Goal: Task Accomplishment & Management: Complete application form

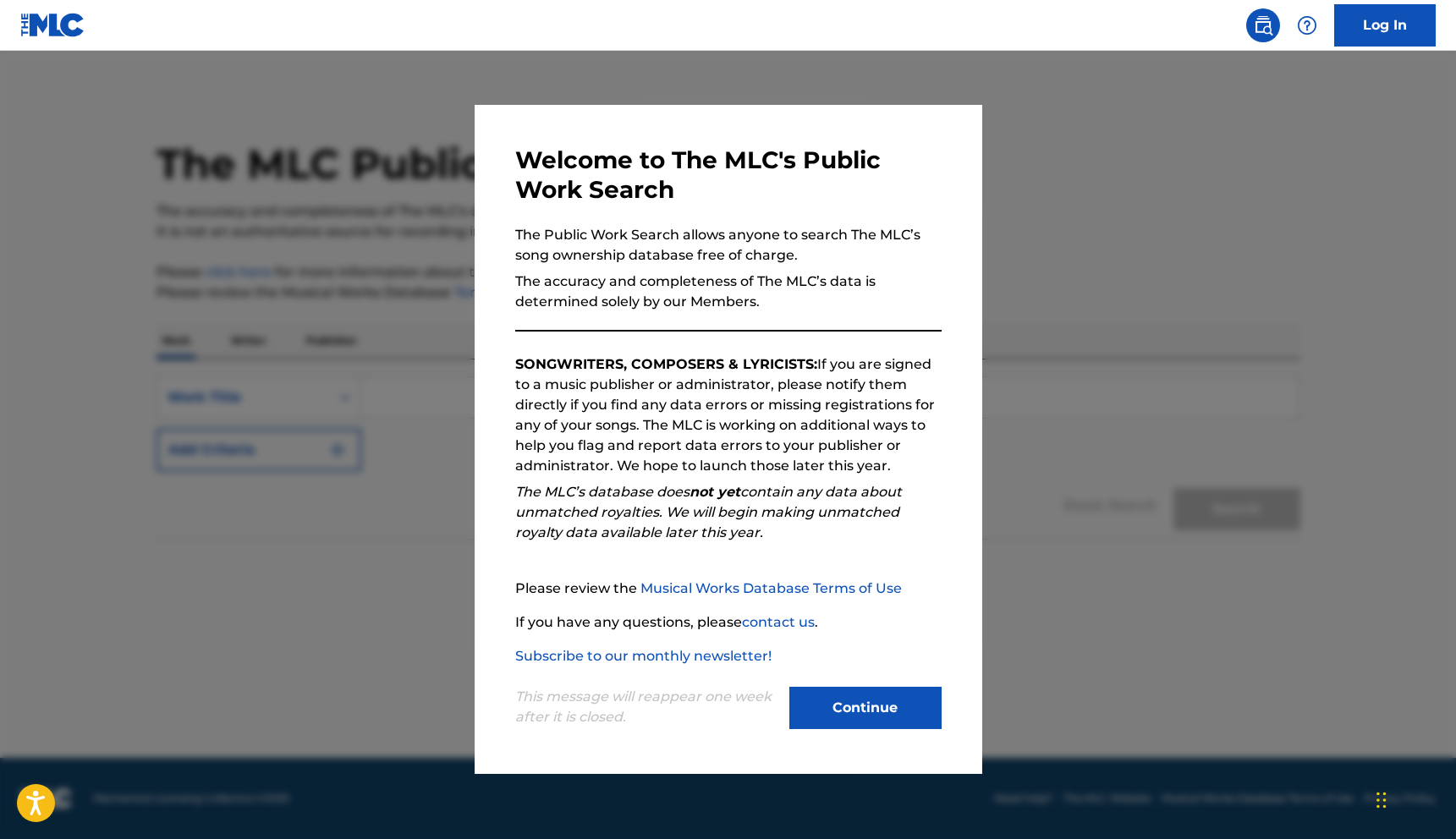
click at [824, 698] on button "Continue" at bounding box center [865, 707] width 152 height 42
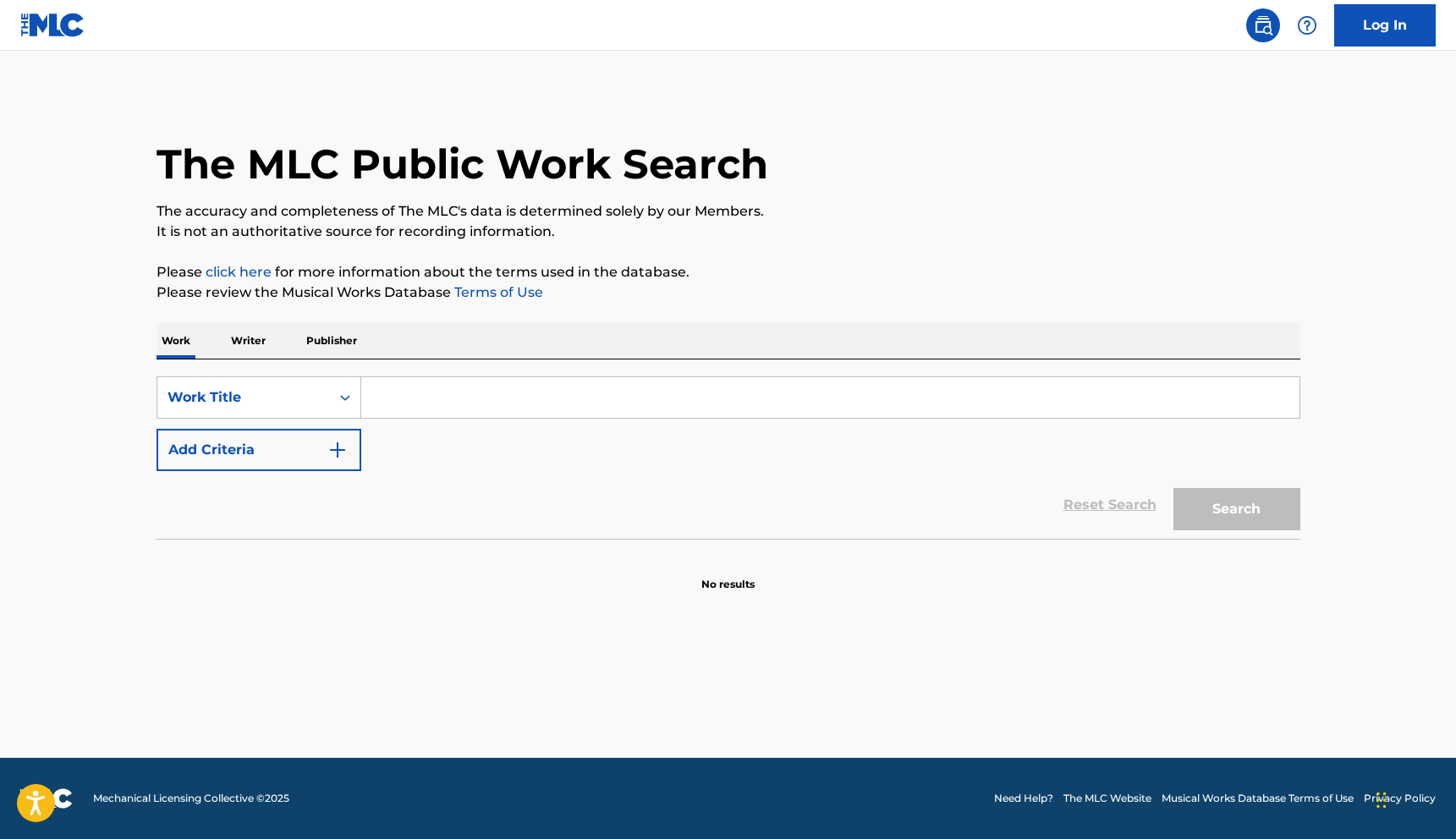
click at [478, 394] on input "Search Form" at bounding box center [830, 397] width 938 height 41
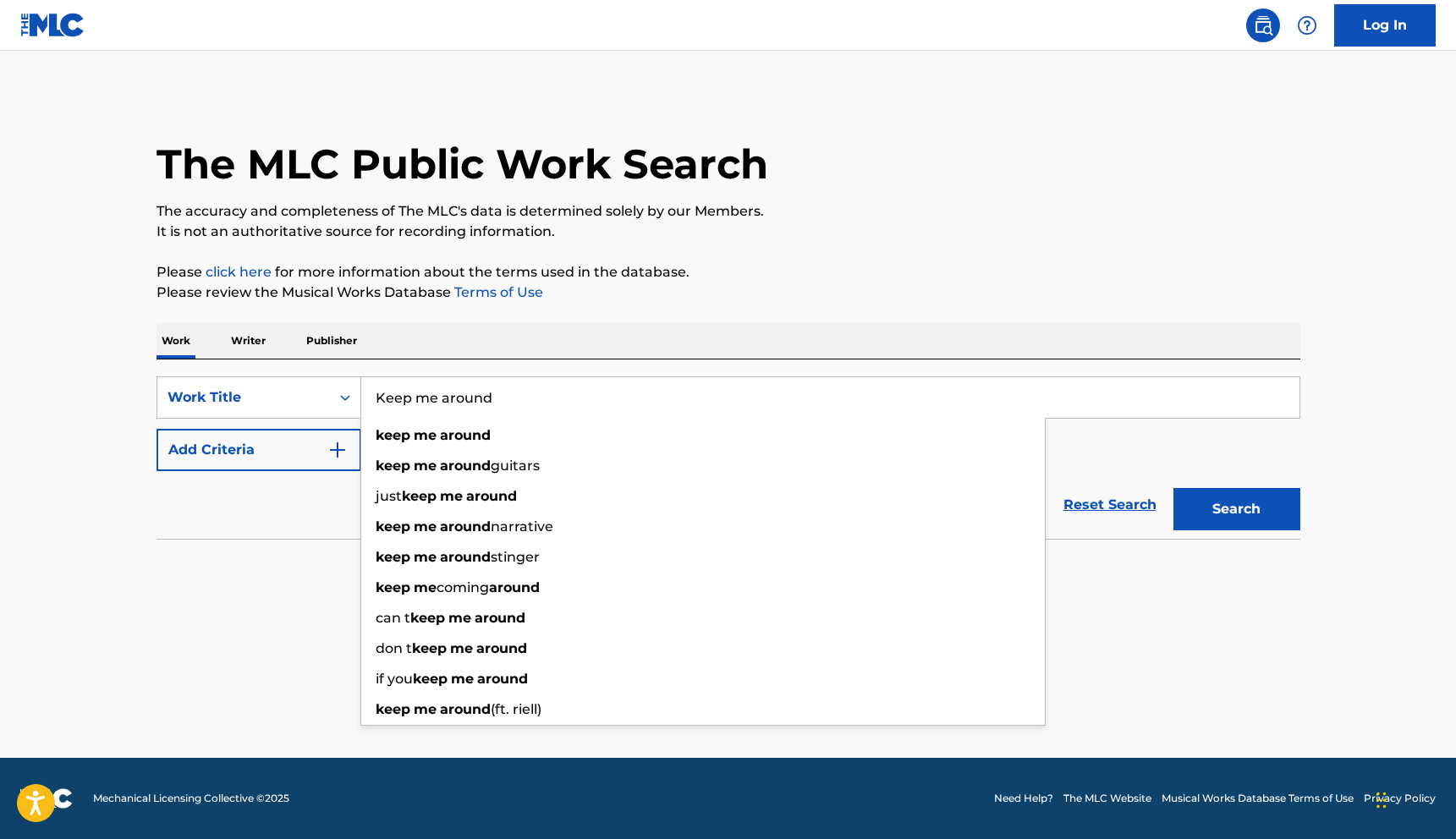
click at [1174, 488] on button "Search" at bounding box center [1237, 508] width 127 height 42
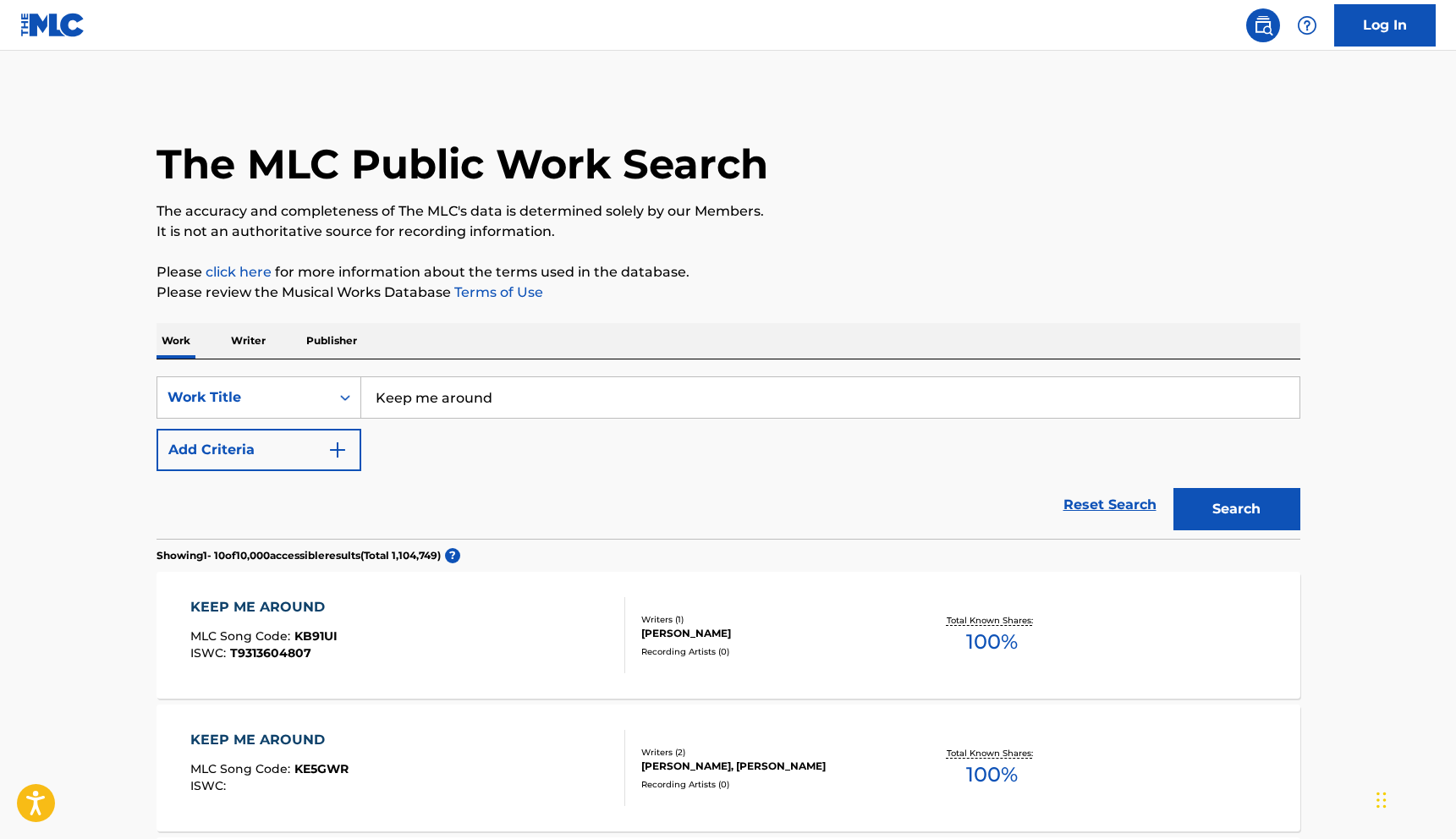
drag, startPoint x: 516, startPoint y: 397, endPoint x: 288, endPoint y: 364, distance: 230.4
click at [288, 364] on div "SearchWithCriteriaefd17c86-674c-4e43-b1bb-5eb2e27aa4c5 Work Title Keep me aroun…" at bounding box center [728, 449] width 1144 height 180
type input "Eliot thompson"
click at [1174, 488] on button "Search" at bounding box center [1237, 508] width 127 height 42
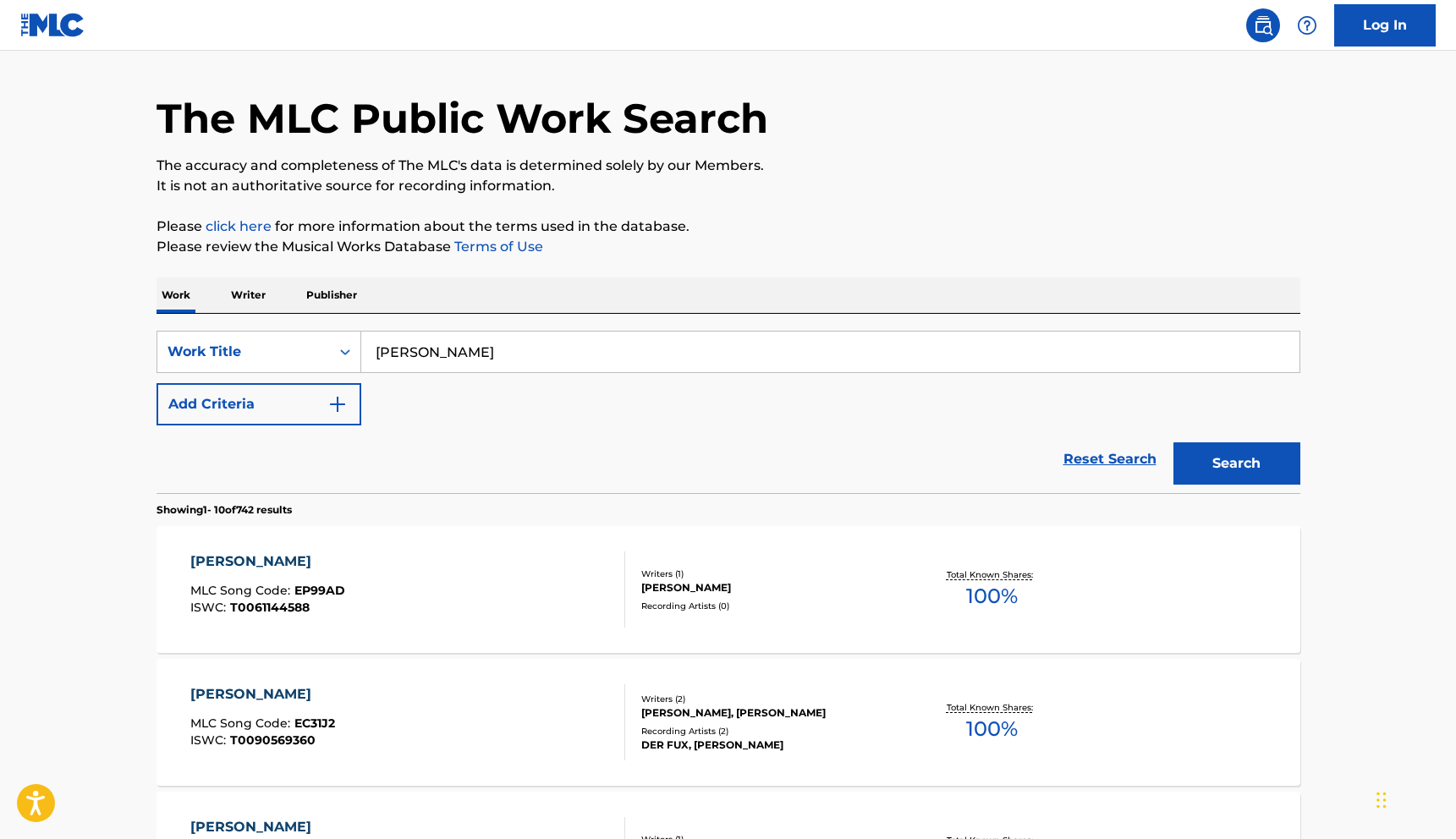
scroll to position [49, 0]
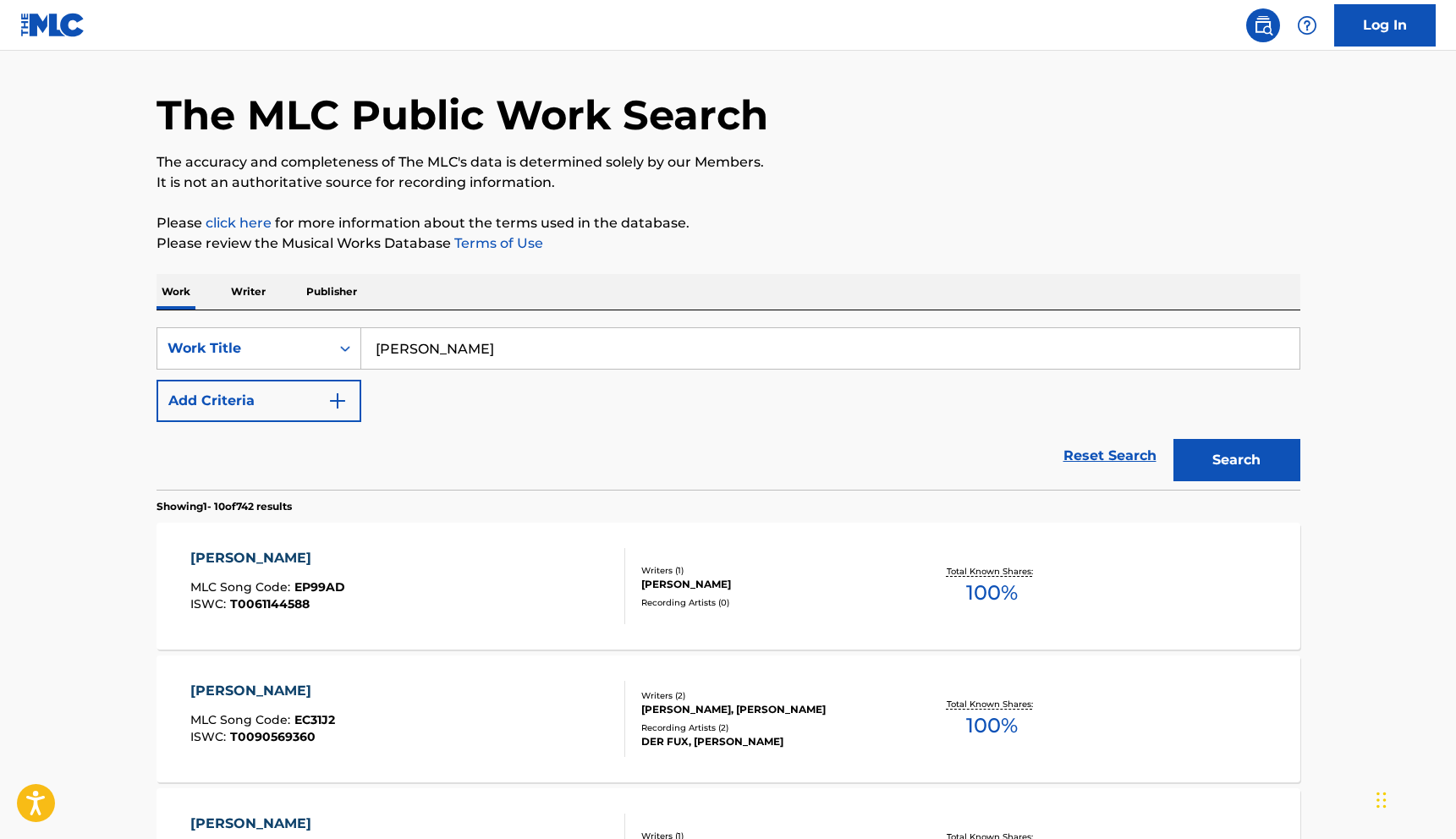
drag, startPoint x: 560, startPoint y: 333, endPoint x: 561, endPoint y: 361, distance: 28.0
click at [560, 362] on input "Eliot thompson" at bounding box center [830, 348] width 938 height 41
click at [256, 297] on p "Writer" at bounding box center [249, 291] width 45 height 35
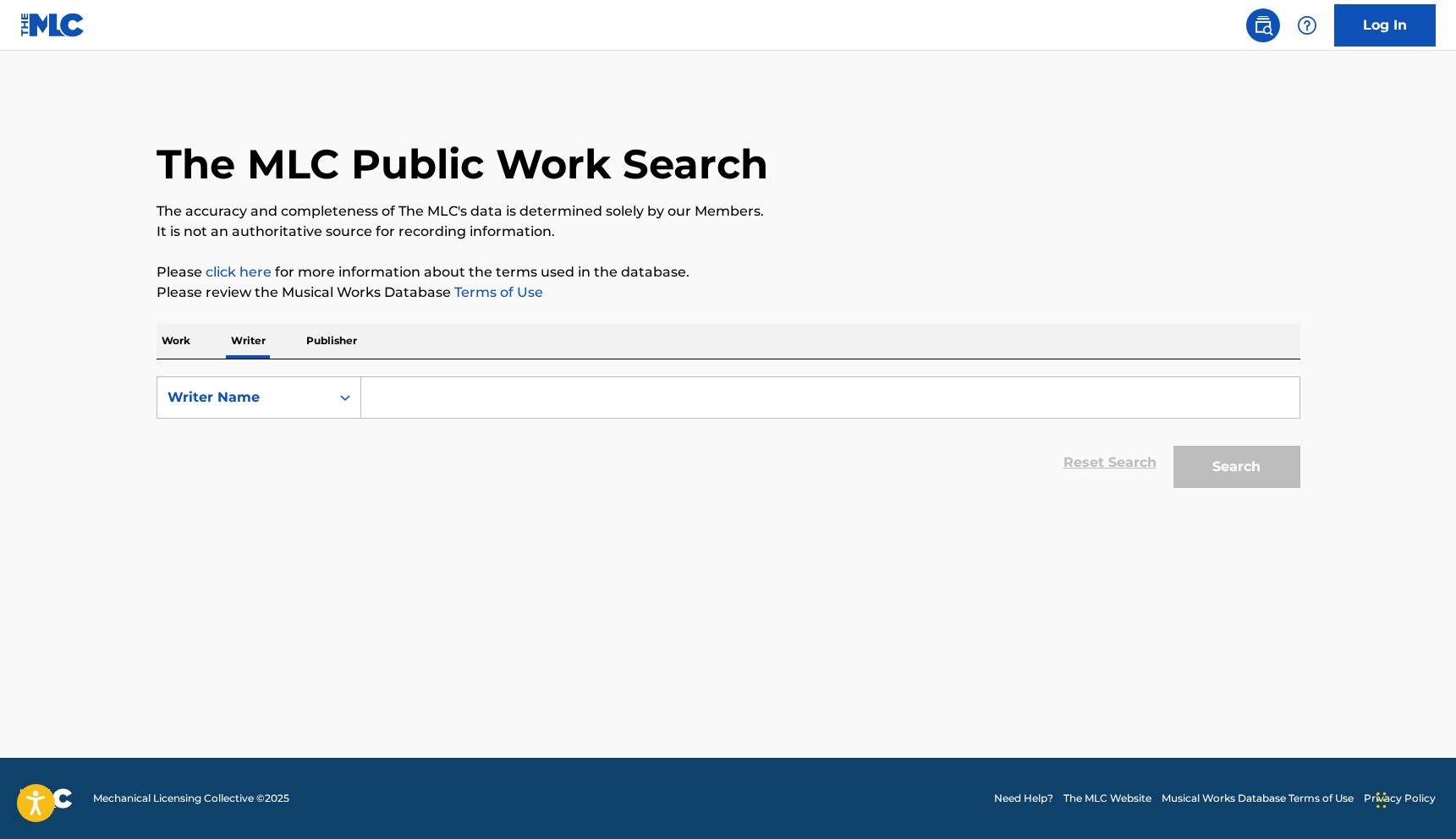
click at [440, 413] on input "Search Form" at bounding box center [830, 397] width 938 height 41
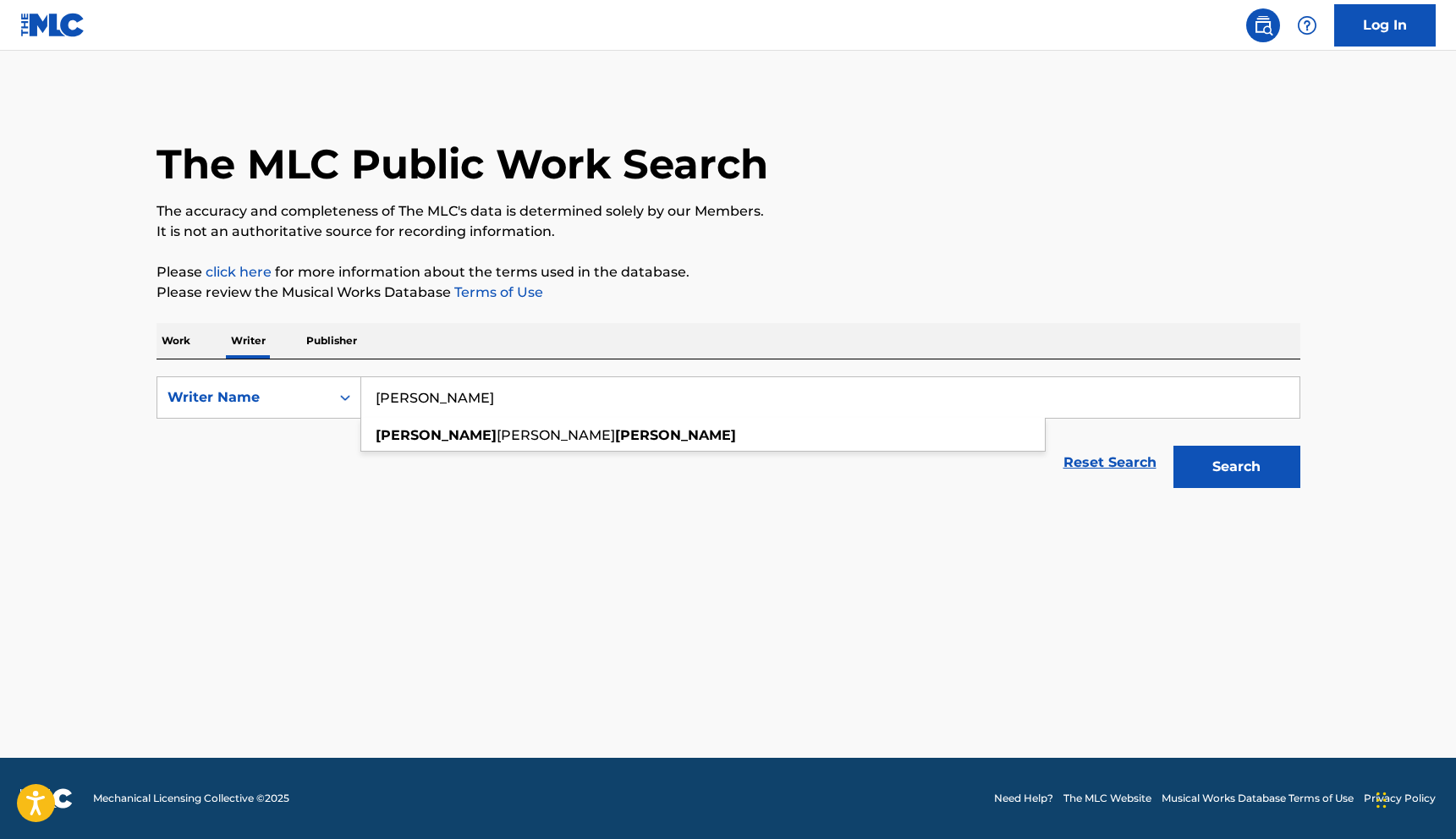
type input "Eliot thompson"
click at [1174, 445] on button "Search" at bounding box center [1237, 466] width 127 height 42
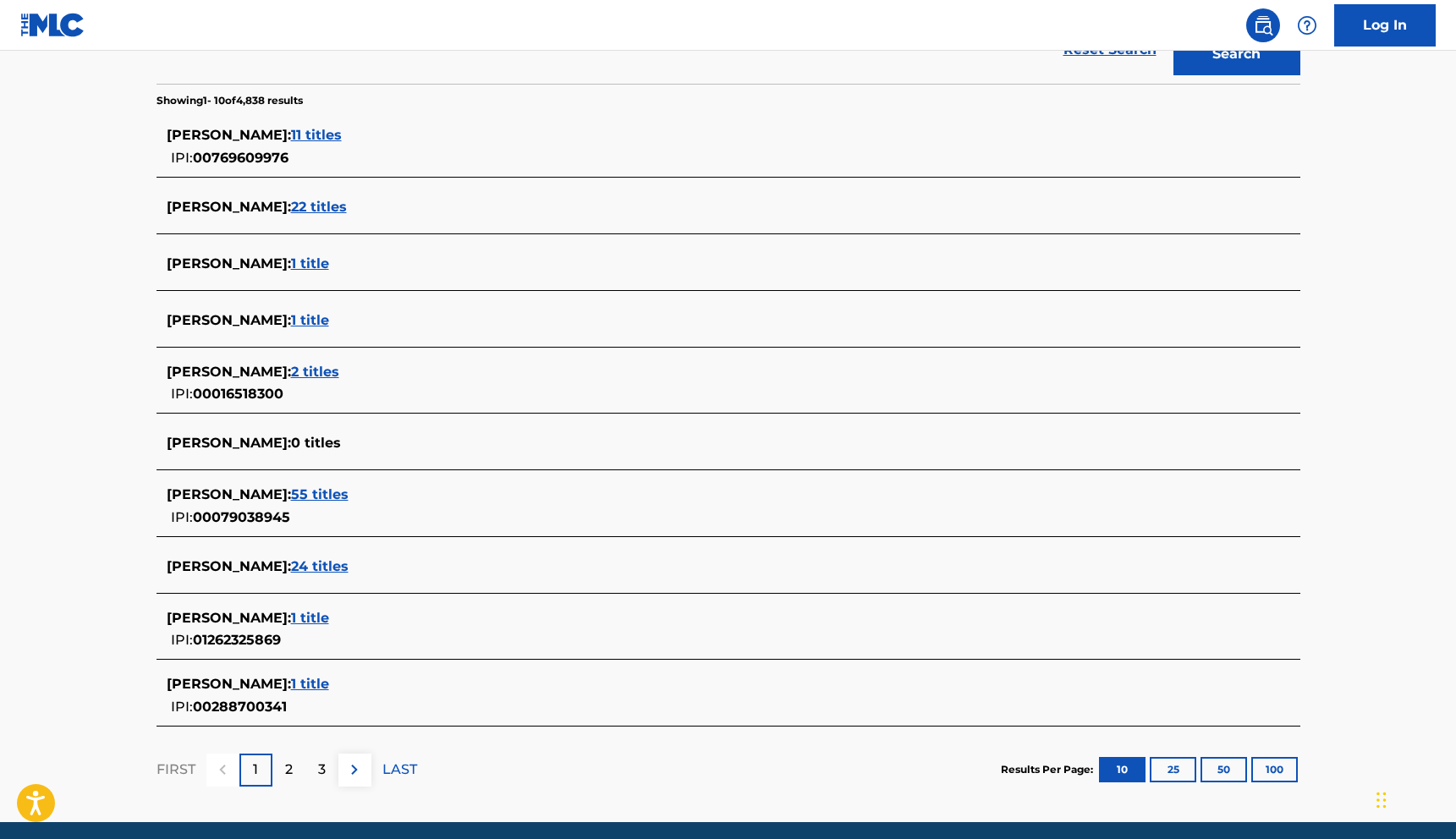
scroll to position [476, 0]
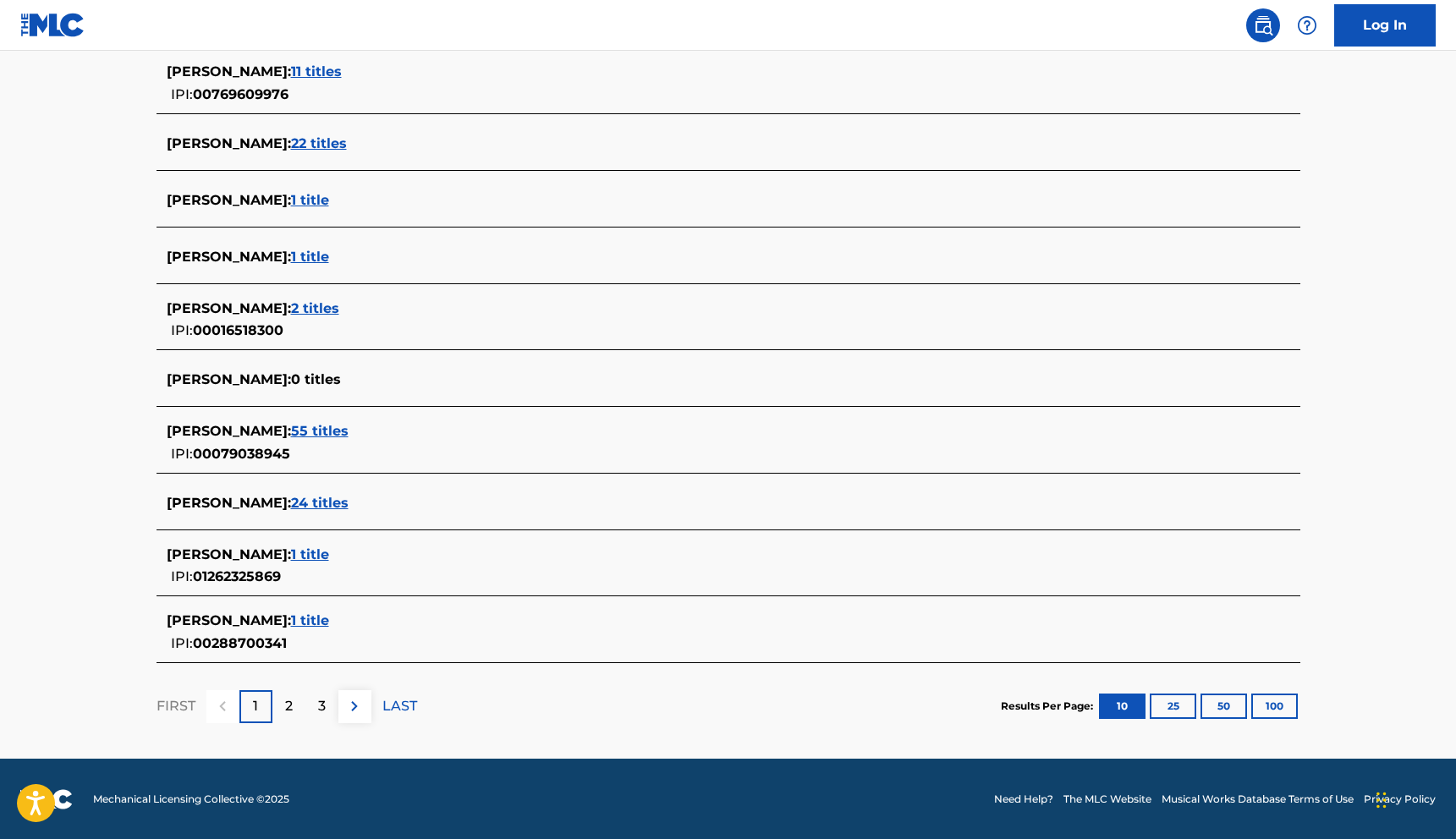
click at [371, 702] on div "FIRST 1 2 3 LAST" at bounding box center [287, 706] width 261 height 33
click at [358, 703] on img at bounding box center [355, 706] width 21 height 21
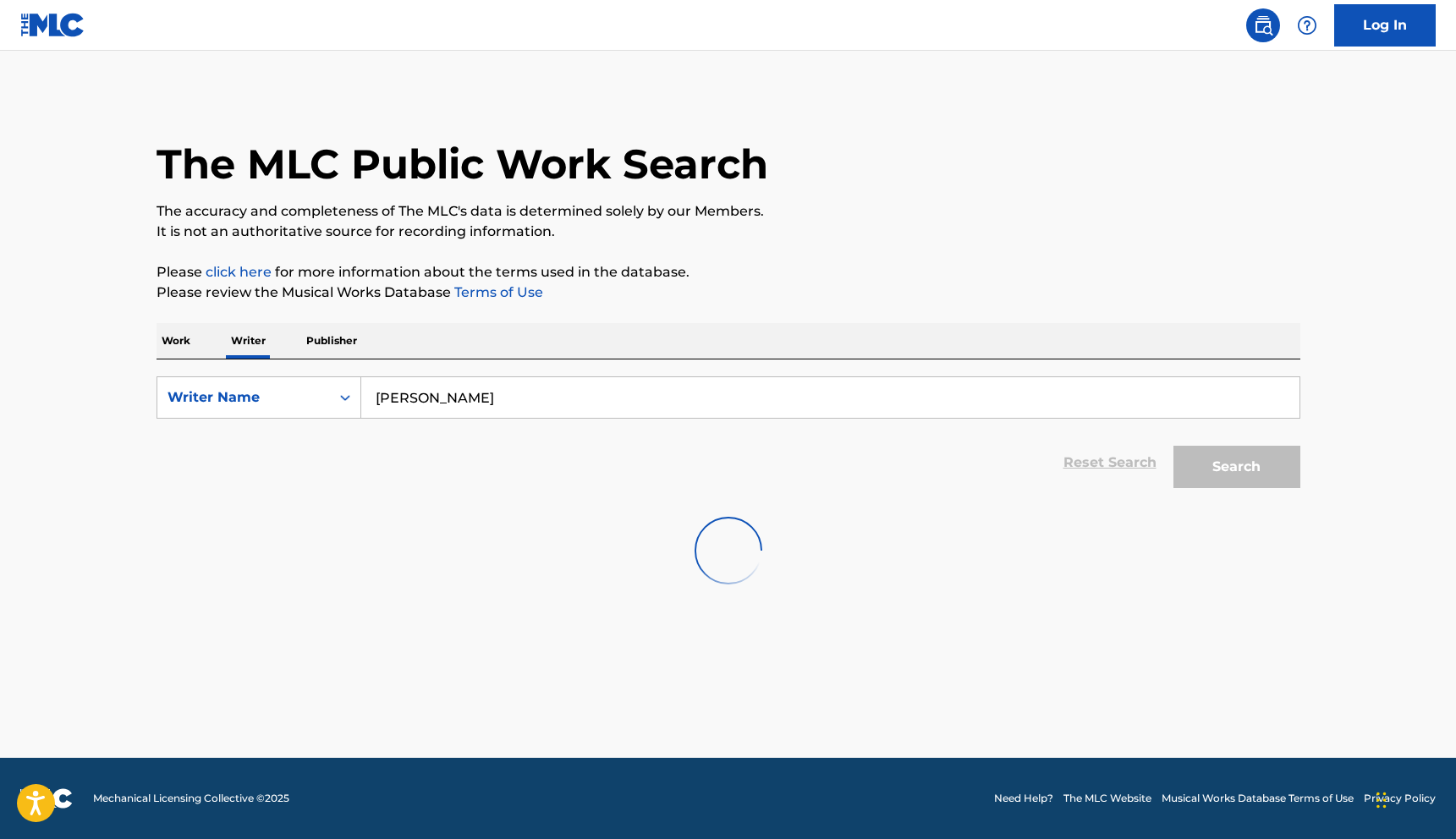
scroll to position [0, 0]
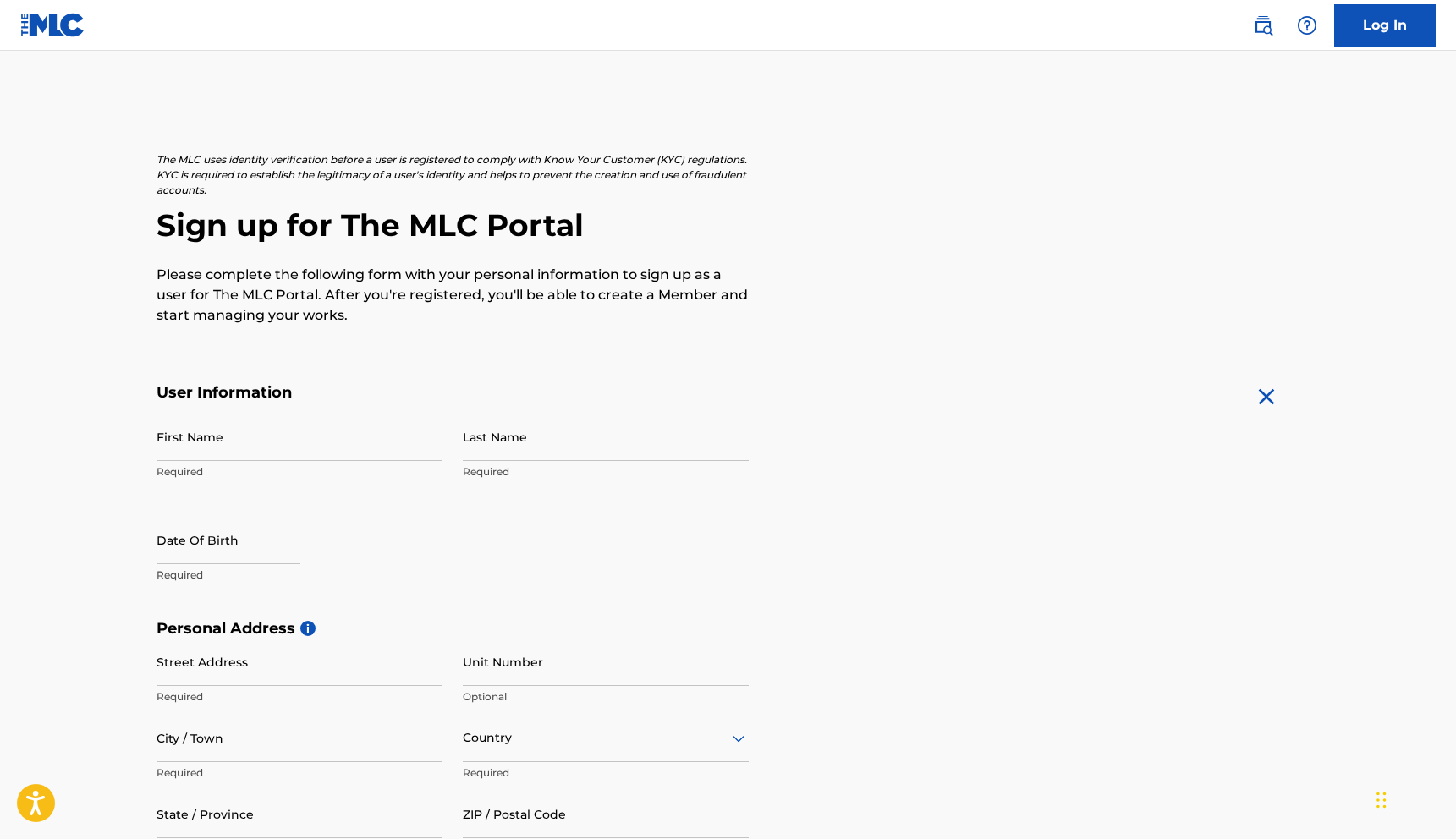
scroll to position [19, 0]
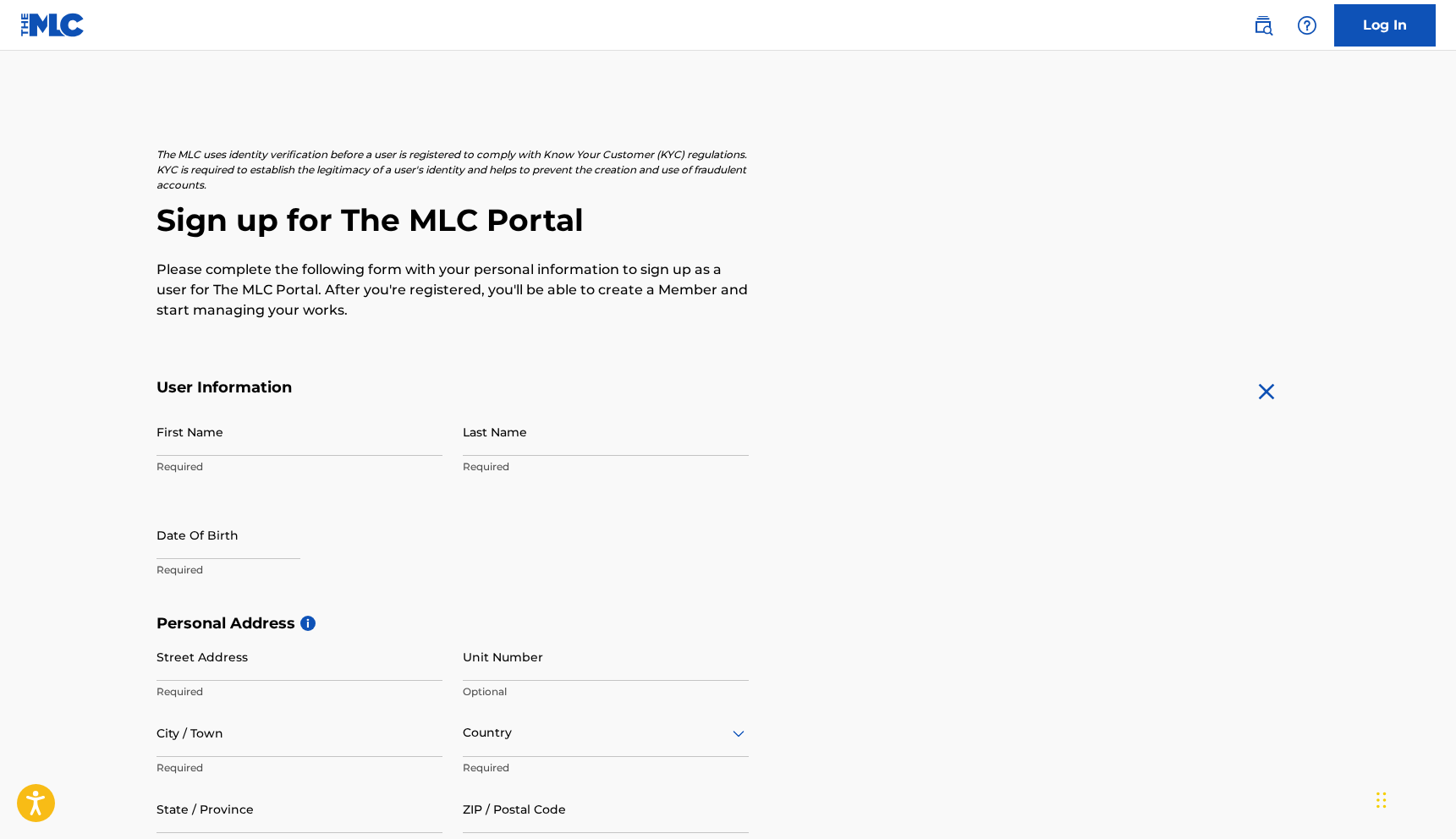
click at [265, 439] on input "First Name" at bounding box center [299, 432] width 286 height 48
type input "e"
type input "Eliot"
type input "Thompson"
click at [174, 561] on div at bounding box center [228, 537] width 144 height 52
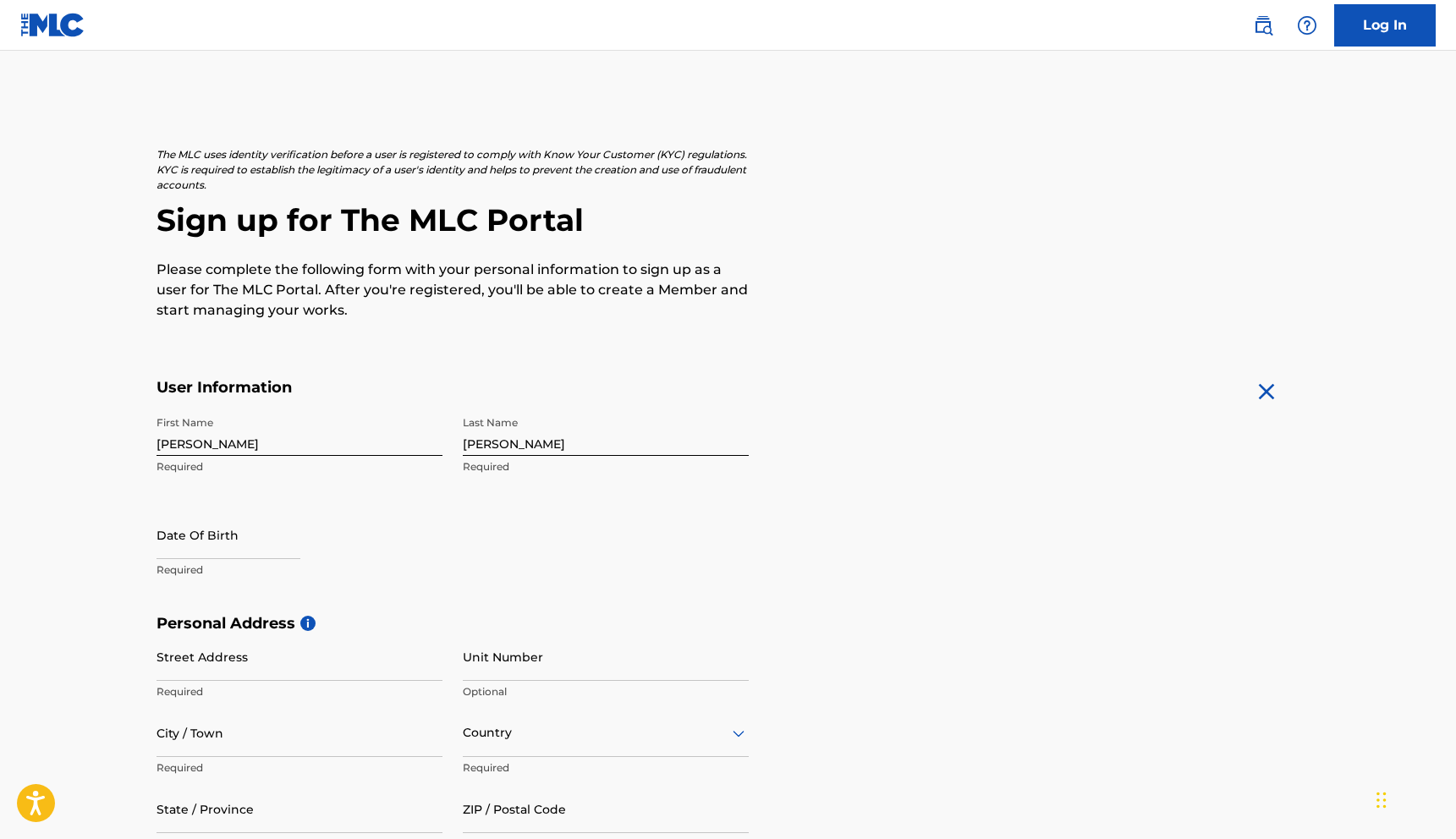
click at [174, 546] on input "text" at bounding box center [228, 535] width 144 height 48
select select "8"
select select "2025"
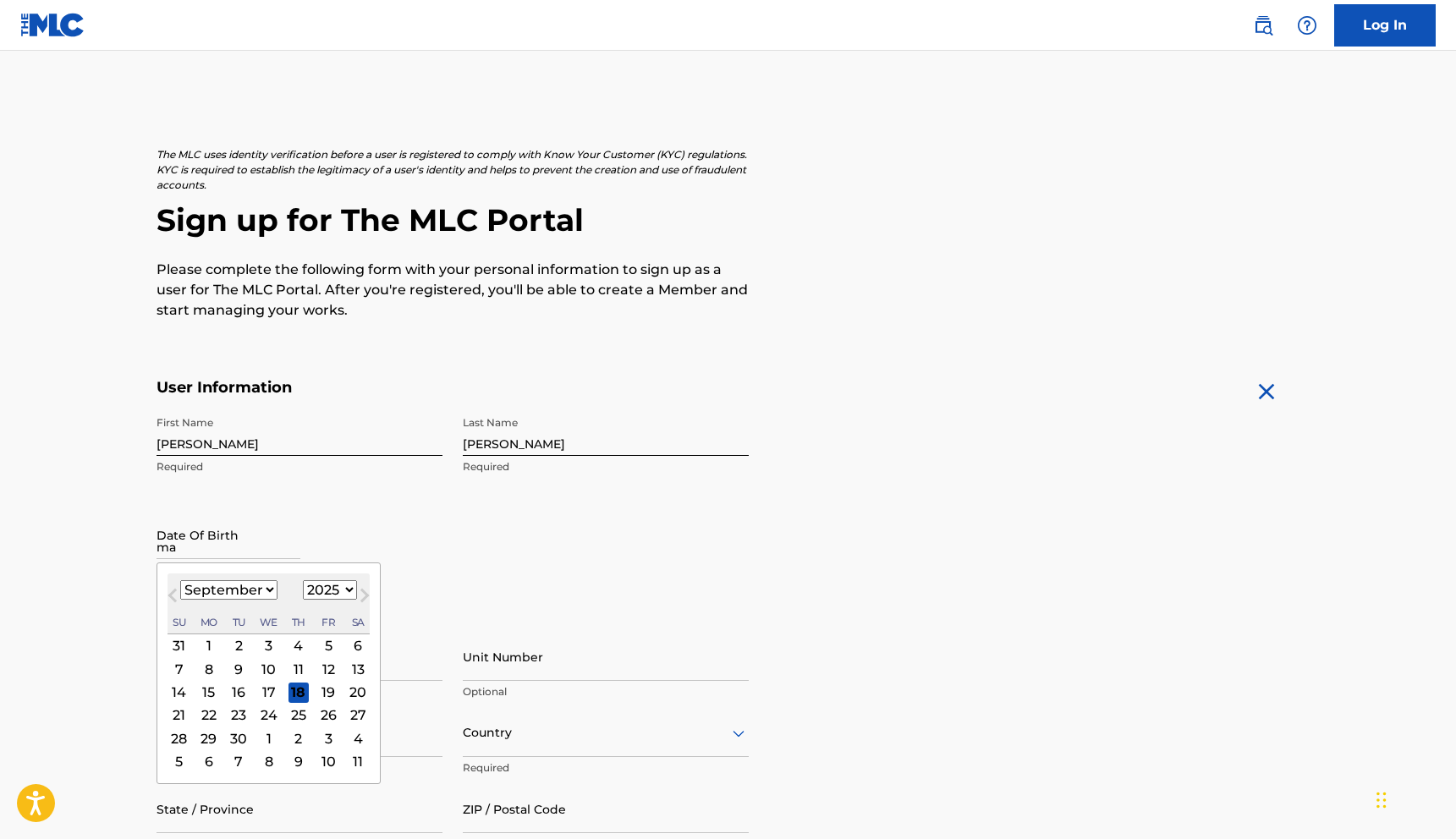
type input "m"
type input "05/26/2007"
click at [412, 558] on div "Date Of Birth Previous Month Next Month September 2025 January February March A…" at bounding box center [299, 549] width 286 height 76
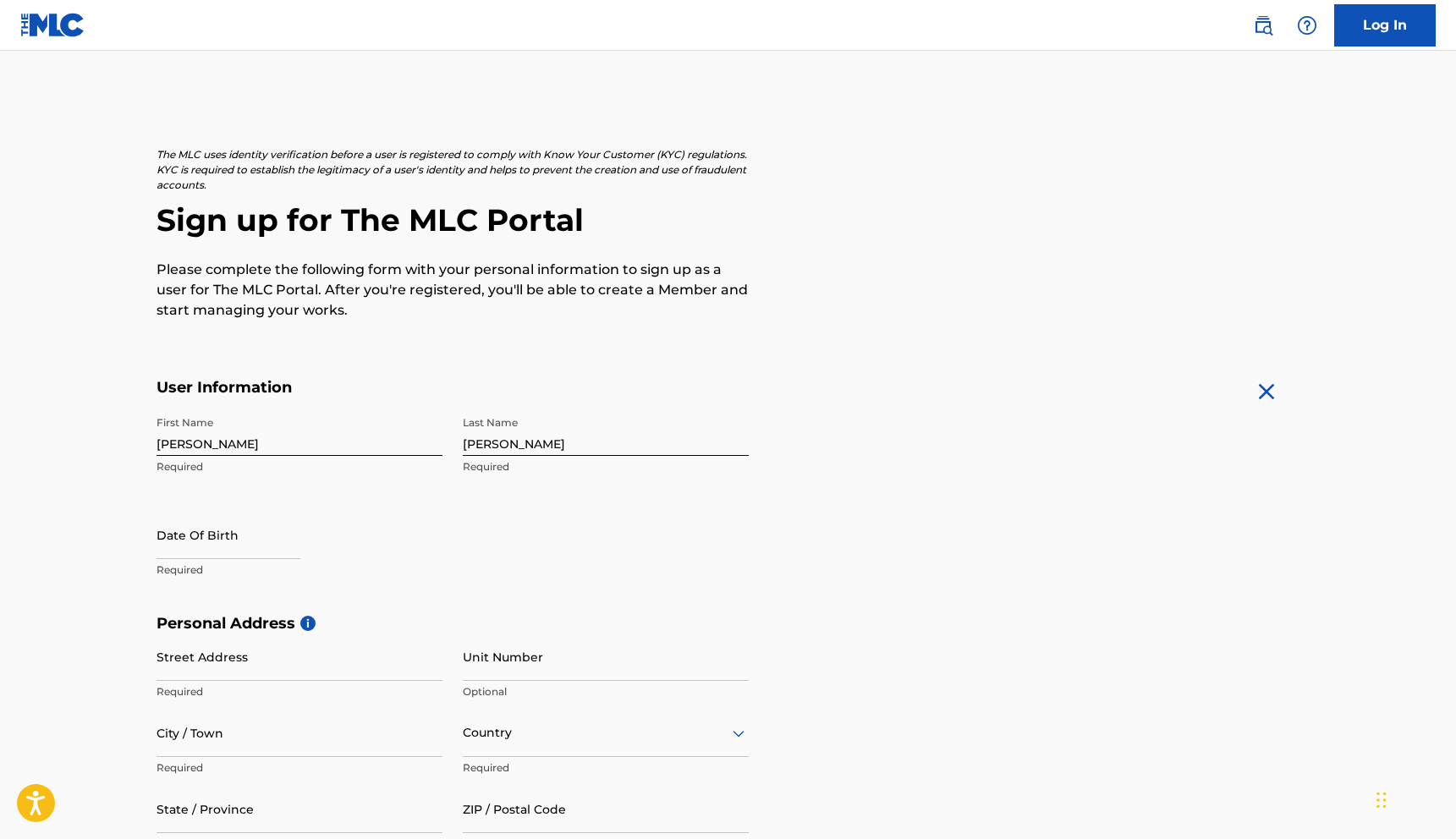
click at [254, 555] on input "text" at bounding box center [228, 535] width 144 height 48
select select "8"
select select "2025"
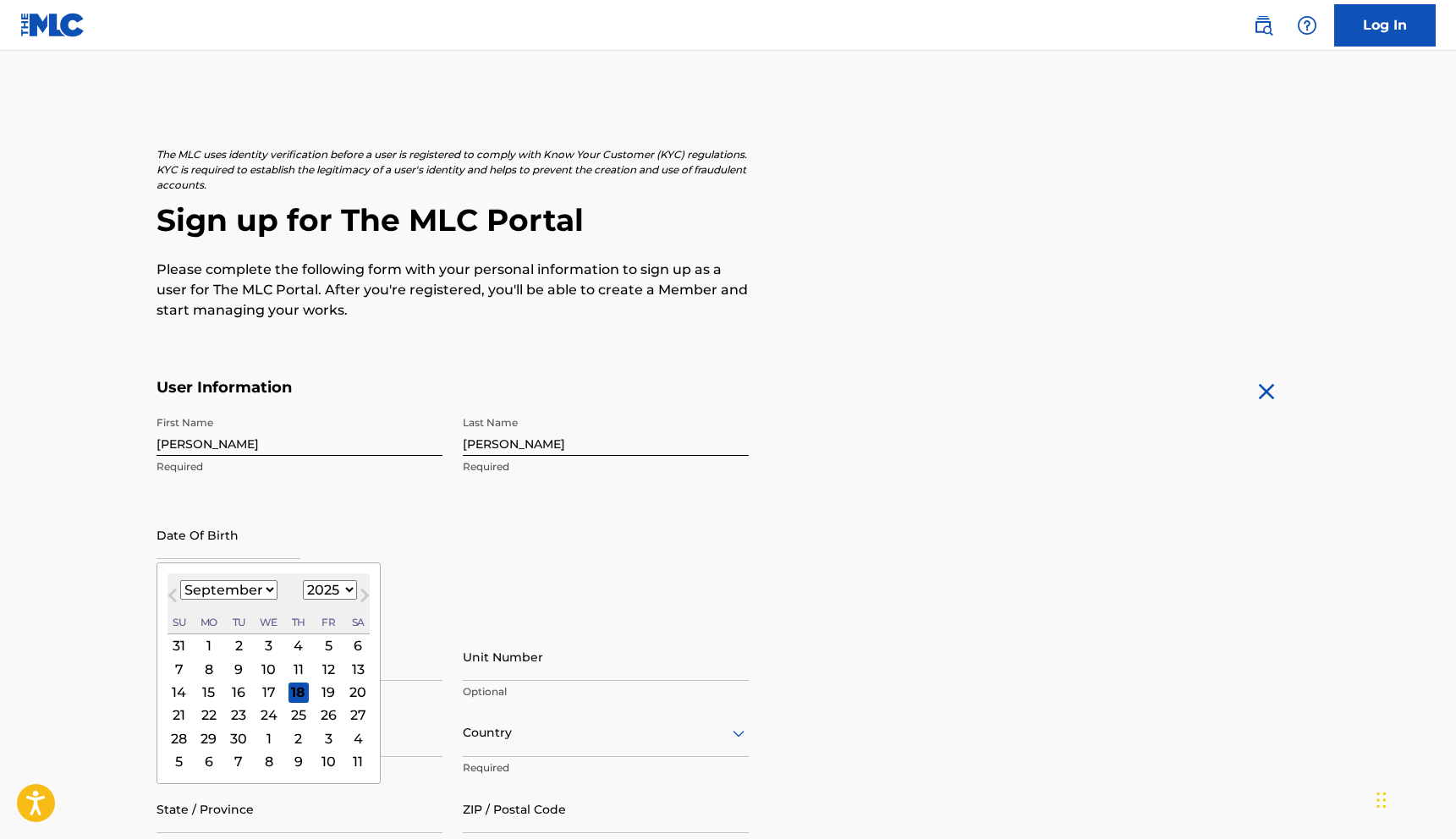
click at [255, 584] on select "January February March April May June July August September October November De…" at bounding box center [229, 590] width 98 height 20
select select "4"
click at [180, 580] on select "January February March April May June July August September October November De…" at bounding box center [229, 590] width 98 height 20
click at [319, 589] on select "1899 1900 1901 1902 1903 1904 1905 1906 1907 1908 1909 1910 1911 1912 1913 1914…" at bounding box center [330, 590] width 54 height 20
select select "2007"
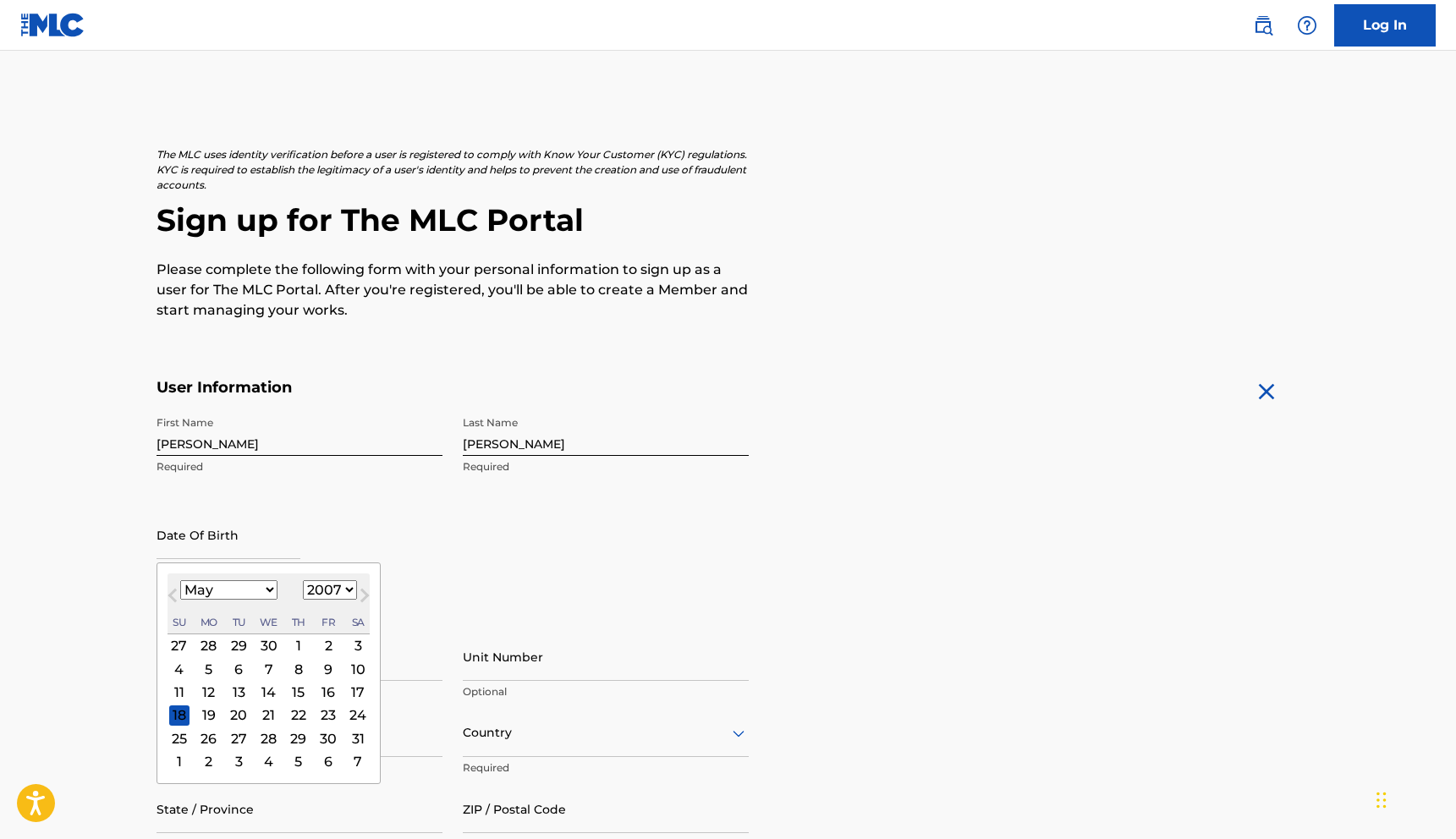
click at [303, 580] on select "1899 1900 1901 1902 1903 1904 1905 1906 1907 1908 1909 1910 1911 1912 1913 1914…" at bounding box center [330, 590] width 54 height 20
click at [434, 552] on div "Date Of Birth May 2007 Previous Month Next Month May 2007 January February Marc…" at bounding box center [299, 549] width 286 height 76
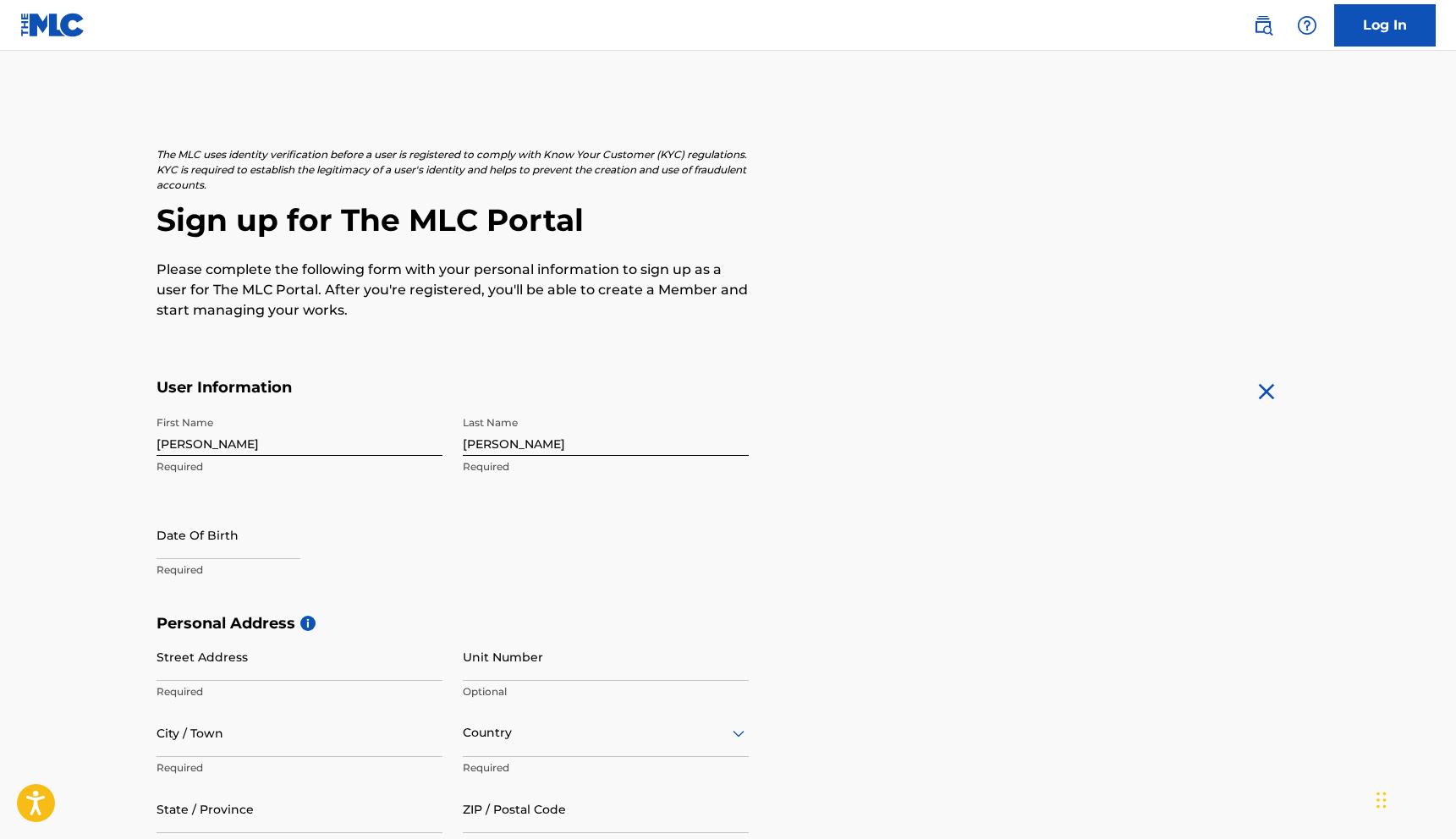
click at [260, 551] on input "text" at bounding box center [228, 535] width 144 height 48
select select "8"
select select "2025"
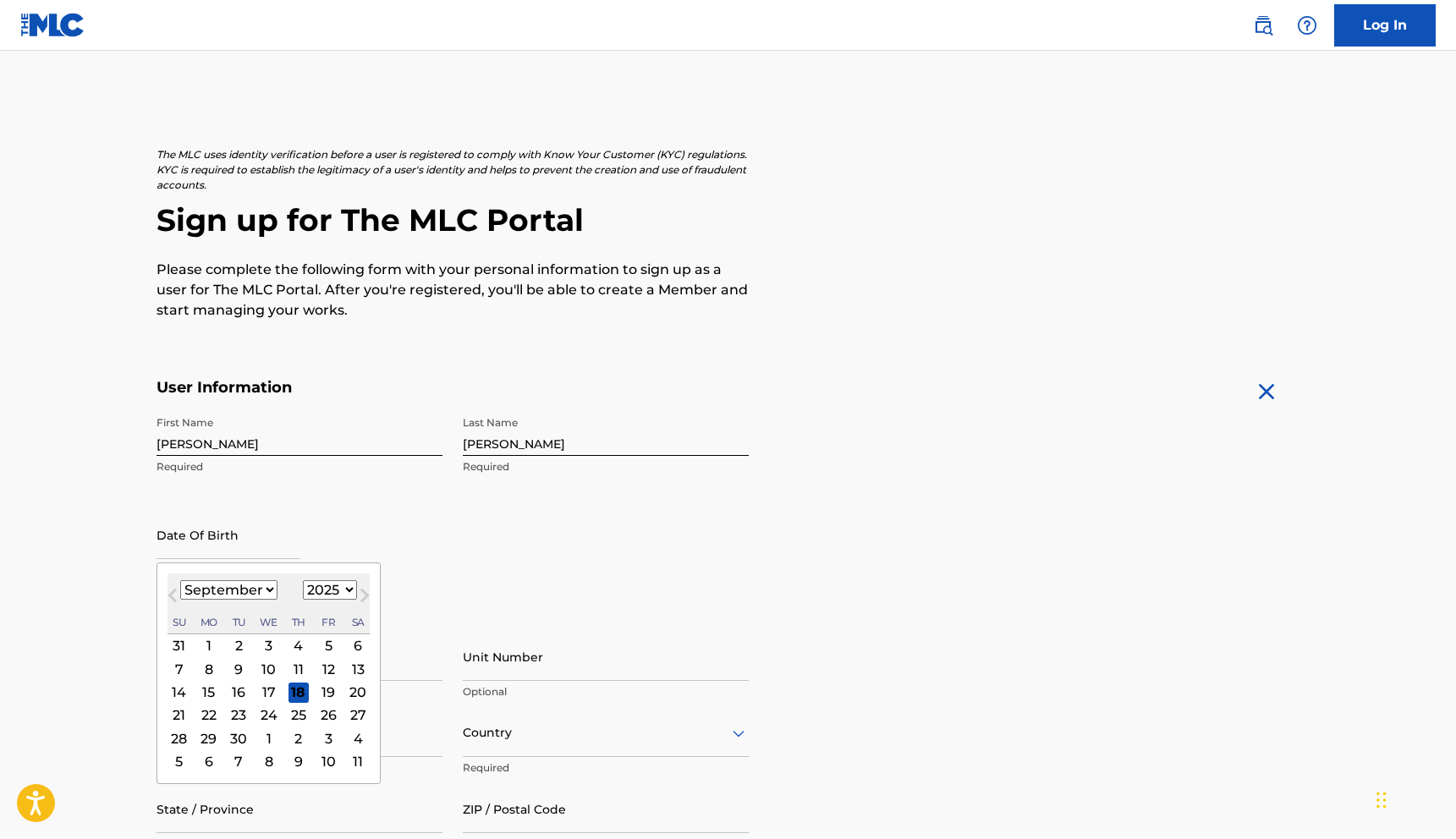
click at [253, 590] on select "January February March April May June July August September October November De…" at bounding box center [229, 590] width 98 height 20
select select "4"
click at [180, 580] on select "January February March April May June July August September October November De…" at bounding box center [229, 590] width 98 height 20
click at [317, 598] on select "1899 1900 1901 1902 1903 1904 1905 1906 1907 1908 1909 1910 1911 1912 1913 1914…" at bounding box center [330, 590] width 54 height 20
select select "2007"
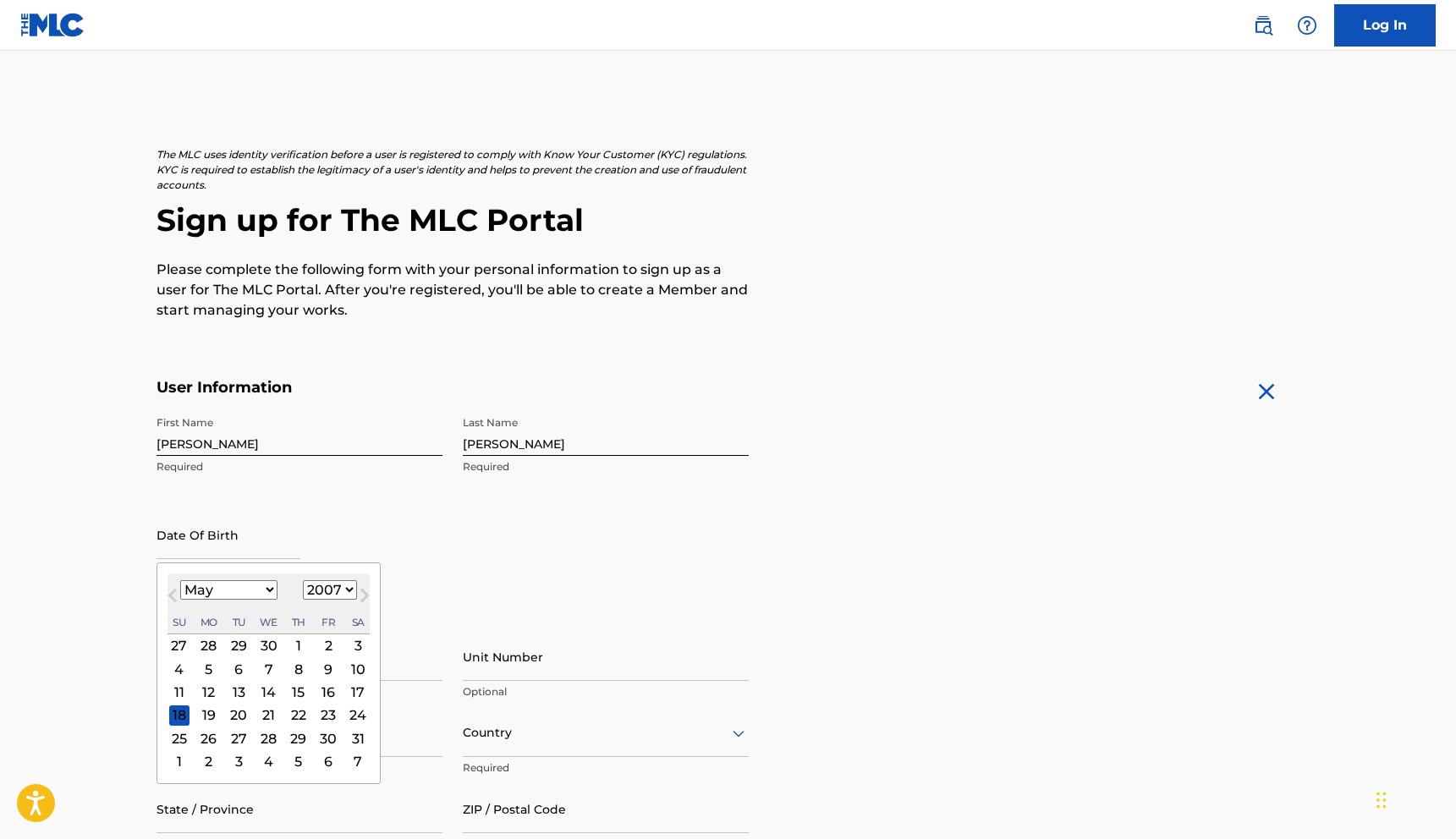
click at [303, 580] on select "1899 1900 1901 1902 1903 1904 1905 1906 1907 1908 1909 1910 1911 1912 1913 1914…" at bounding box center [330, 590] width 54 height 20
click at [358, 720] on div "26" at bounding box center [358, 715] width 21 height 21
type input "[DATE]"
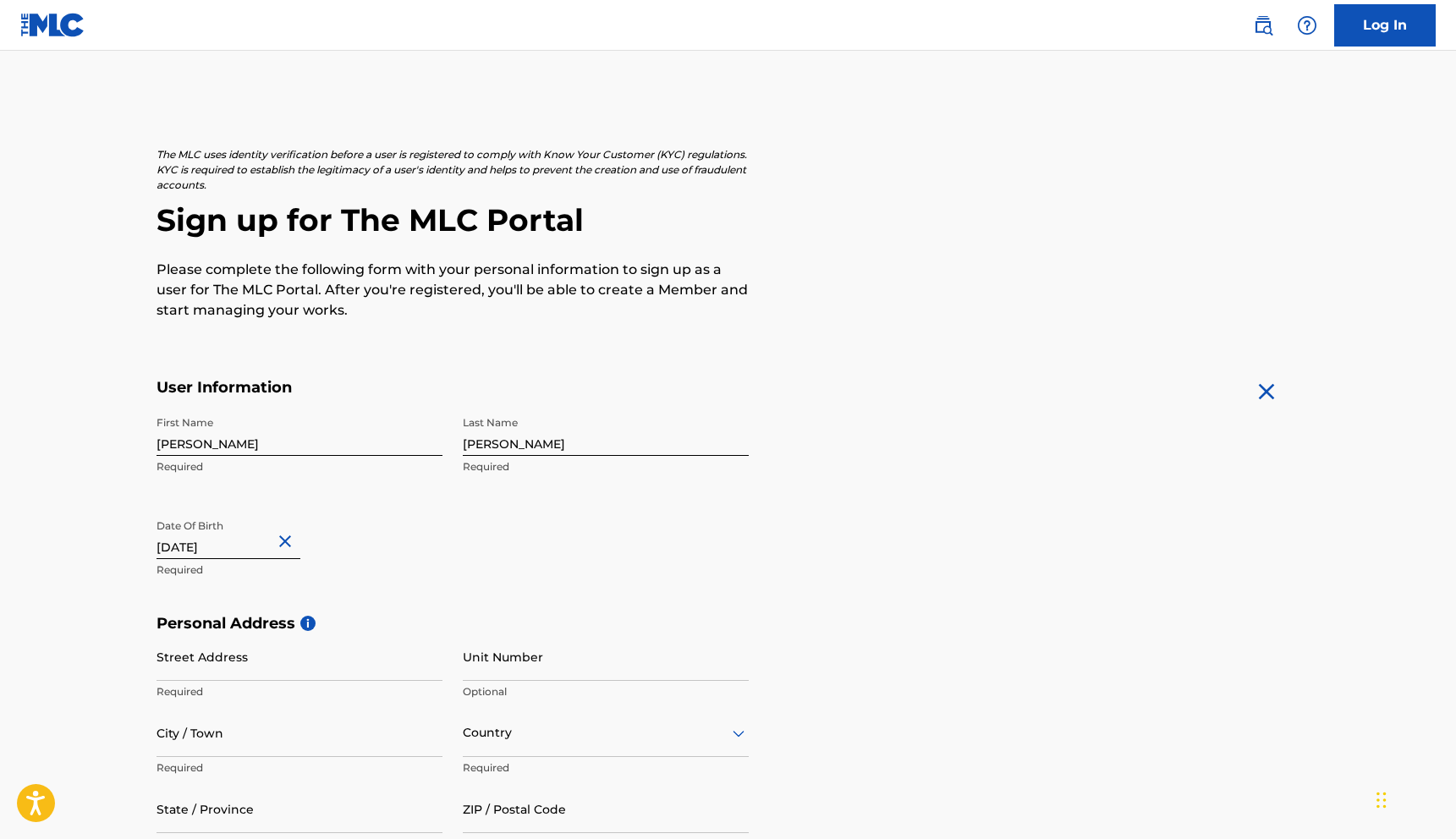
click at [279, 659] on input "Street Address" at bounding box center [299, 657] width 286 height 48
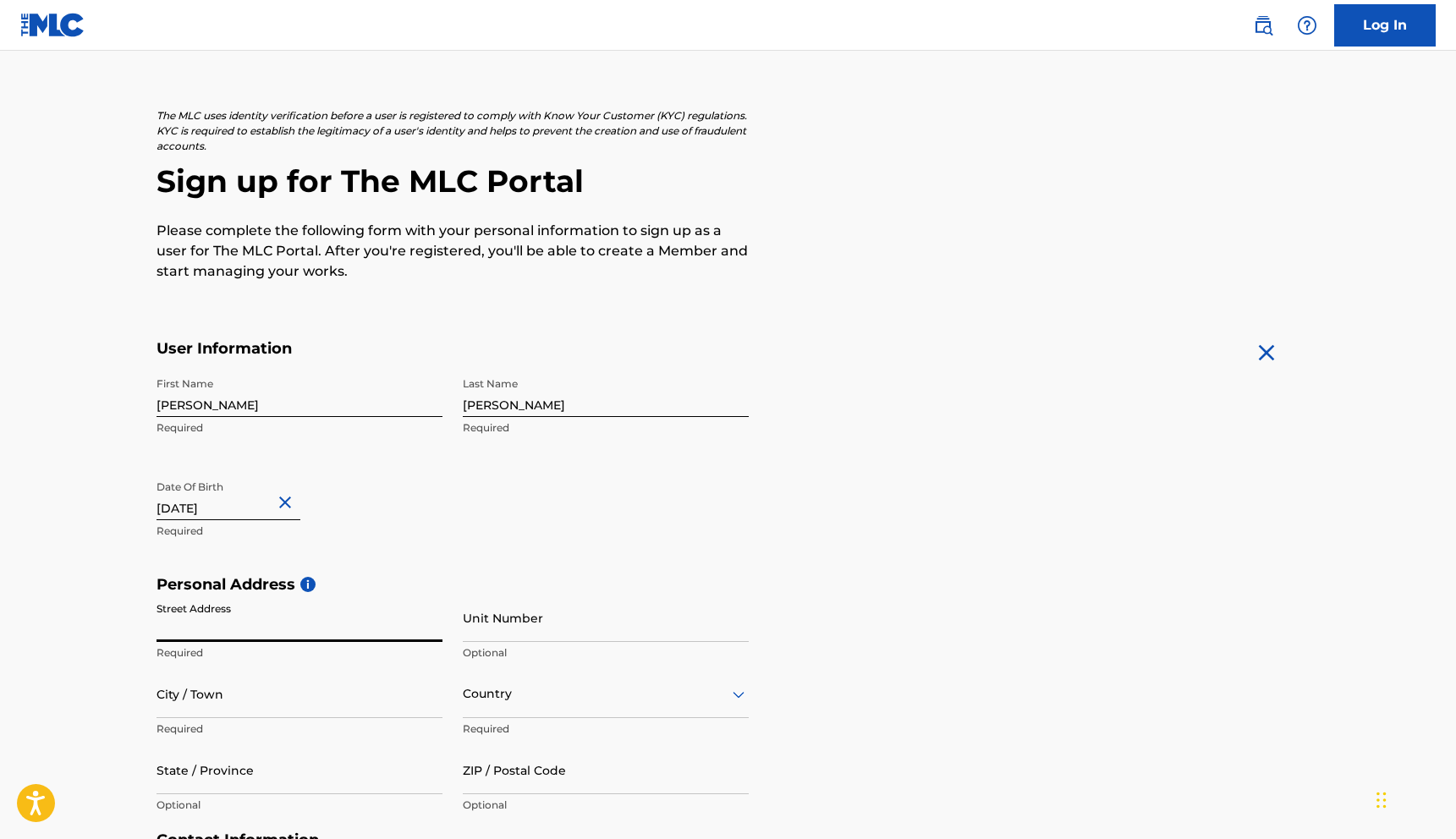
scroll to position [71, 0]
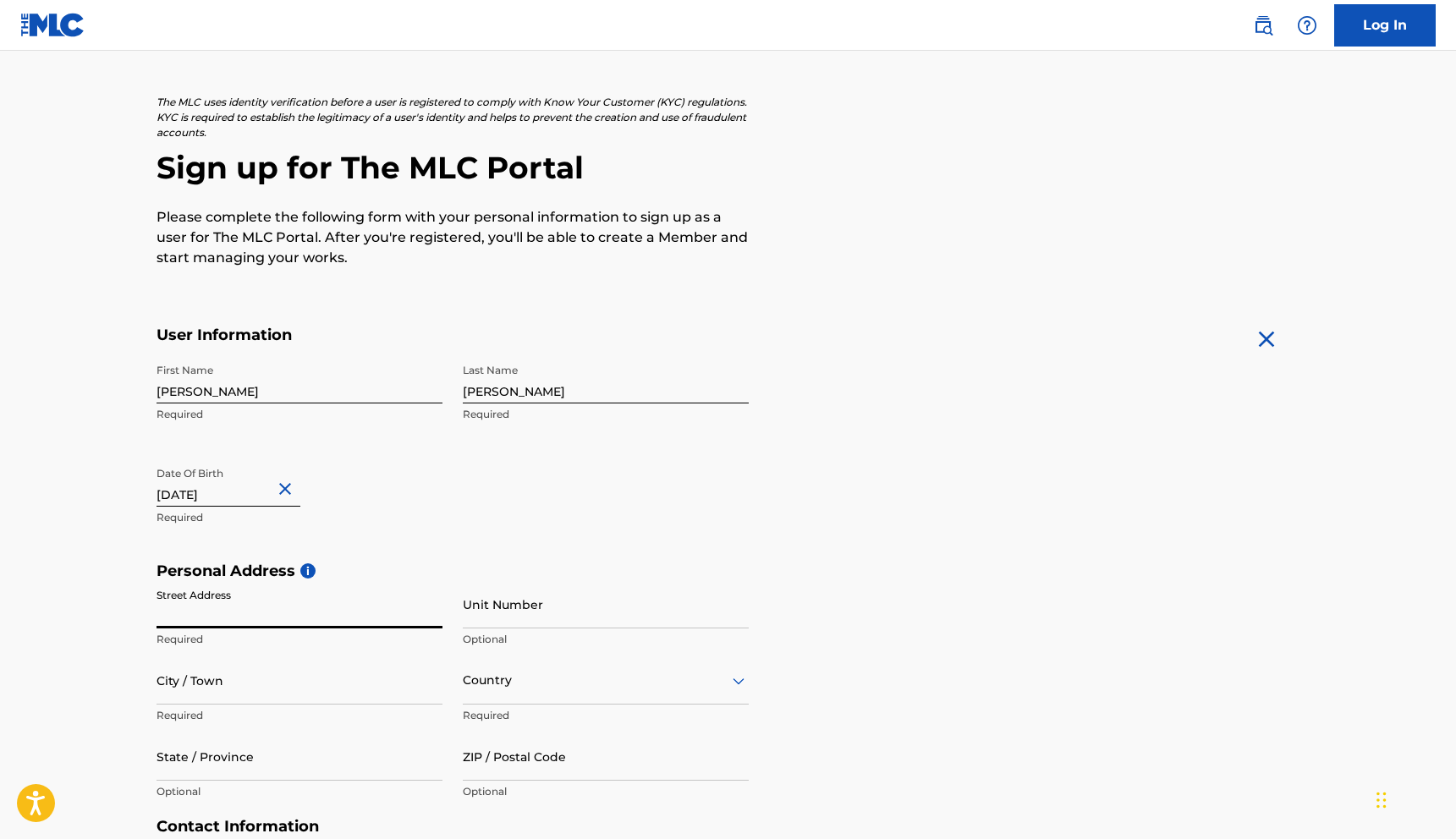
click at [245, 629] on div "Street Address Required" at bounding box center [299, 618] width 286 height 76
click at [235, 614] on input "Street Address" at bounding box center [299, 604] width 286 height 48
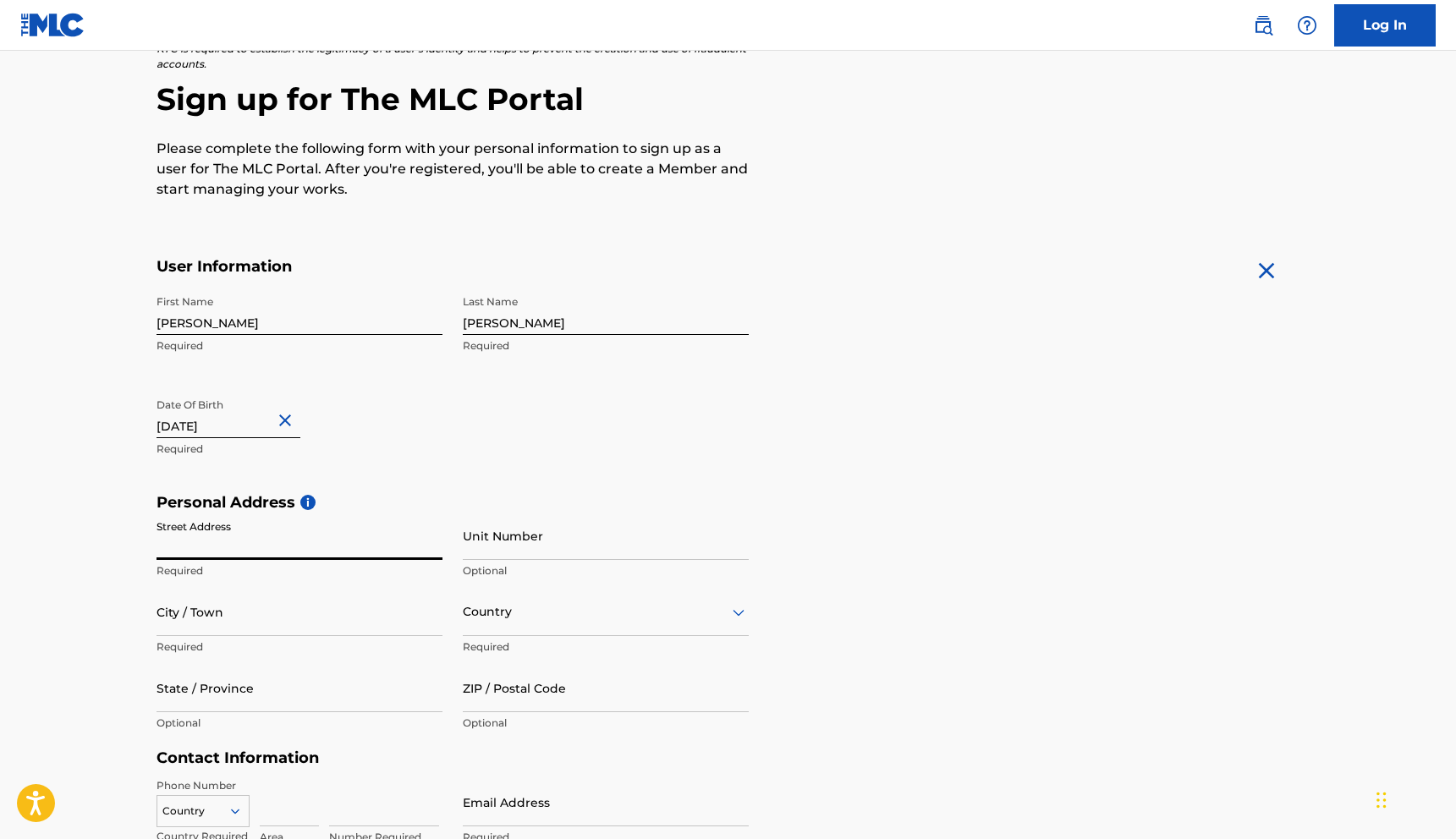
scroll to position [161, 0]
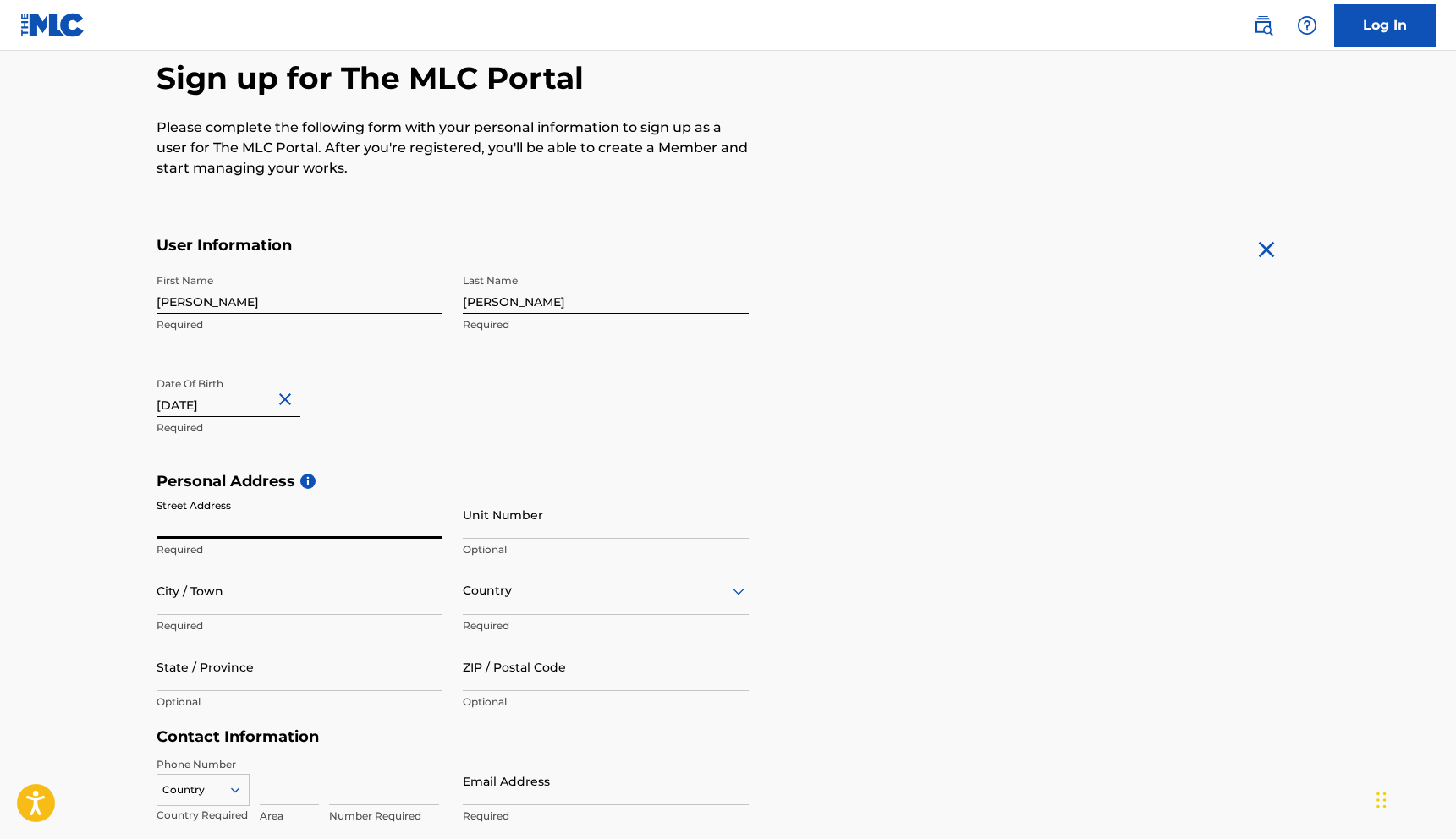
click at [192, 527] on input "Street Address" at bounding box center [299, 514] width 286 height 48
type input "1"
type input "67 Blue Spruce Circle"
type input "Weston"
type input "United States"
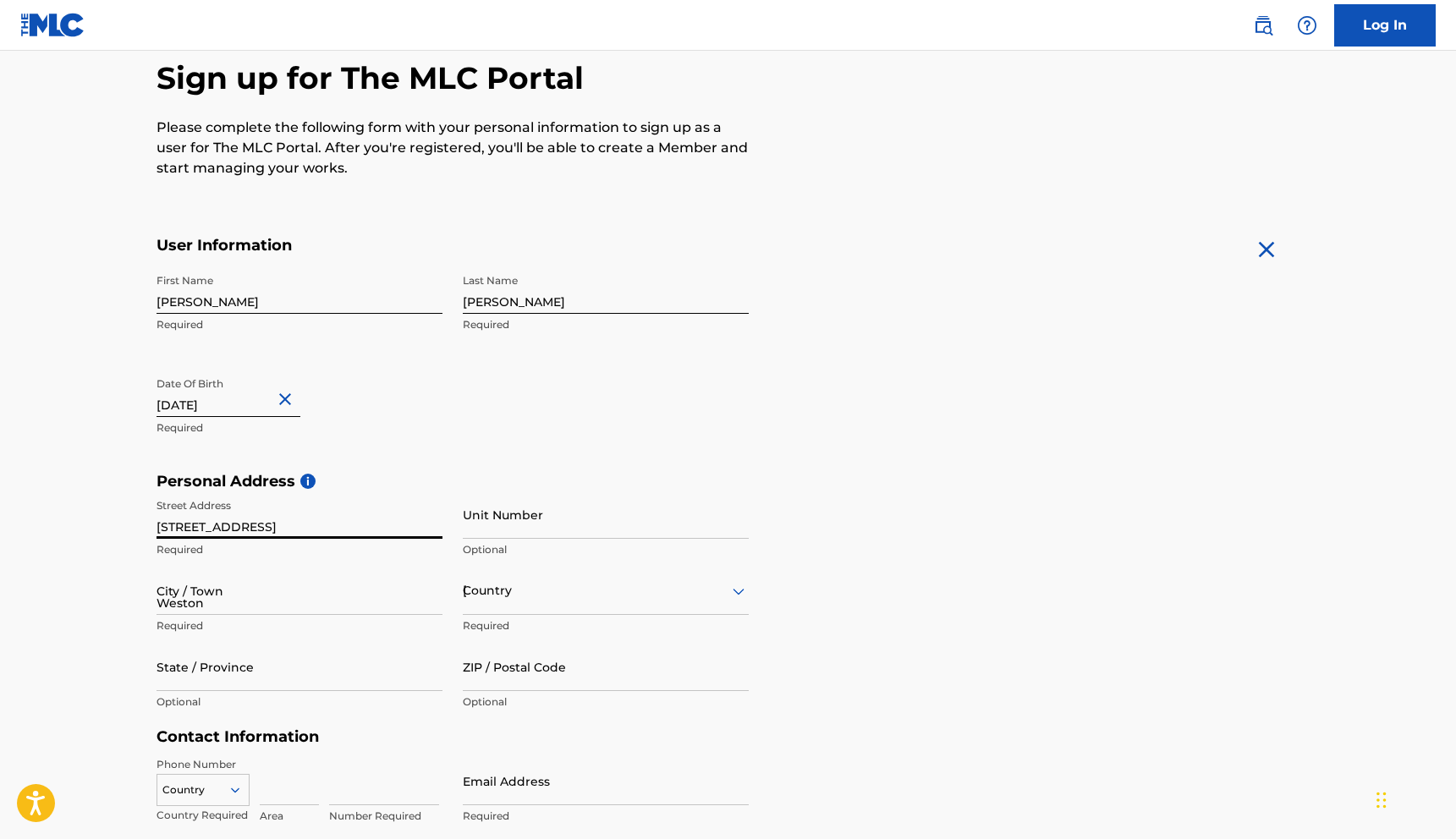
type input "CT"
type input "06883"
type input "203"
type input "2417395"
click at [491, 537] on input "Unit Number" at bounding box center [605, 514] width 286 height 48
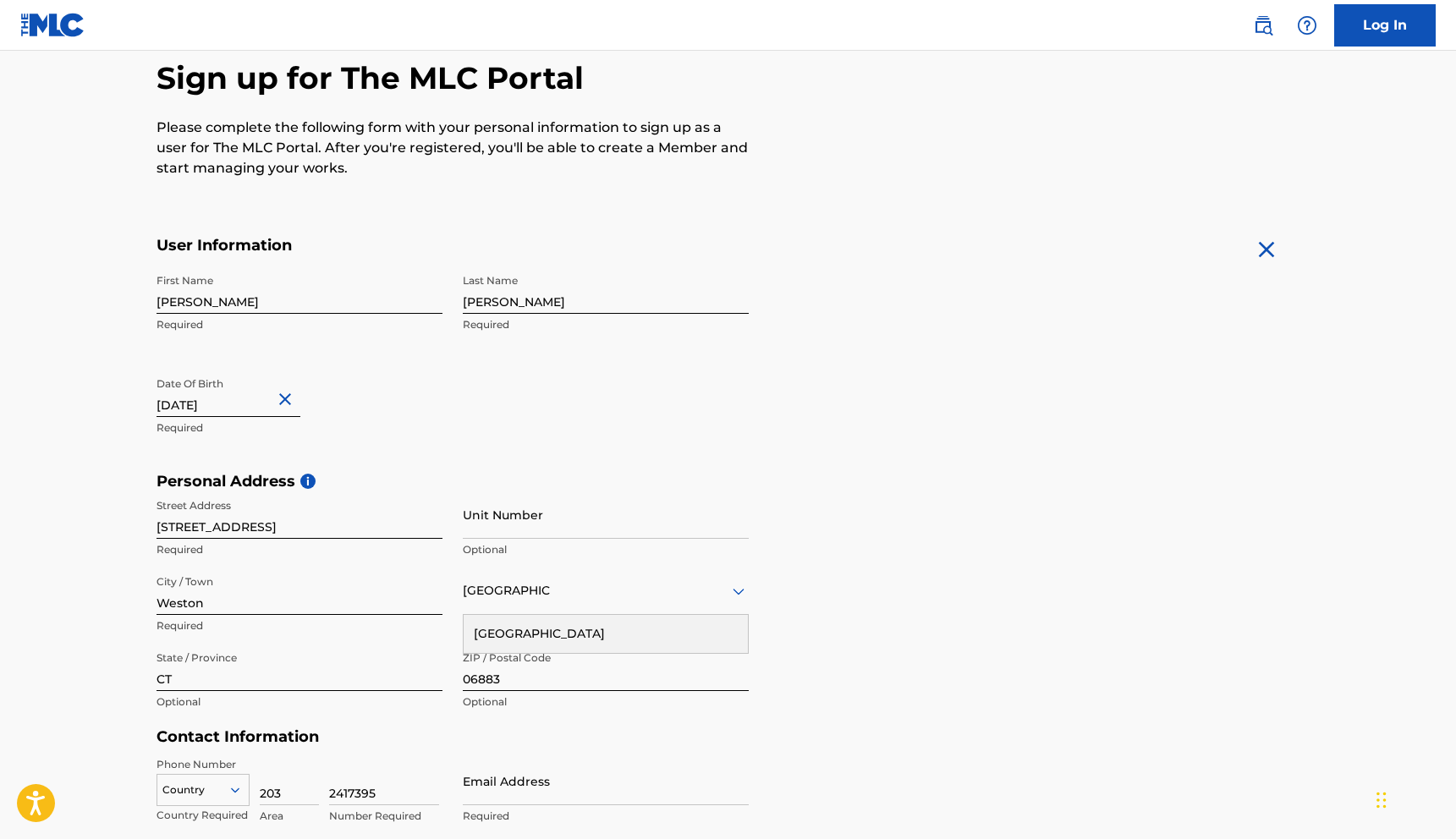
click at [483, 575] on div "United States" at bounding box center [605, 590] width 286 height 48
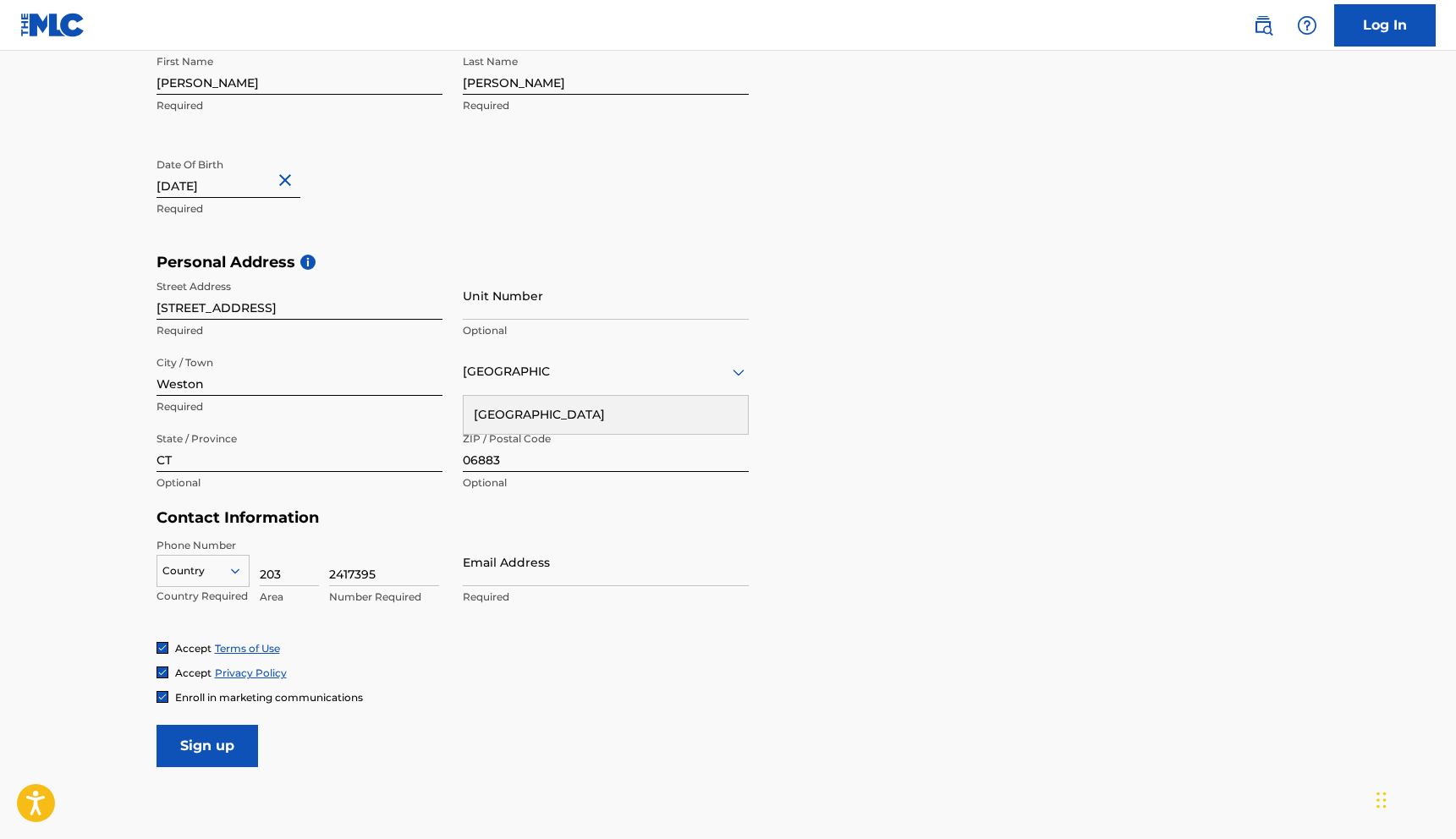
scroll to position [395, 0]
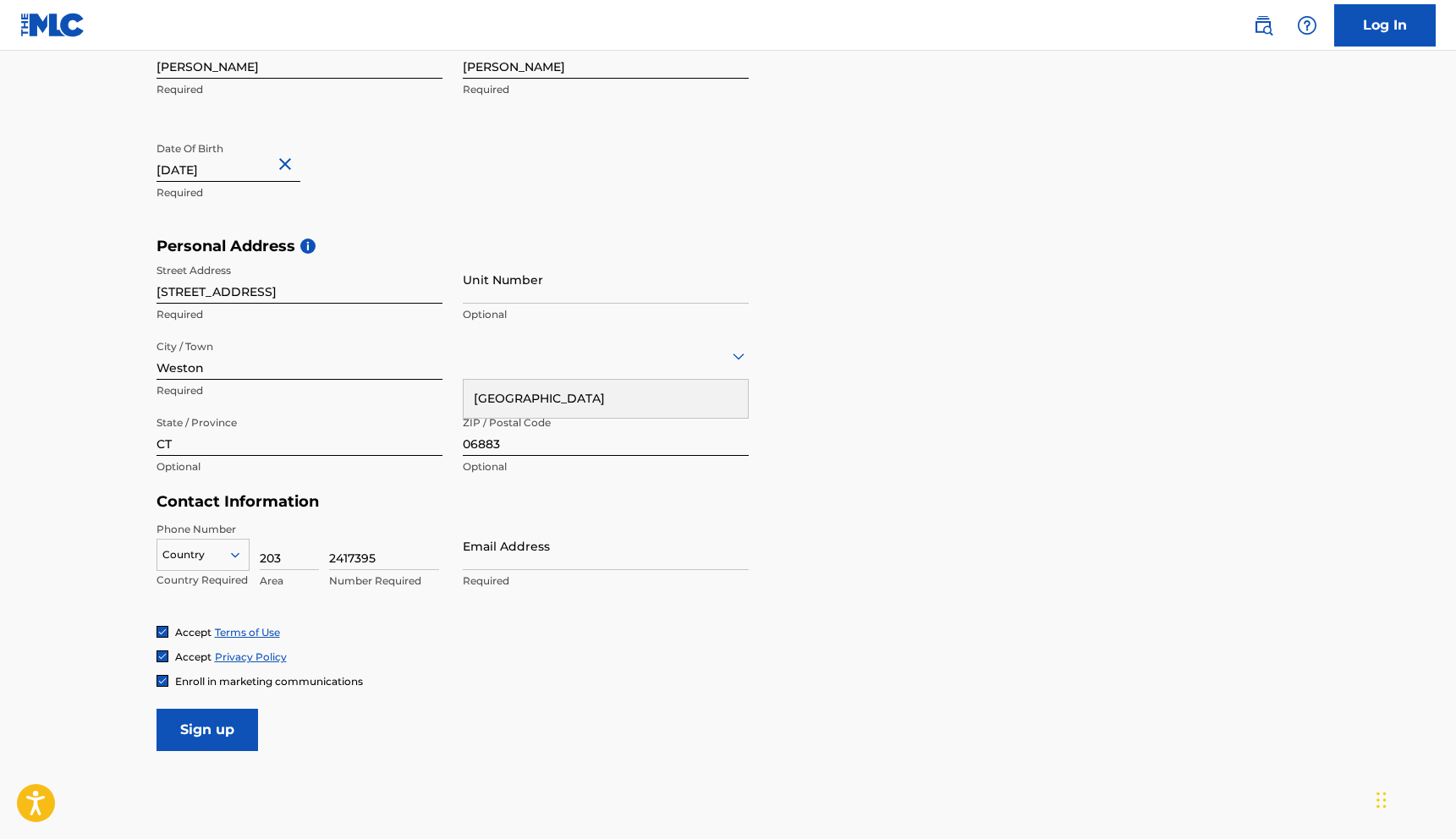
click at [499, 558] on input "Email Address" at bounding box center [605, 546] width 286 height 48
type input "[EMAIL_ADDRESS][DOMAIN_NAME]"
click at [536, 631] on div "Accept Terms of Use" at bounding box center [728, 632] width 1144 height 15
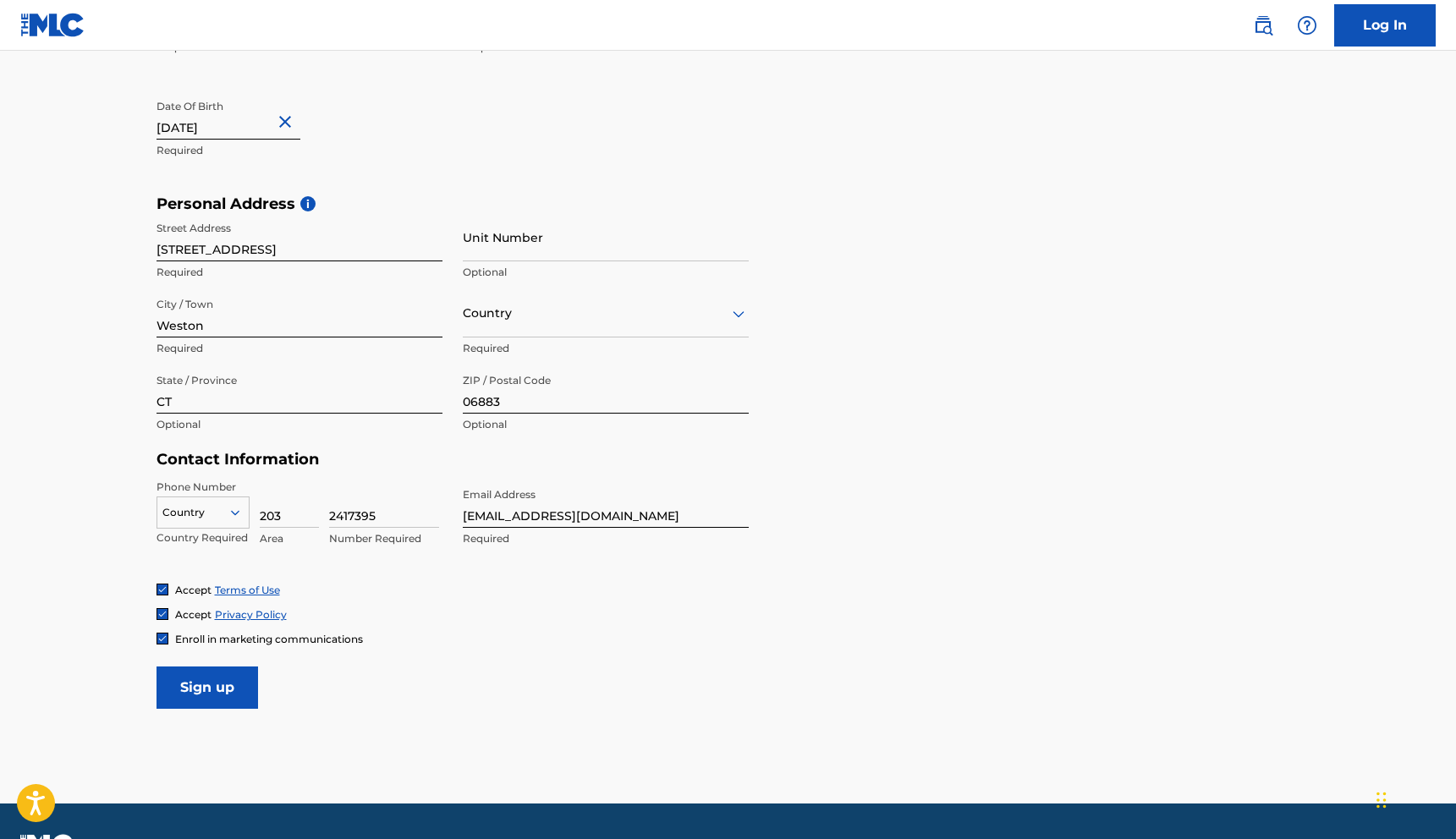
scroll to position [483, 0]
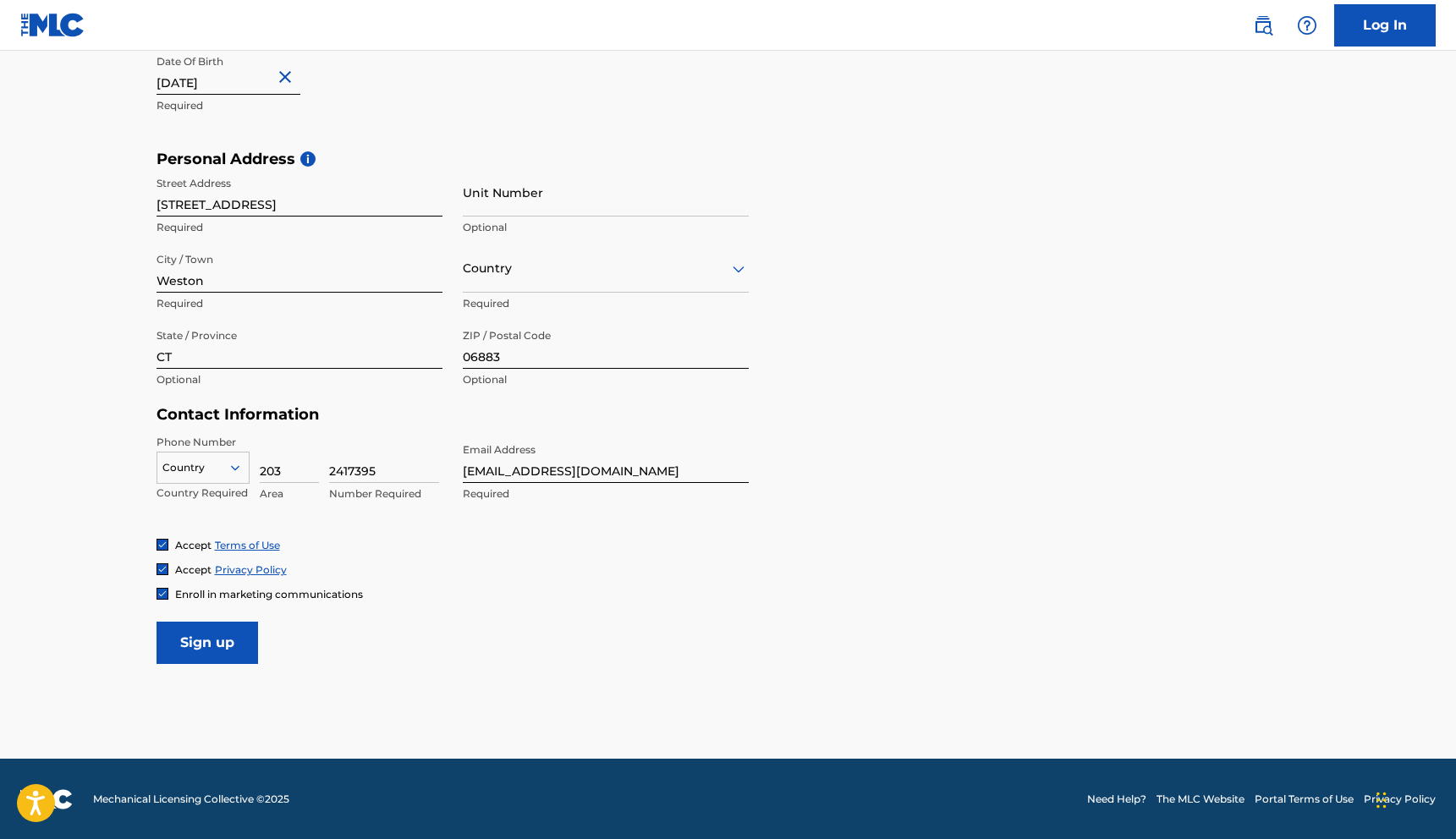
click at [219, 645] on input "Sign up" at bounding box center [207, 642] width 102 height 42
click at [199, 475] on div at bounding box center [203, 468] width 92 height 19
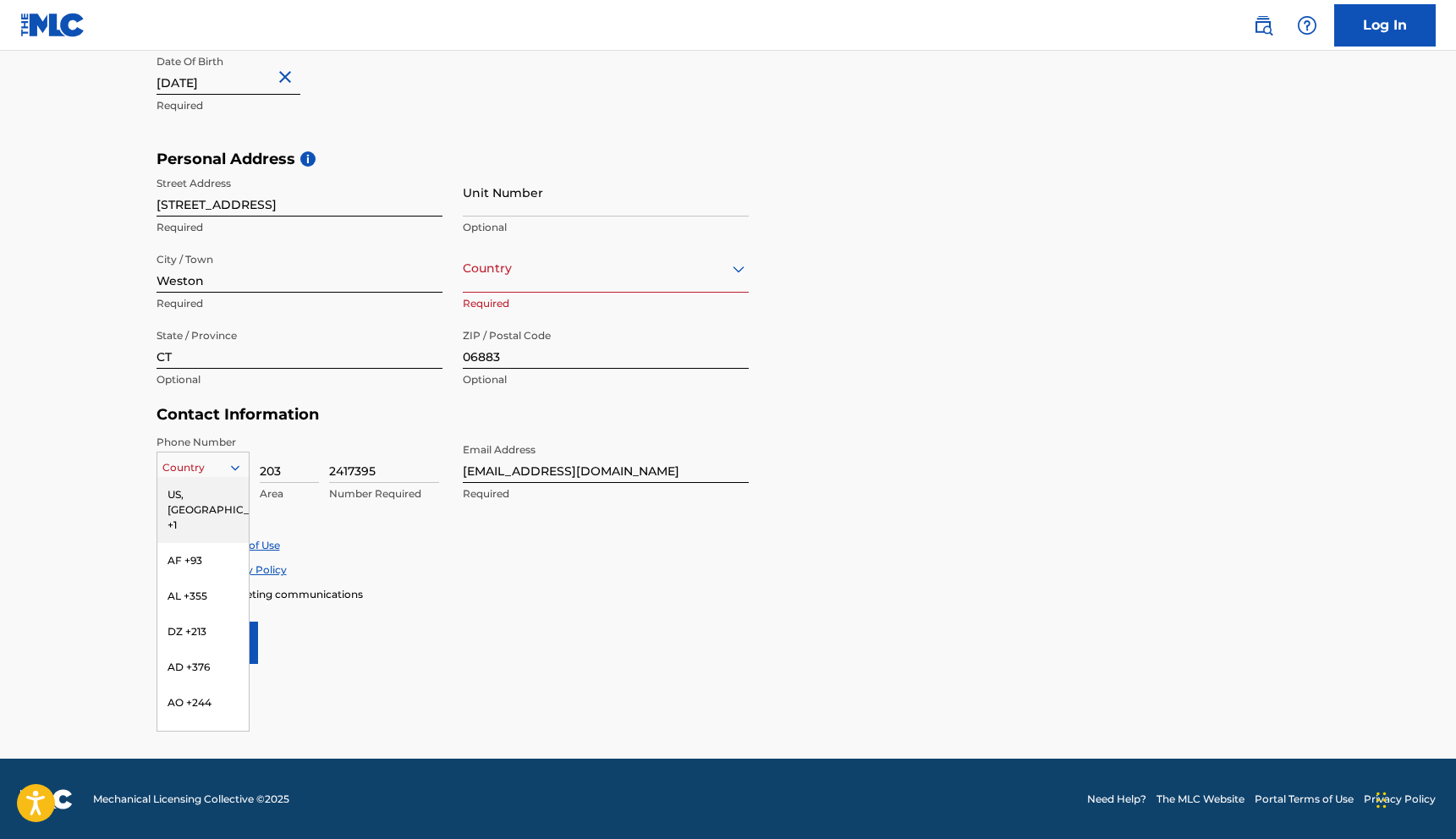
click at [195, 486] on div "US, CA +1" at bounding box center [203, 510] width 92 height 66
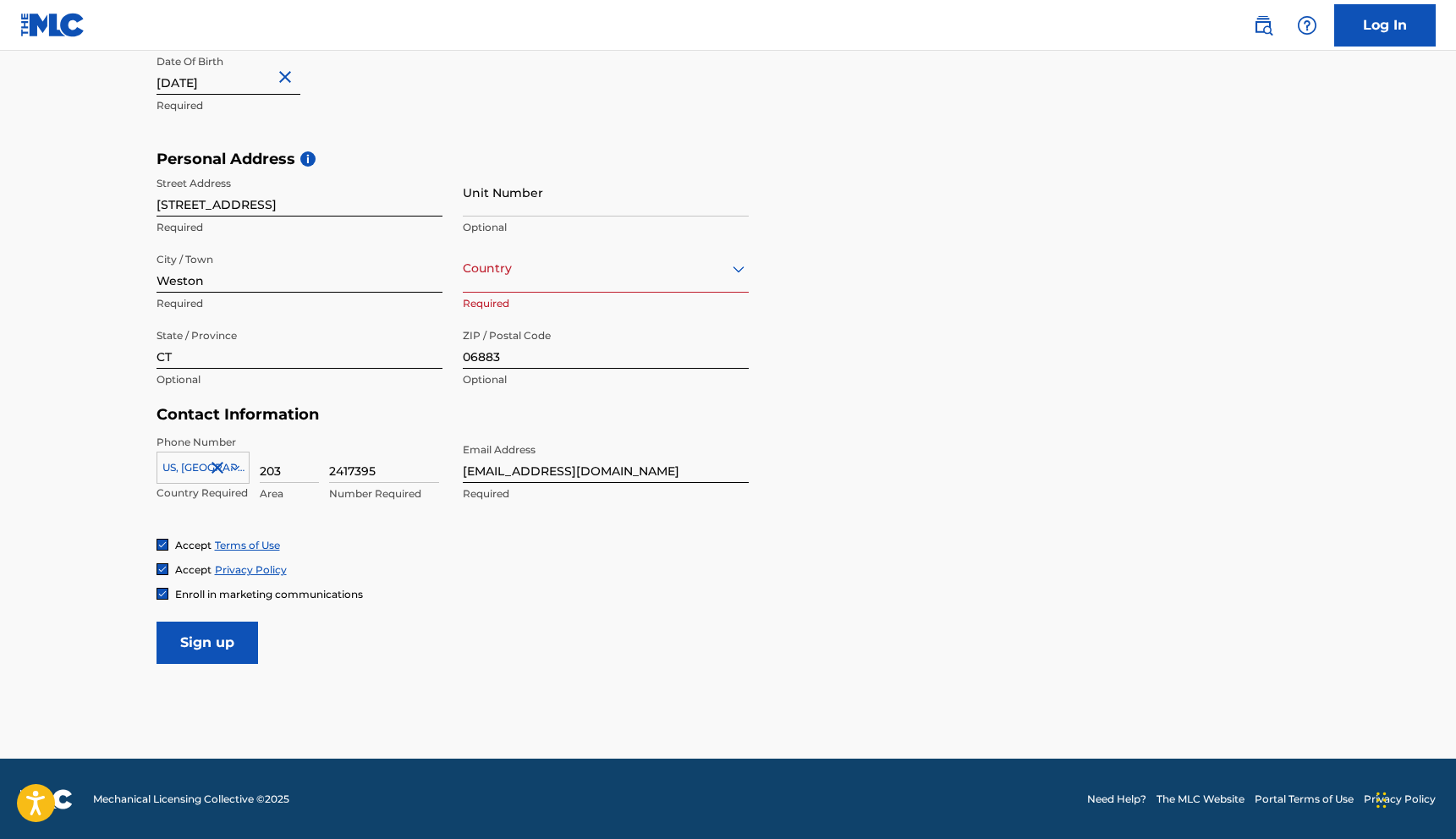
click at [205, 644] on input "Sign up" at bounding box center [207, 642] width 102 height 42
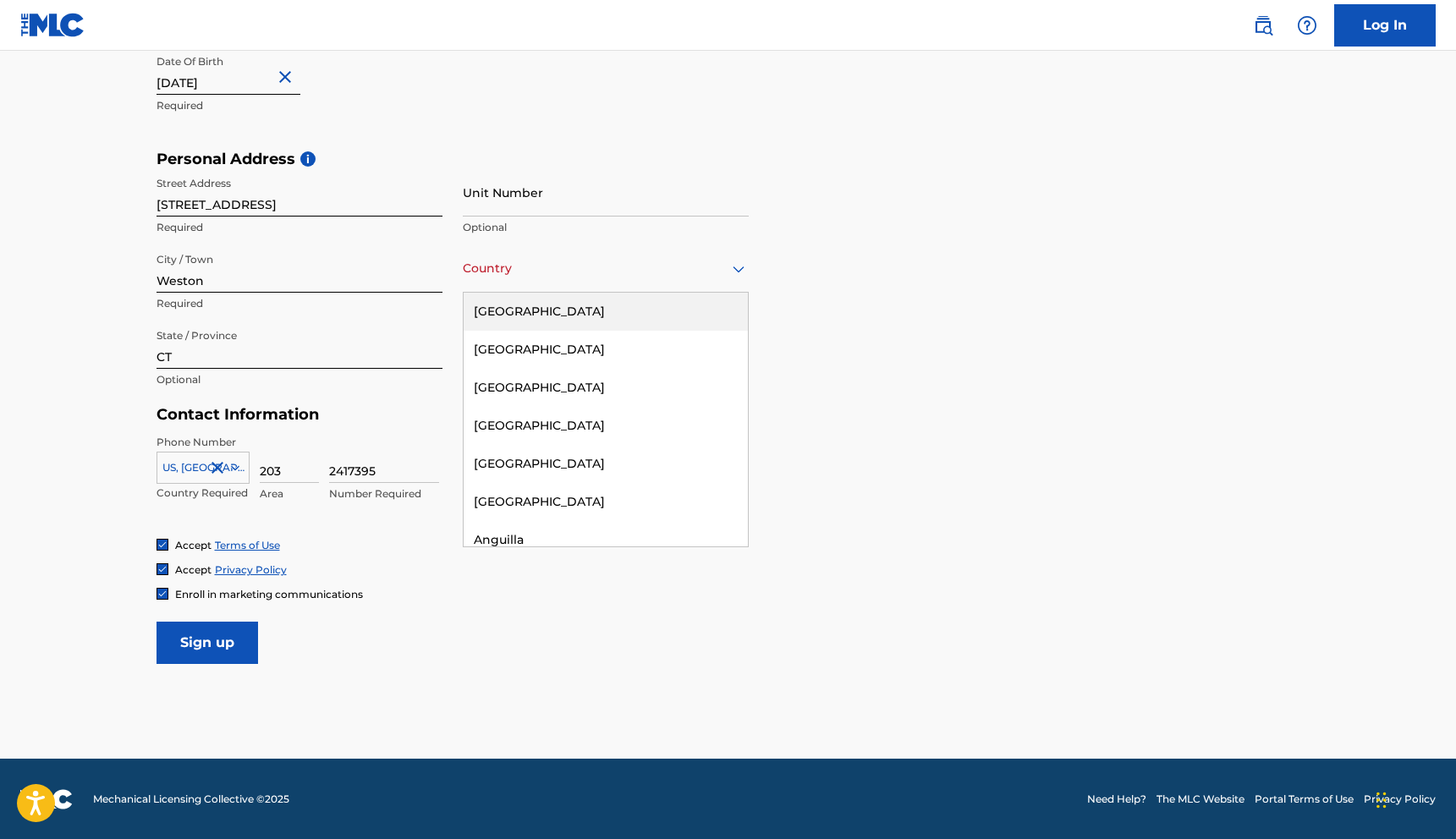
click at [561, 286] on div "Country" at bounding box center [605, 268] width 286 height 48
click at [554, 301] on div "United States" at bounding box center [605, 312] width 284 height 38
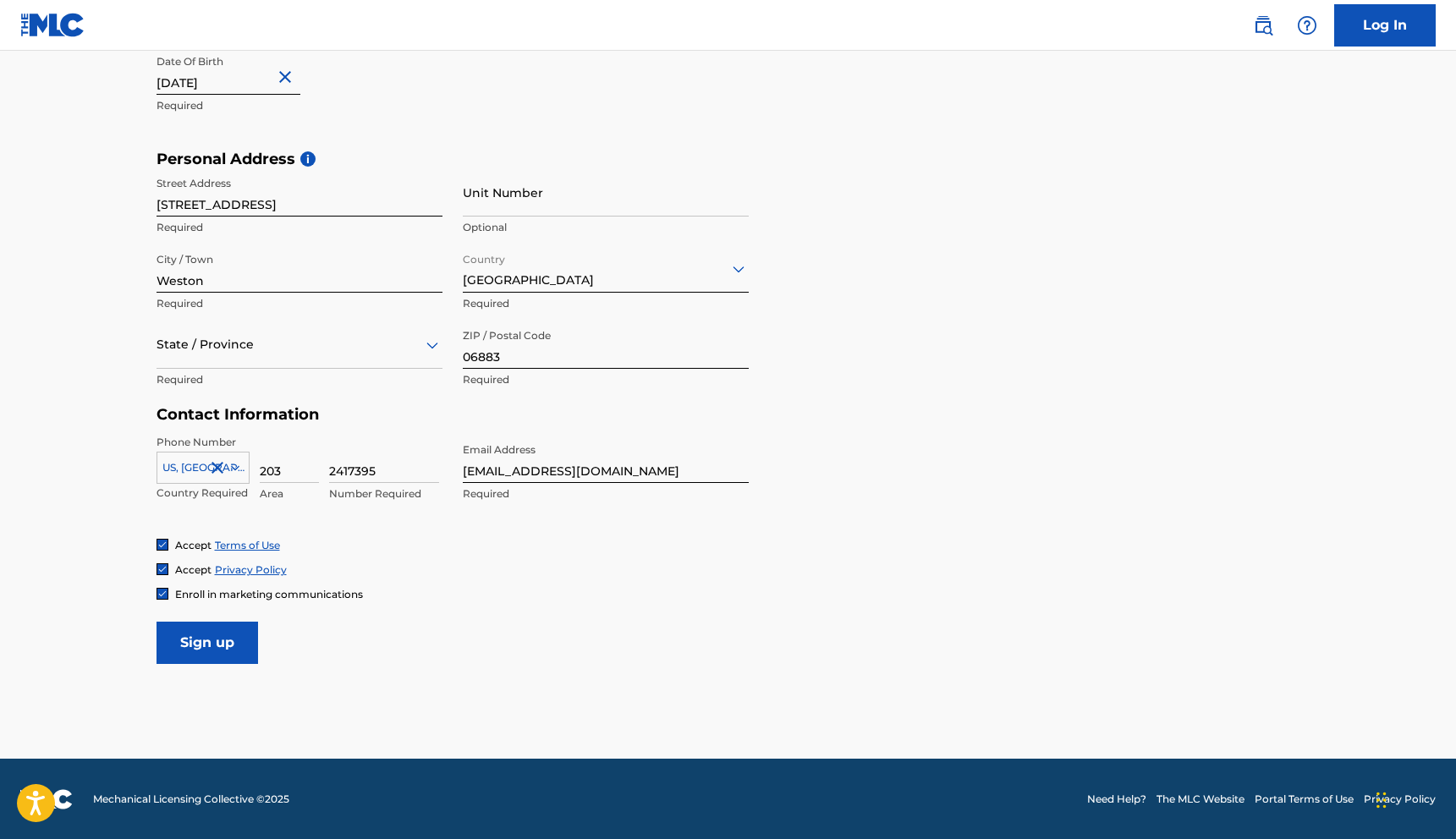
click at [187, 642] on input "Sign up" at bounding box center [207, 642] width 102 height 42
click at [230, 341] on div at bounding box center [299, 344] width 286 height 21
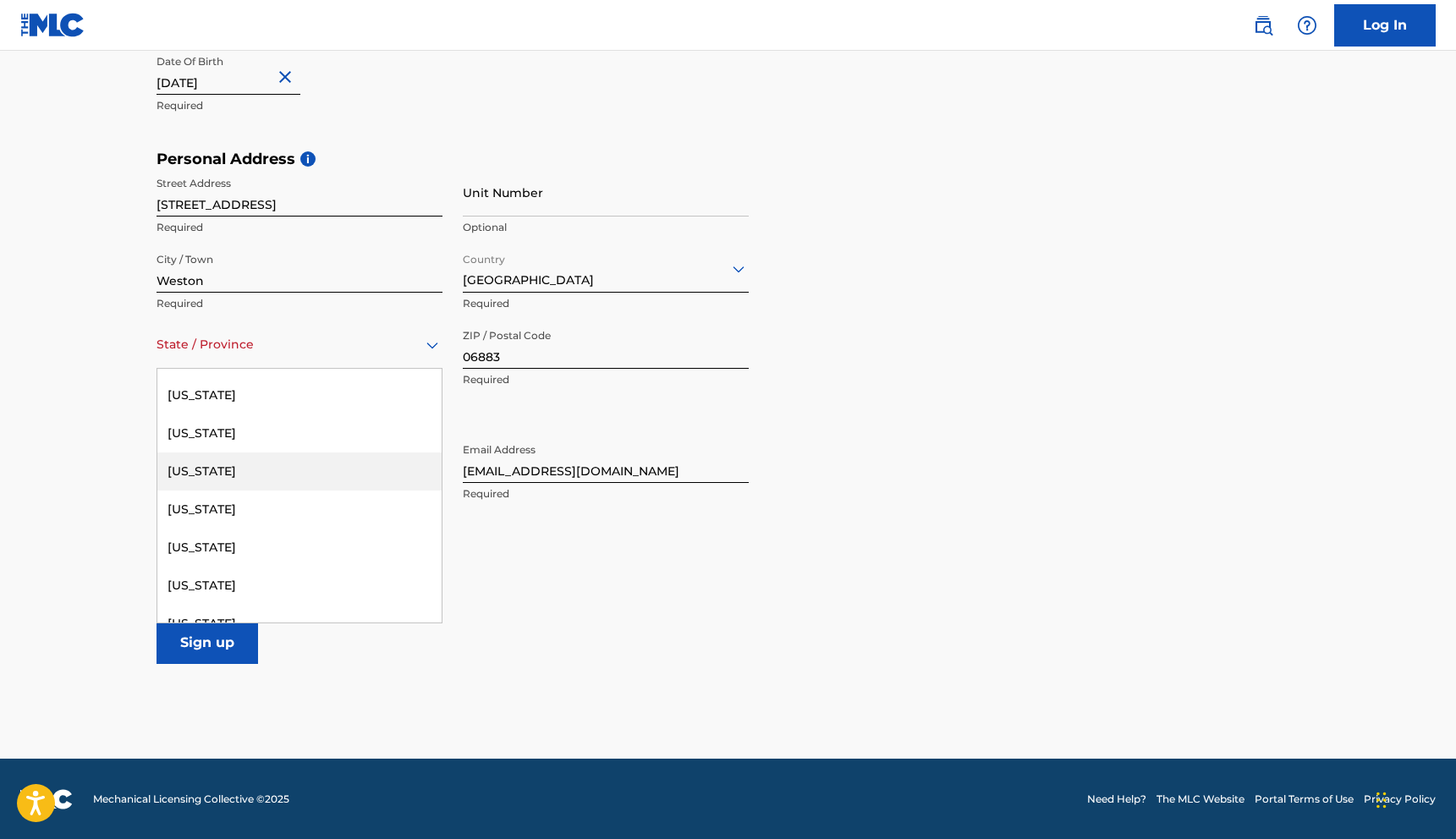
scroll to position [157, 0]
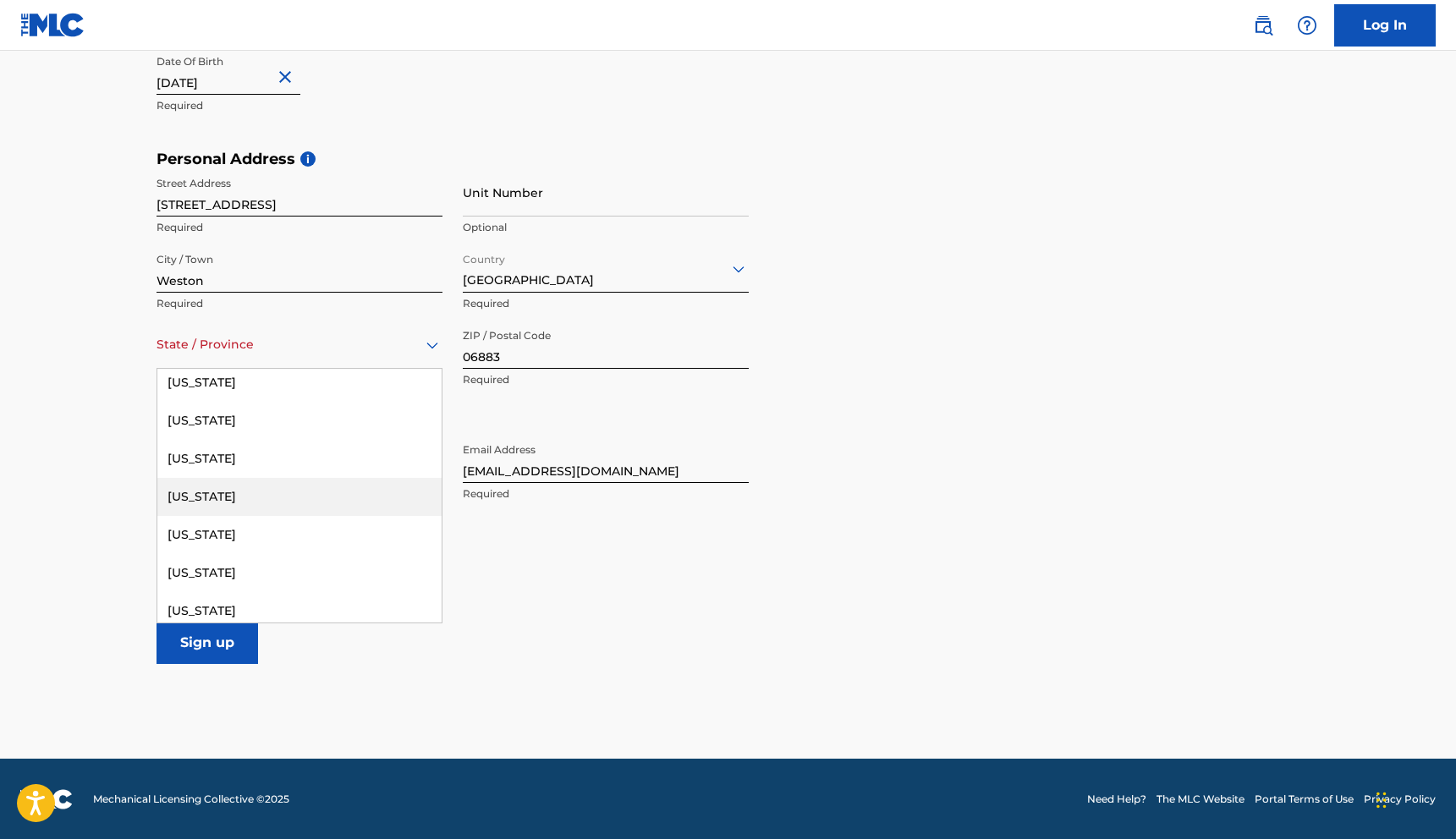
click at [212, 497] on div "Connecticut" at bounding box center [299, 497] width 284 height 38
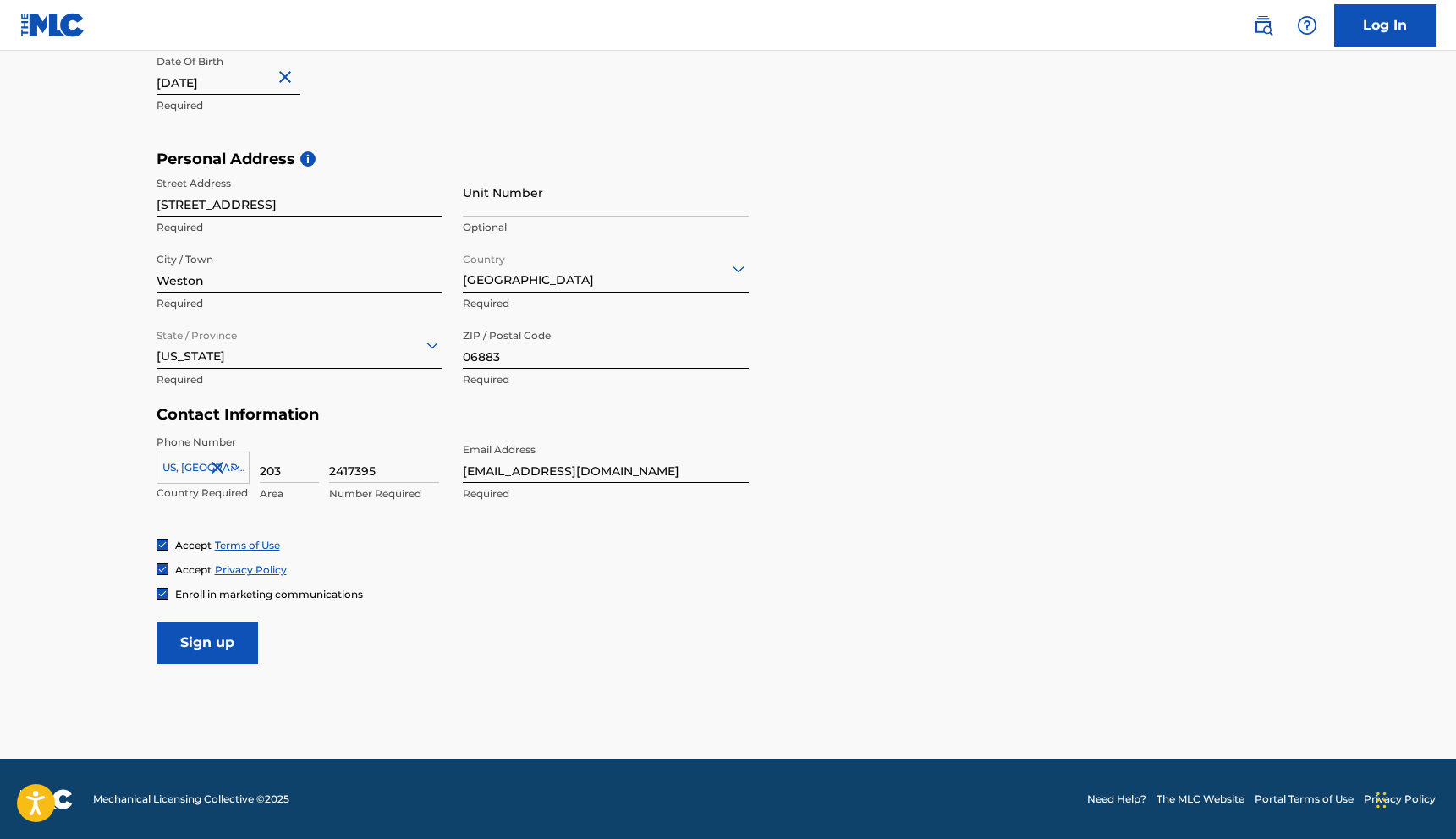
click at [222, 637] on input "Sign up" at bounding box center [207, 642] width 102 height 42
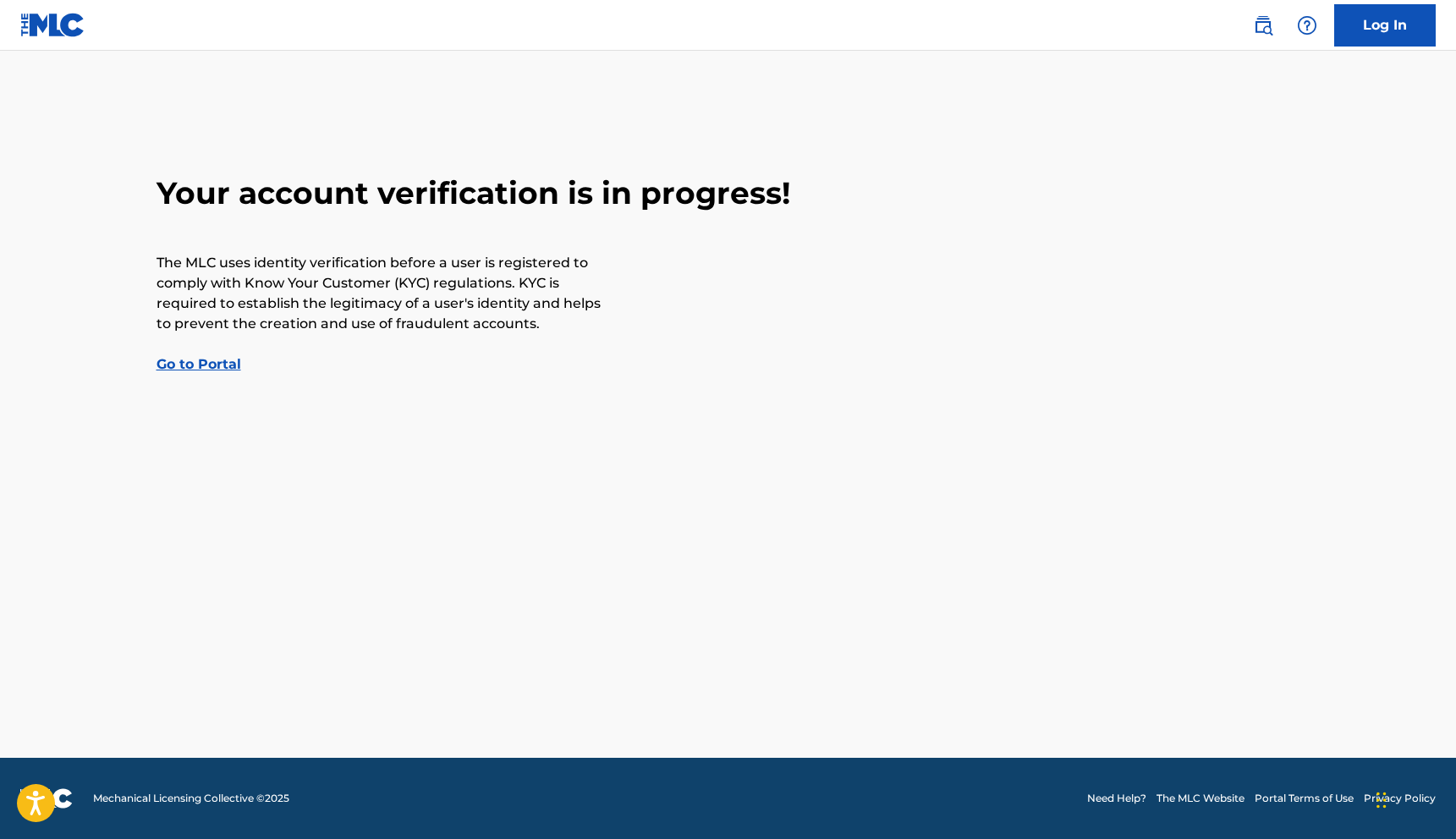
click at [219, 366] on link "Go to Portal" at bounding box center [199, 363] width 85 height 16
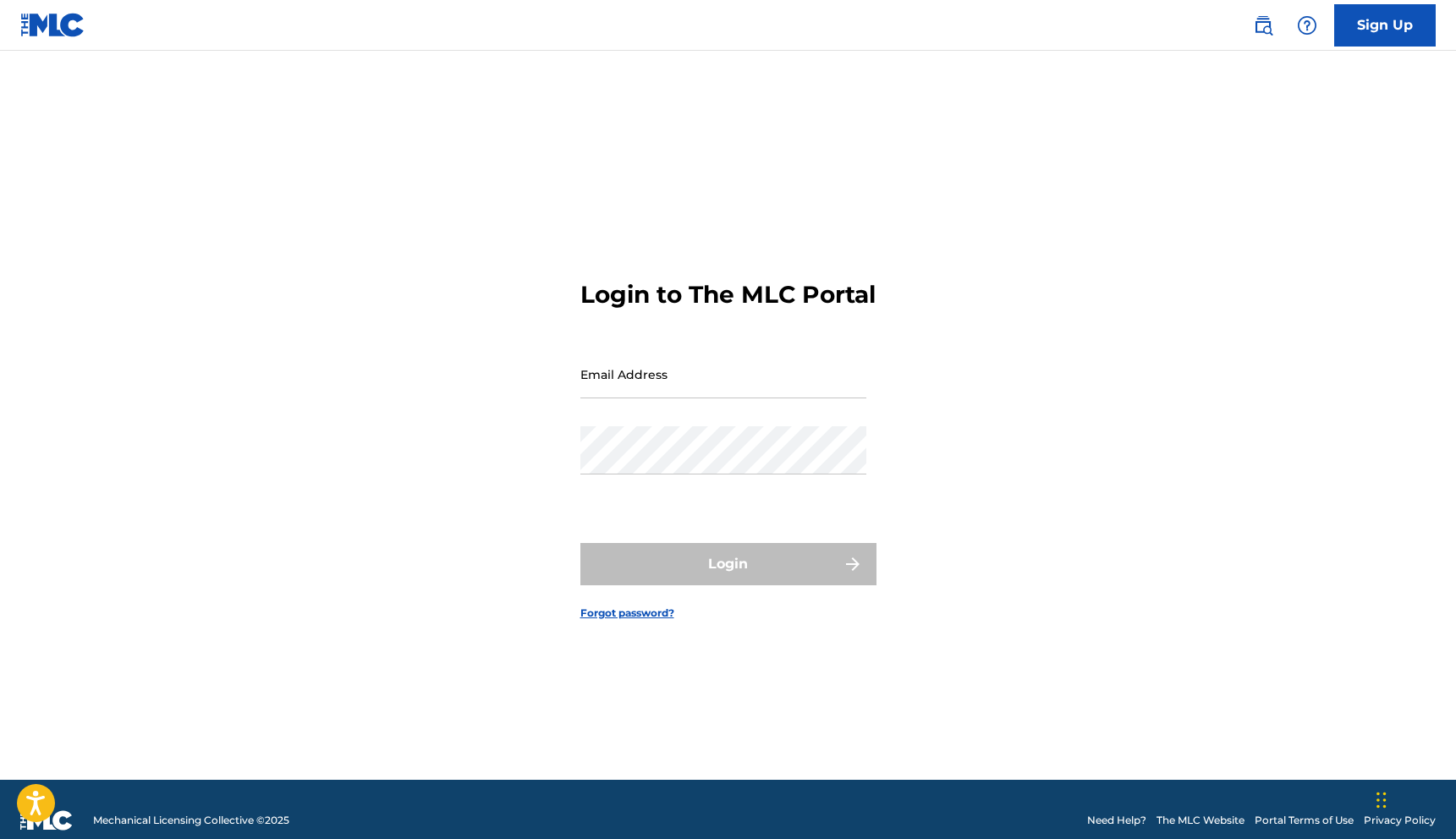
click at [636, 394] on input "Email Address" at bounding box center [723, 375] width 286 height 48
type input "[EMAIL_ADDRESS][DOMAIN_NAME]"
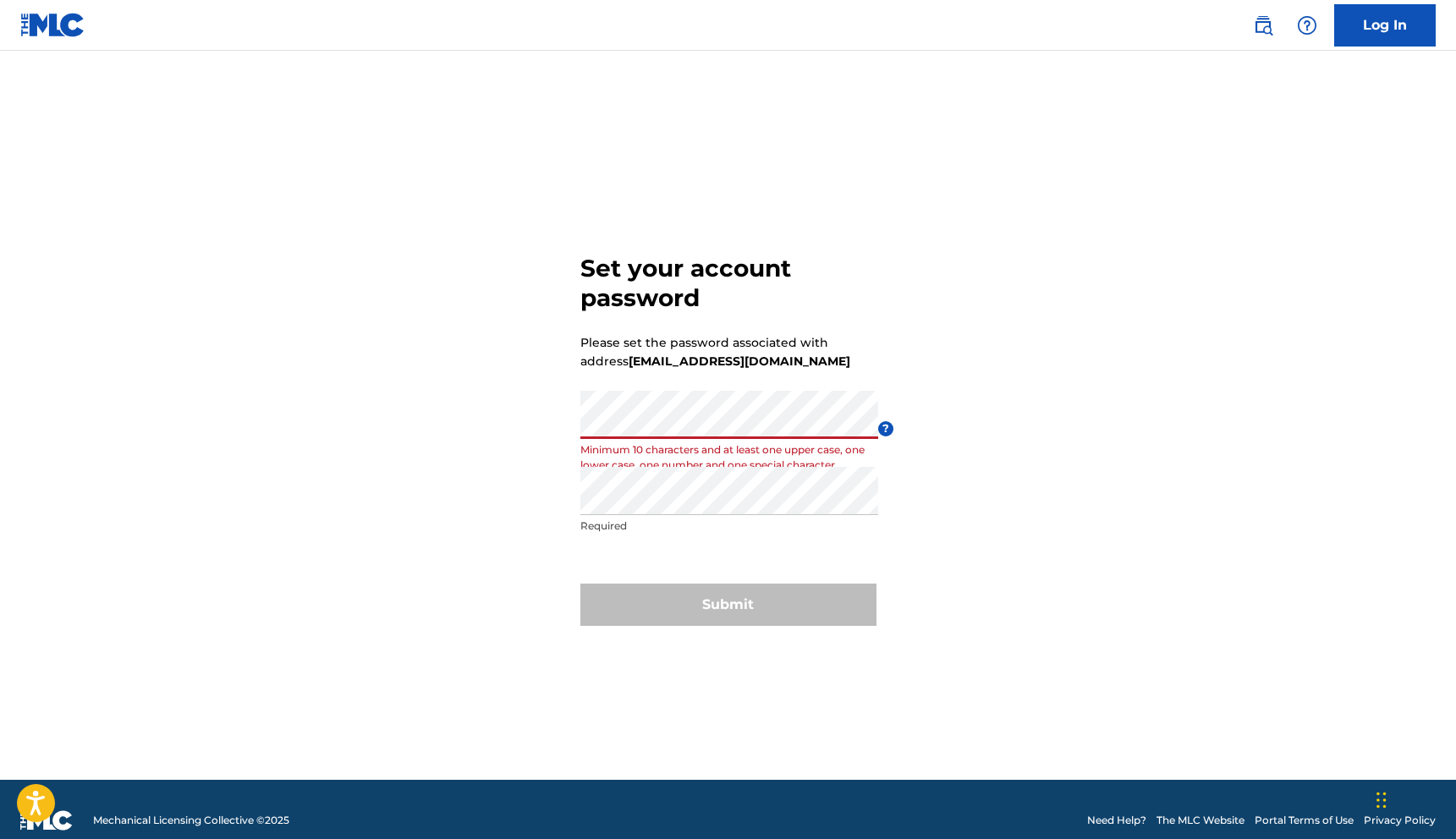
click at [520, 430] on div "Set your account password Please set the password associated with address eliot…" at bounding box center [729, 436] width 1185 height 686
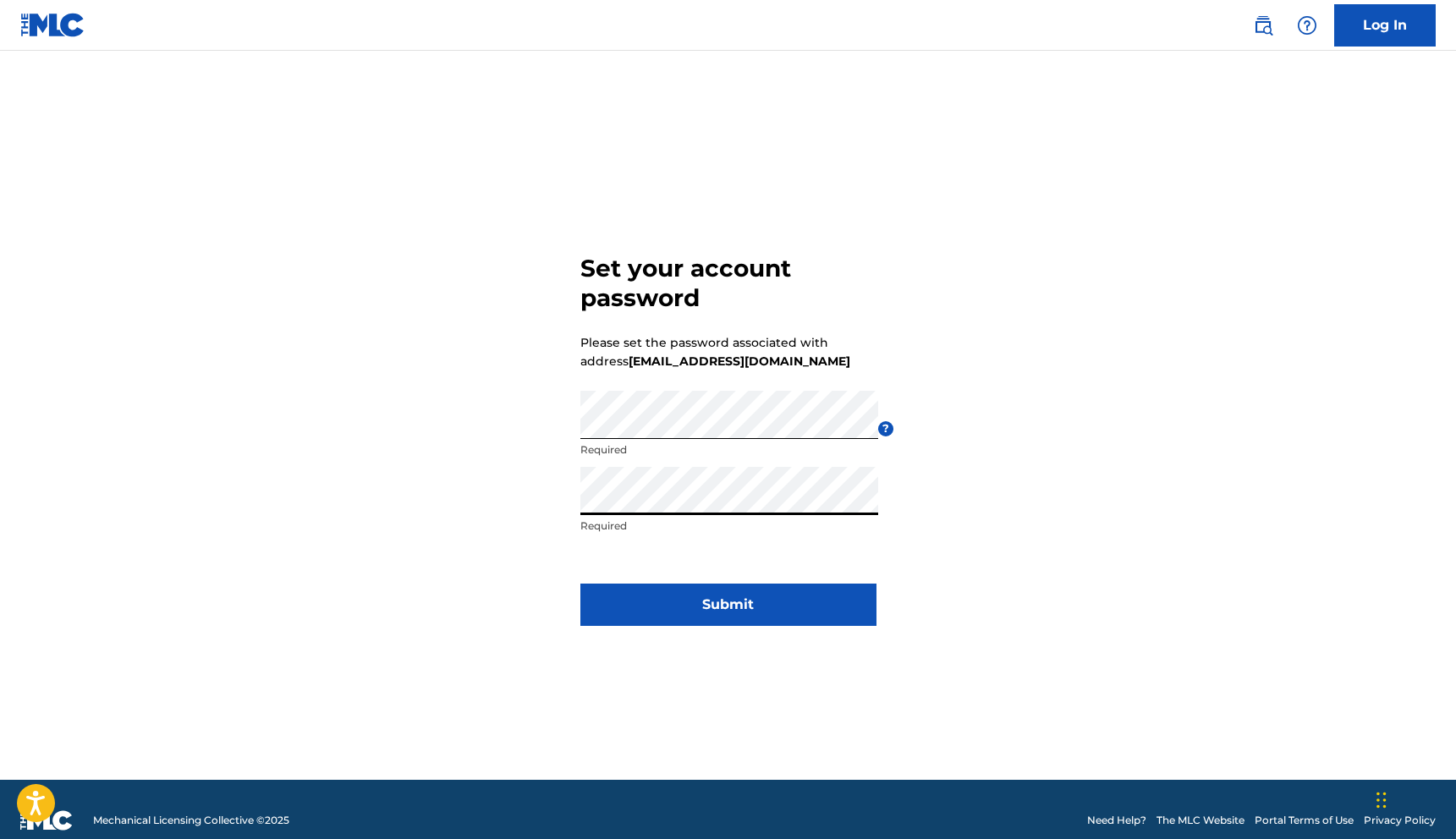
click at [784, 593] on button "Submit" at bounding box center [728, 604] width 296 height 42
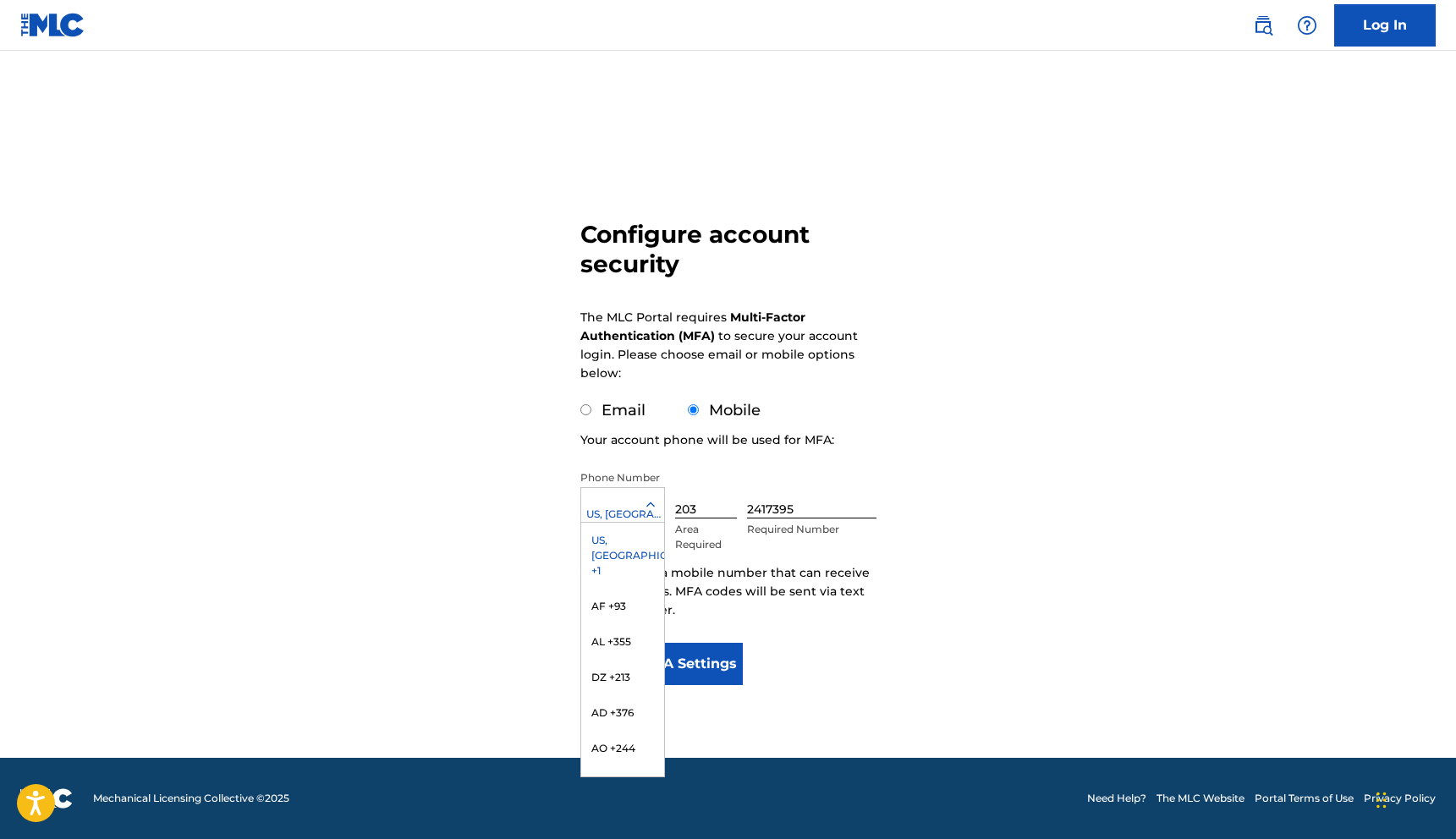
click at [607, 495] on div at bounding box center [623, 505] width 83 height 19
click at [627, 539] on div "US, CA +1" at bounding box center [623, 555] width 83 height 66
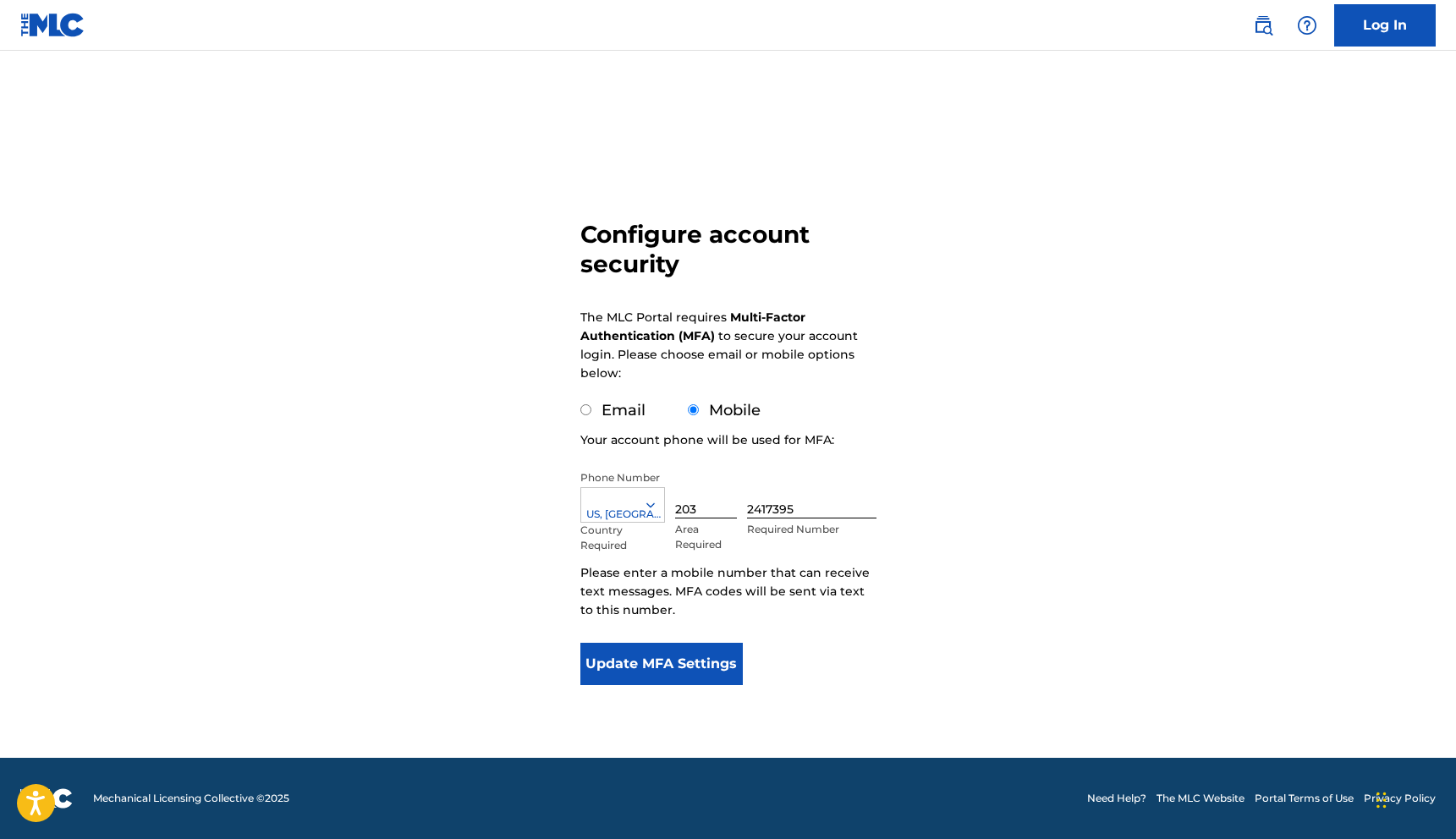
click at [693, 658] on button "Update MFA Settings" at bounding box center [662, 664] width 163 height 42
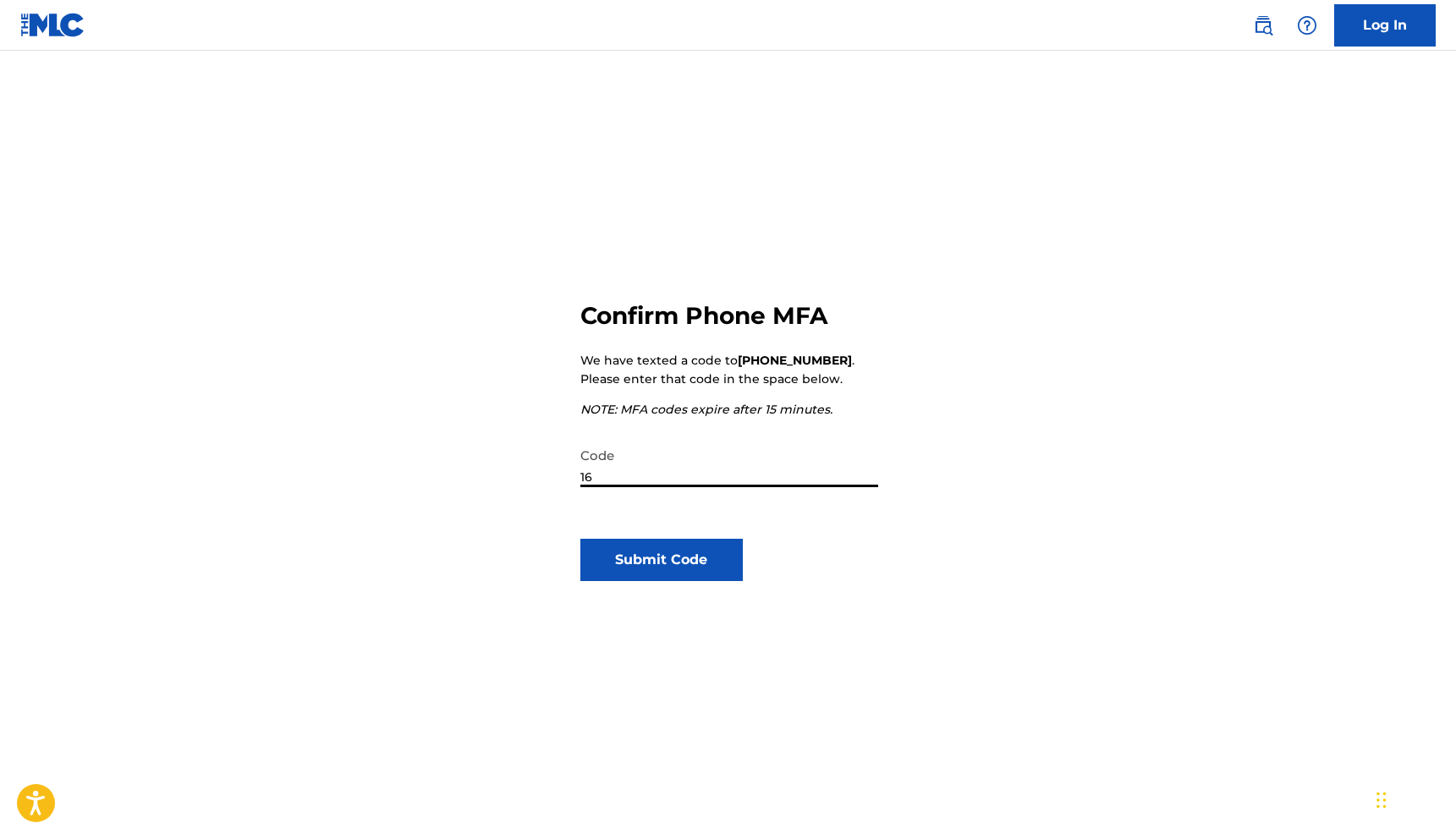
type input "1"
type input "156066"
click at [728, 571] on button "Submit Code" at bounding box center [662, 559] width 163 height 42
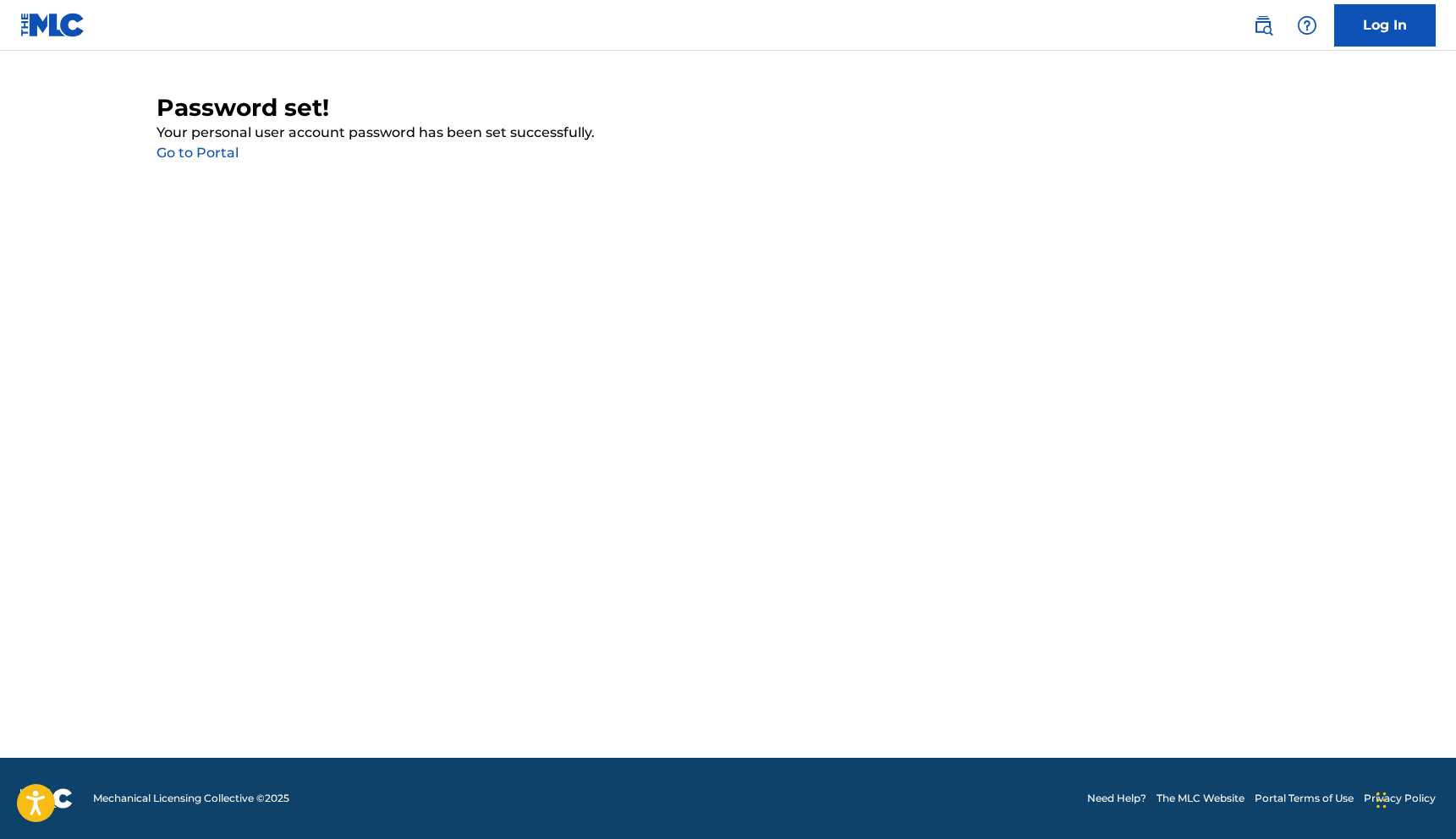
click at [207, 159] on link "Go to Portal" at bounding box center [197, 153] width 82 height 16
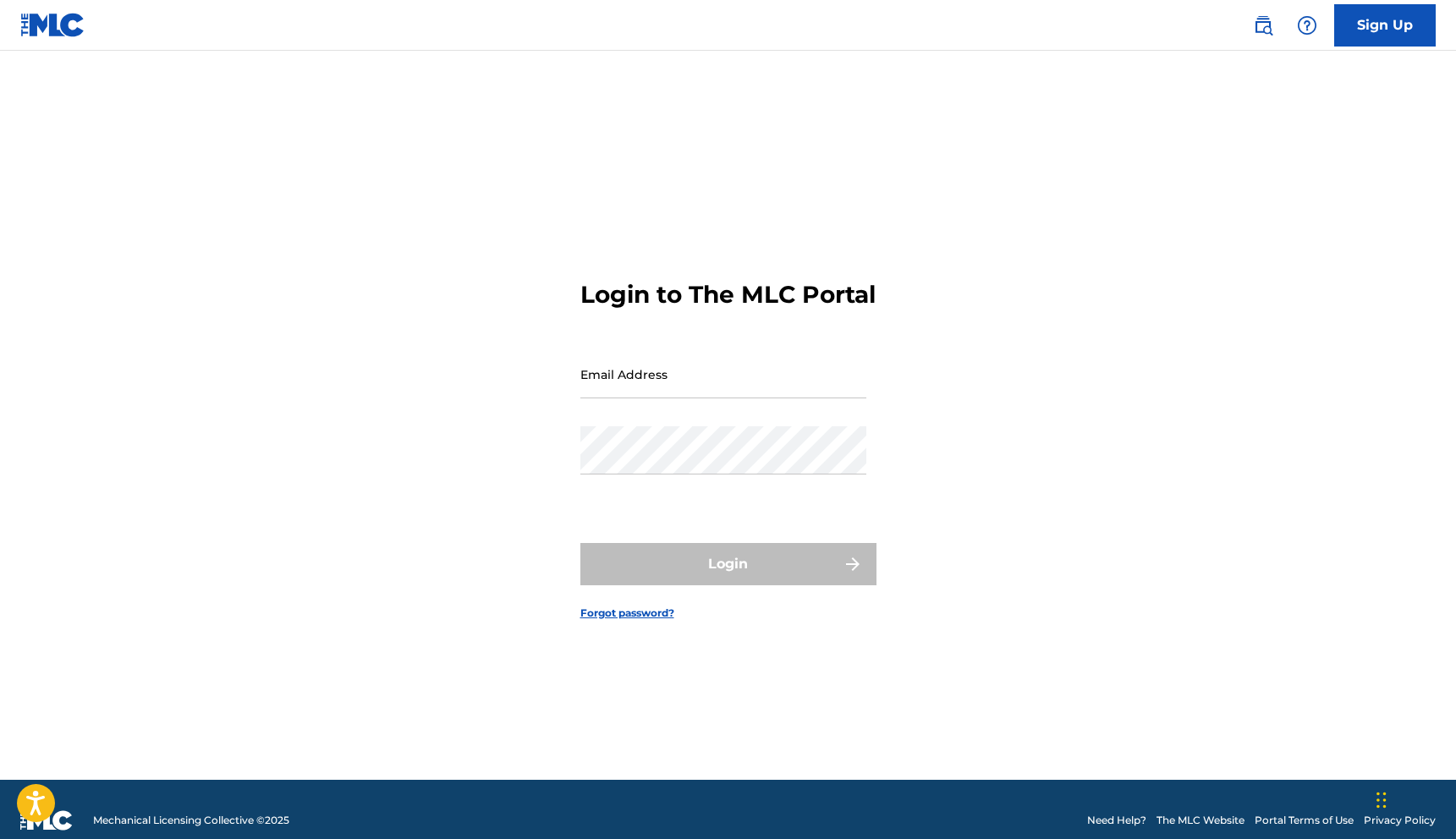
click at [636, 396] on input "Email Address" at bounding box center [723, 375] width 286 height 48
type input "eliotthompsonmusic@gmail.com"
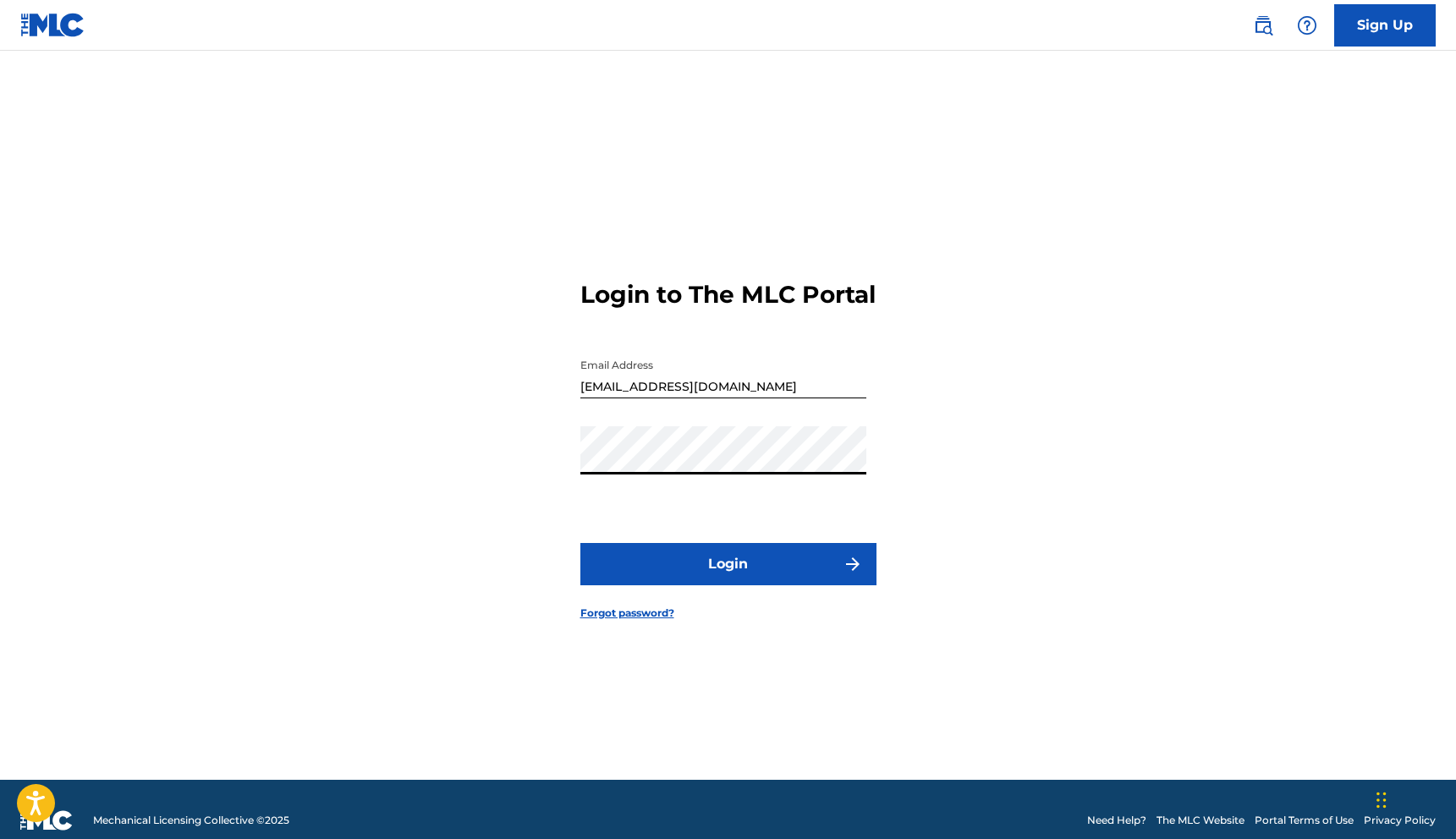
click at [623, 524] on form "Login to The MLC Portal Email Address eliotthompsonmusic@gmail.com Password Log…" at bounding box center [728, 436] width 296 height 686
click at [648, 565] on button "Login" at bounding box center [728, 564] width 296 height 42
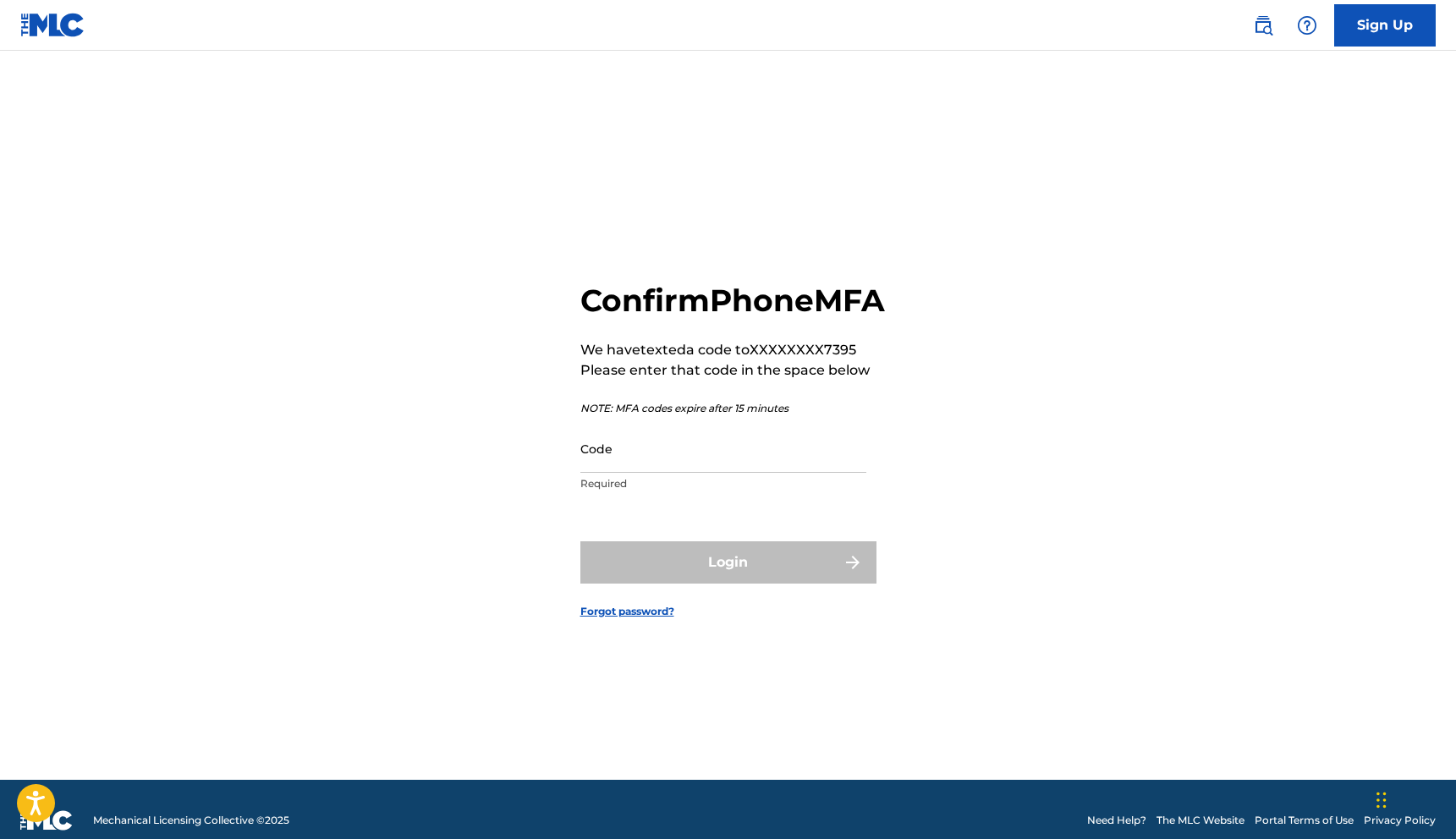
click at [644, 466] on input "Code" at bounding box center [723, 449] width 286 height 48
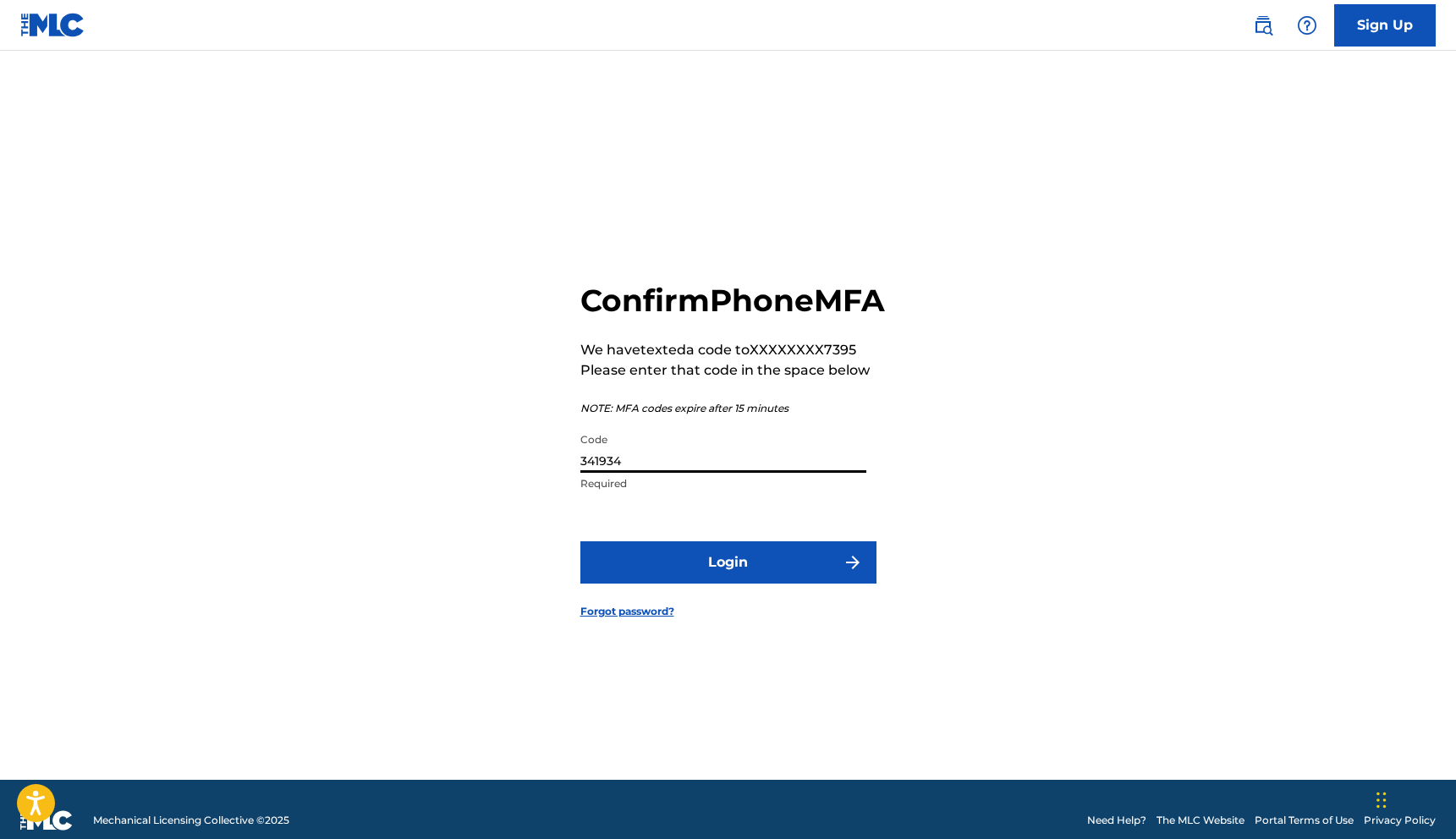
type input "341934"
click at [761, 575] on button "Login" at bounding box center [728, 562] width 296 height 42
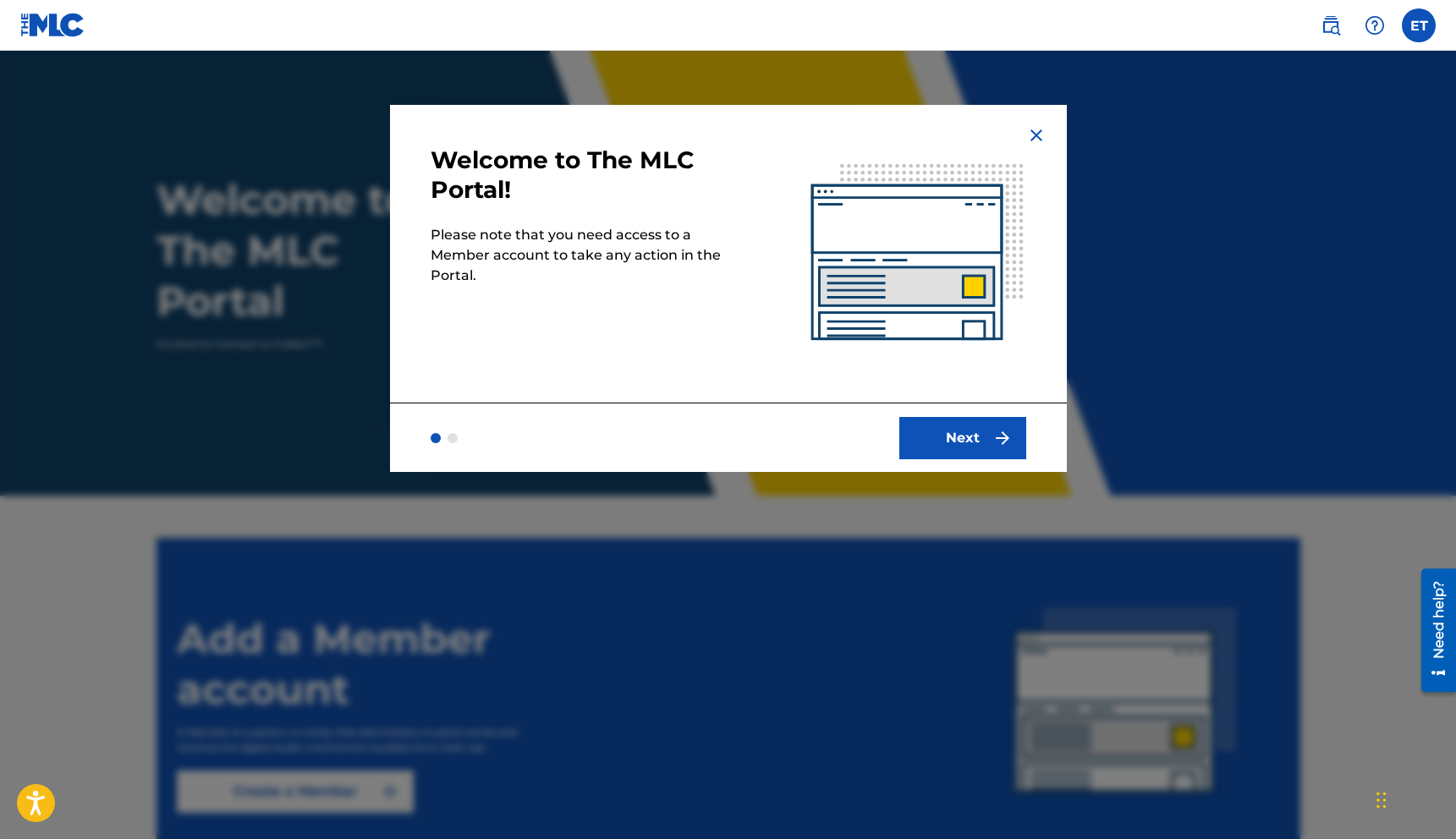
click at [992, 435] on img "submit" at bounding box center [1003, 438] width 21 height 21
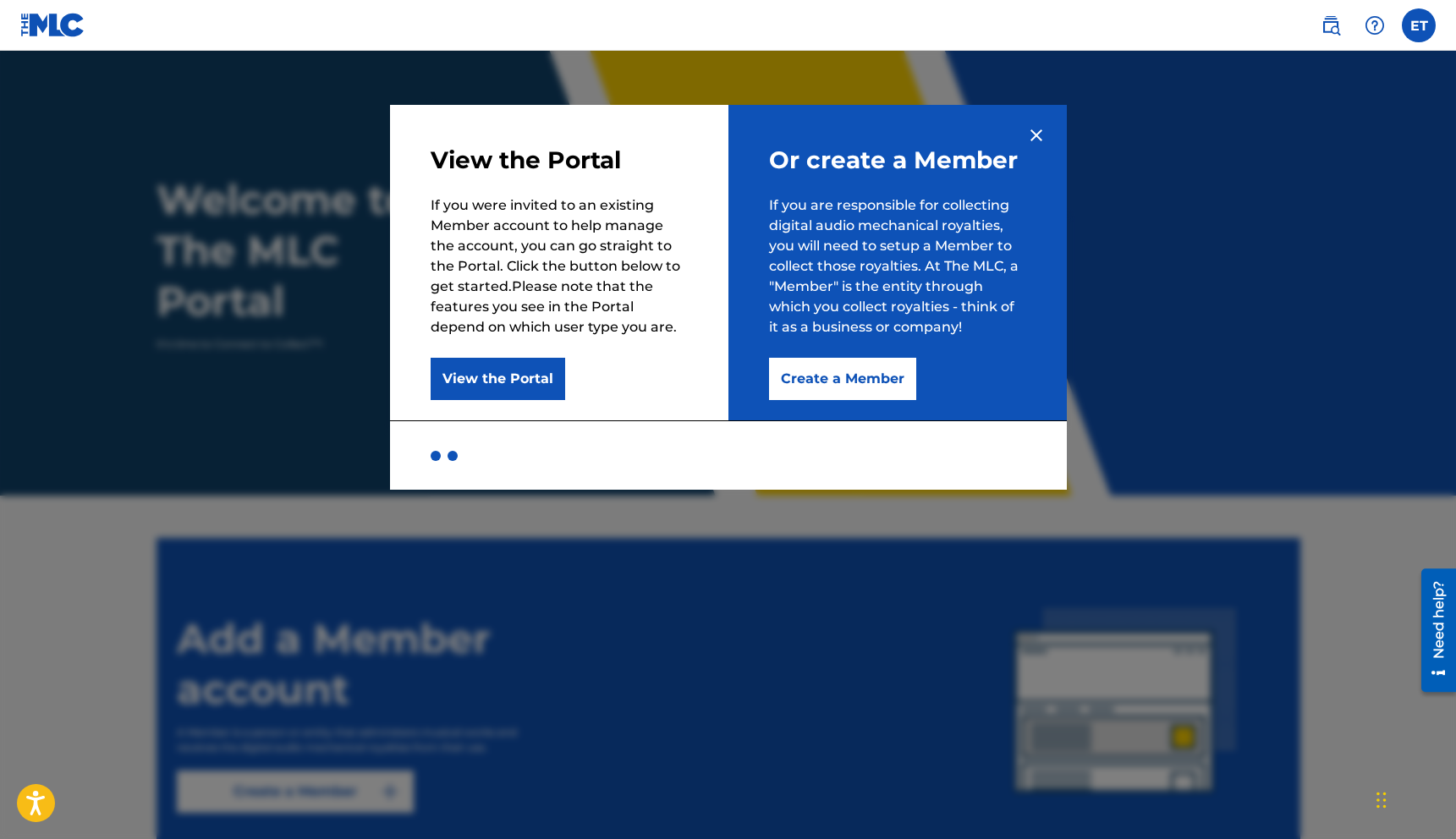
click at [1035, 137] on img at bounding box center [1036, 136] width 21 height 21
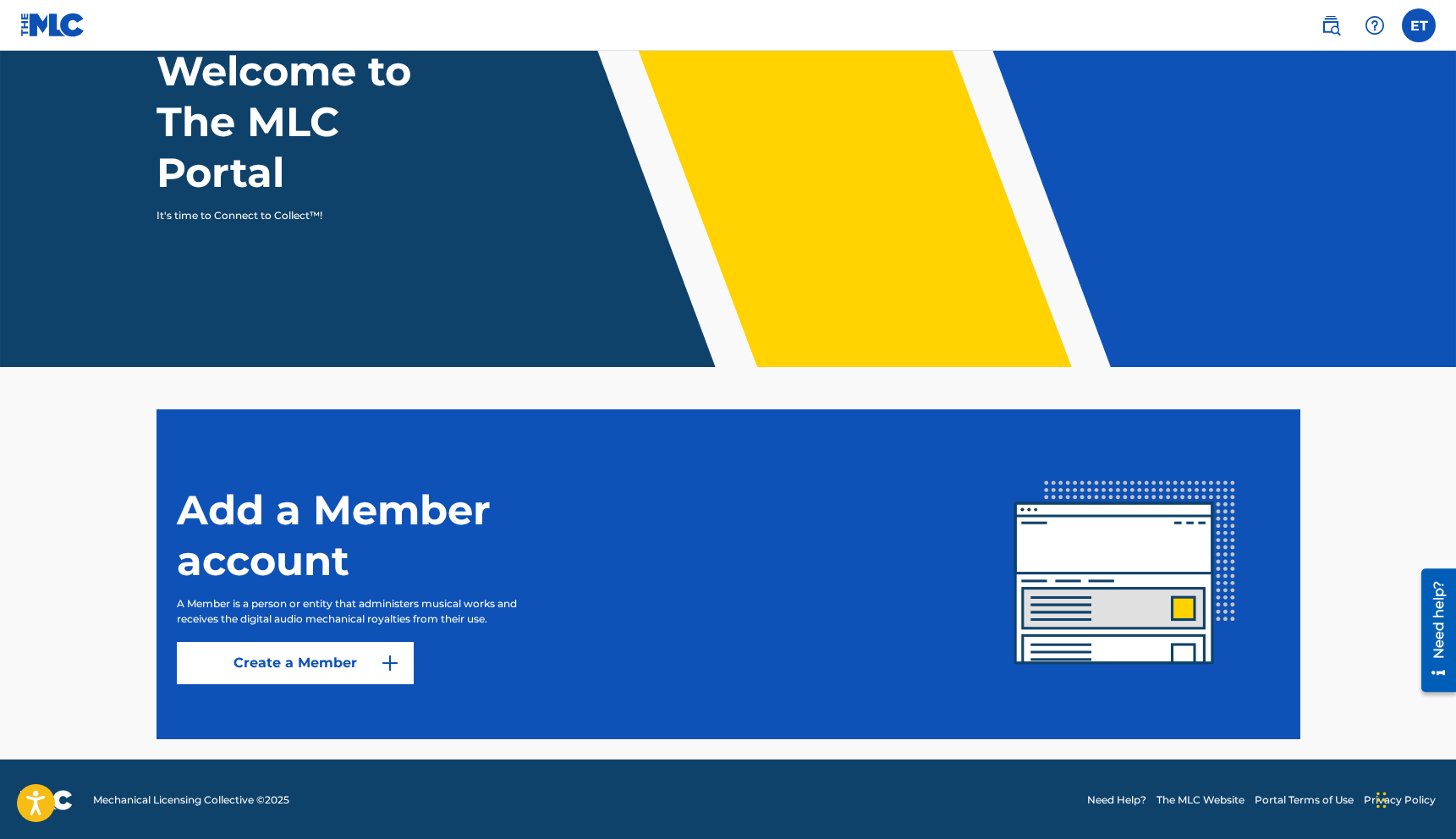
scroll to position [130, 0]
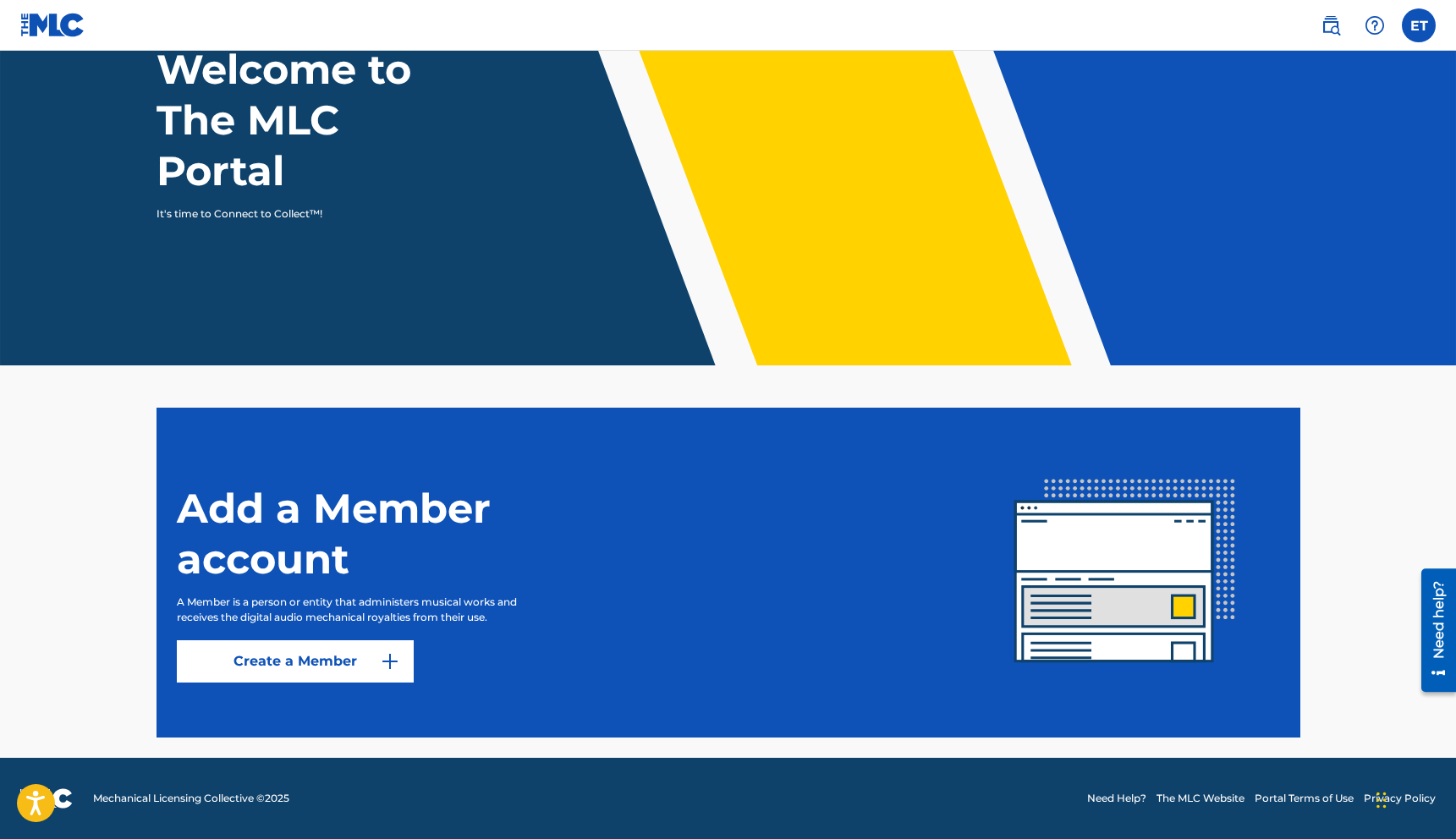
click at [332, 647] on link "Create a Member" at bounding box center [295, 661] width 237 height 42
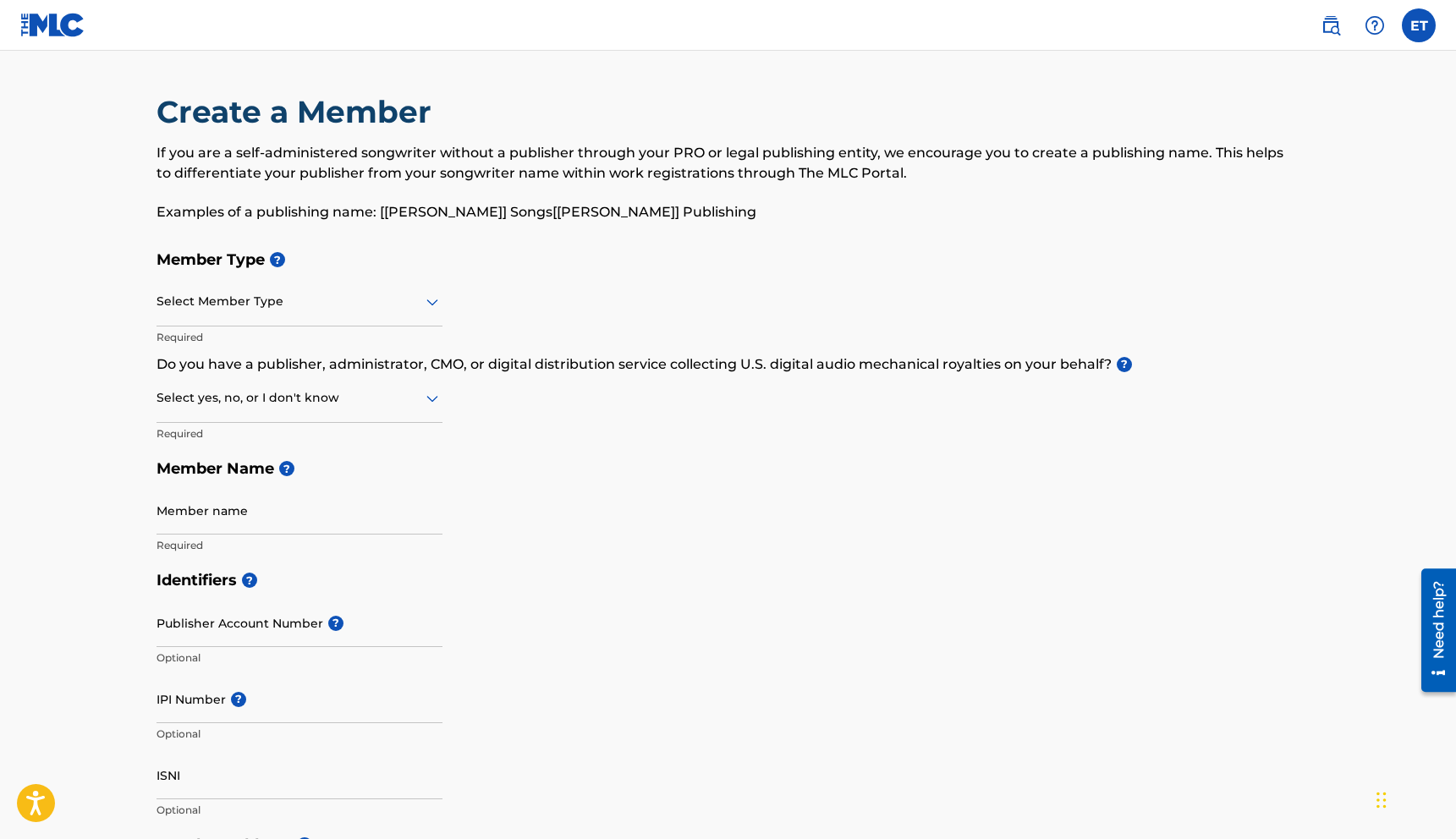
click at [291, 296] on div at bounding box center [299, 301] width 286 height 21
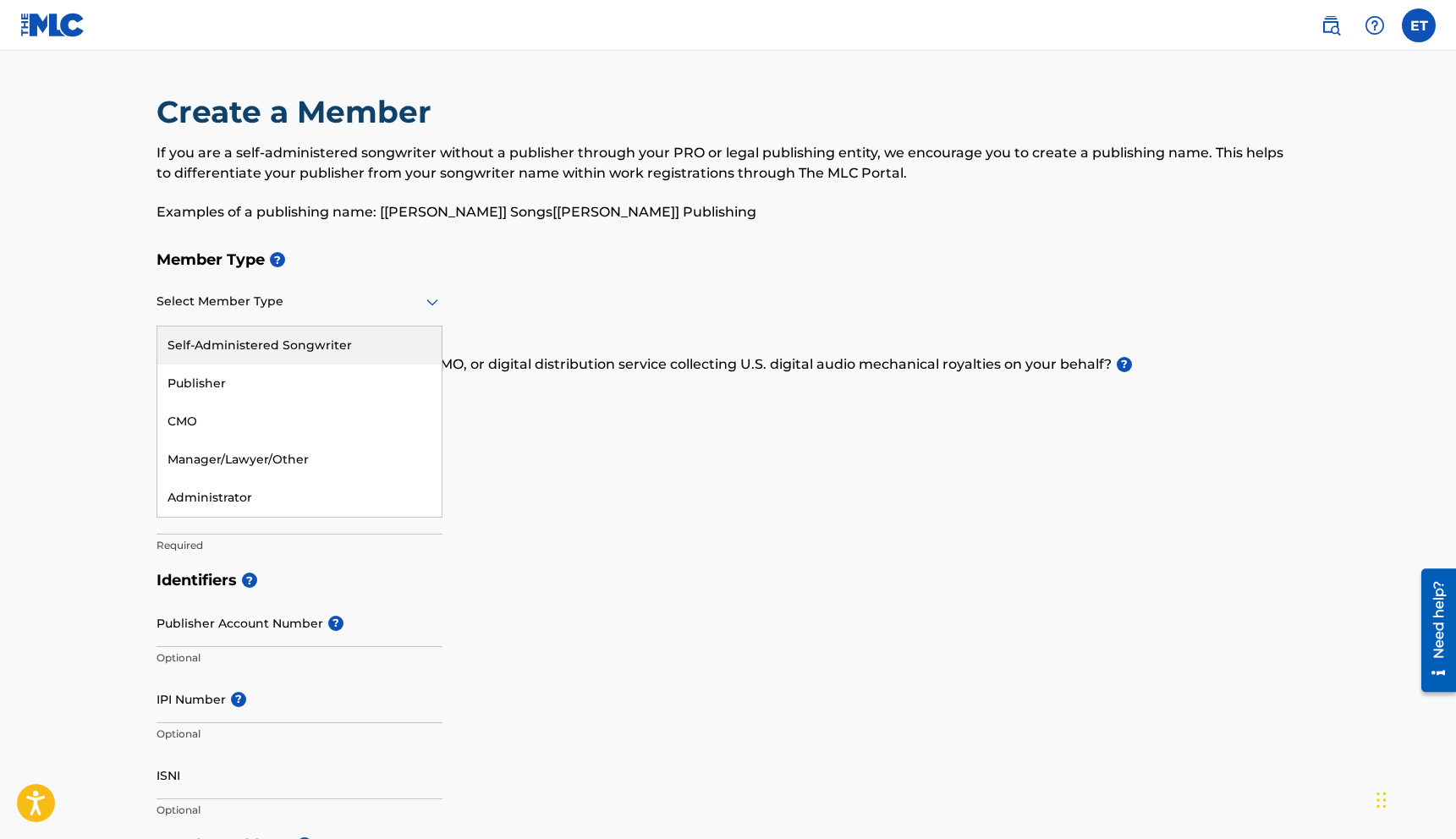
click at [282, 353] on div "Self-Administered Songwriter" at bounding box center [299, 345] width 284 height 38
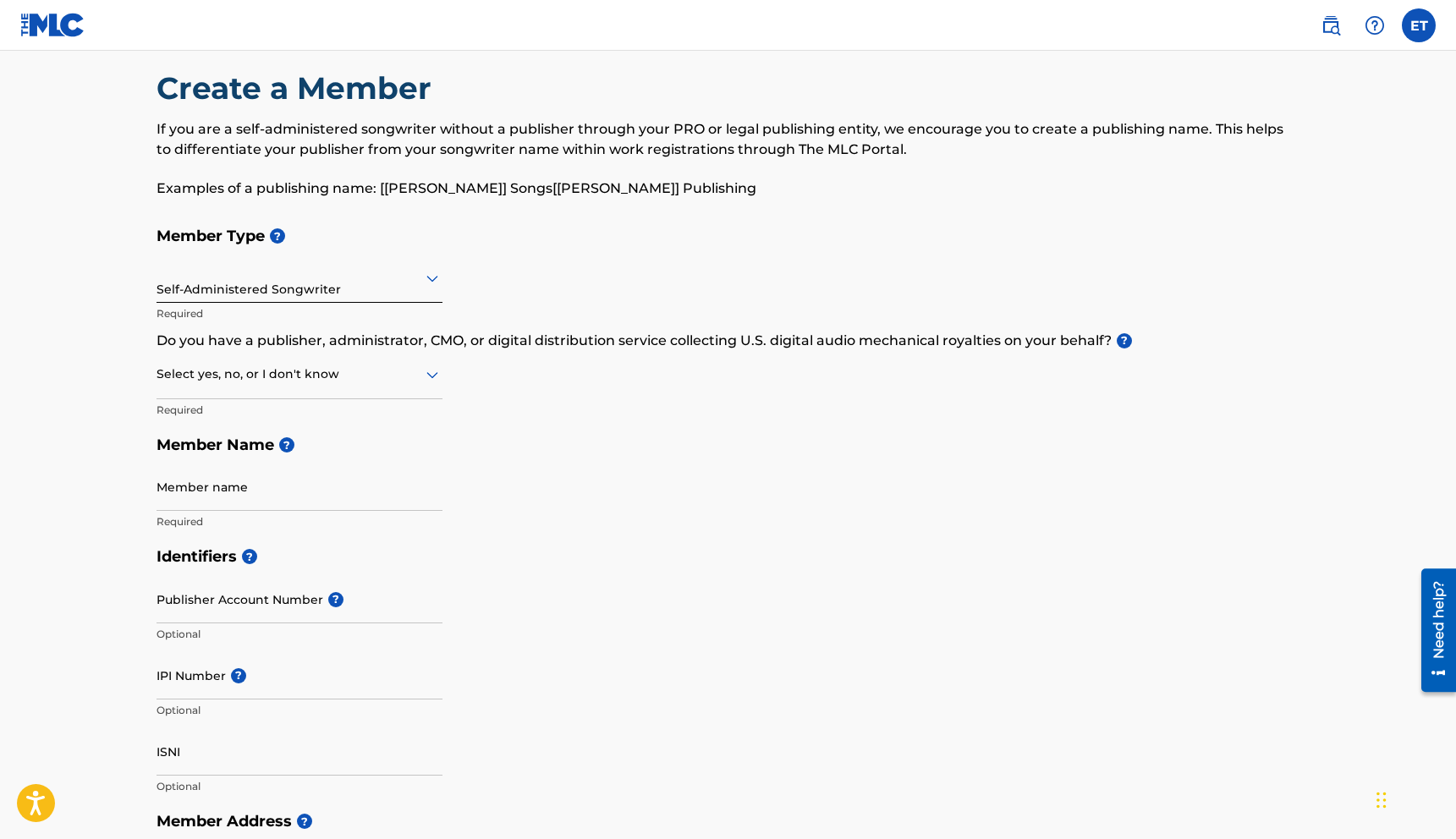
scroll to position [26, 0]
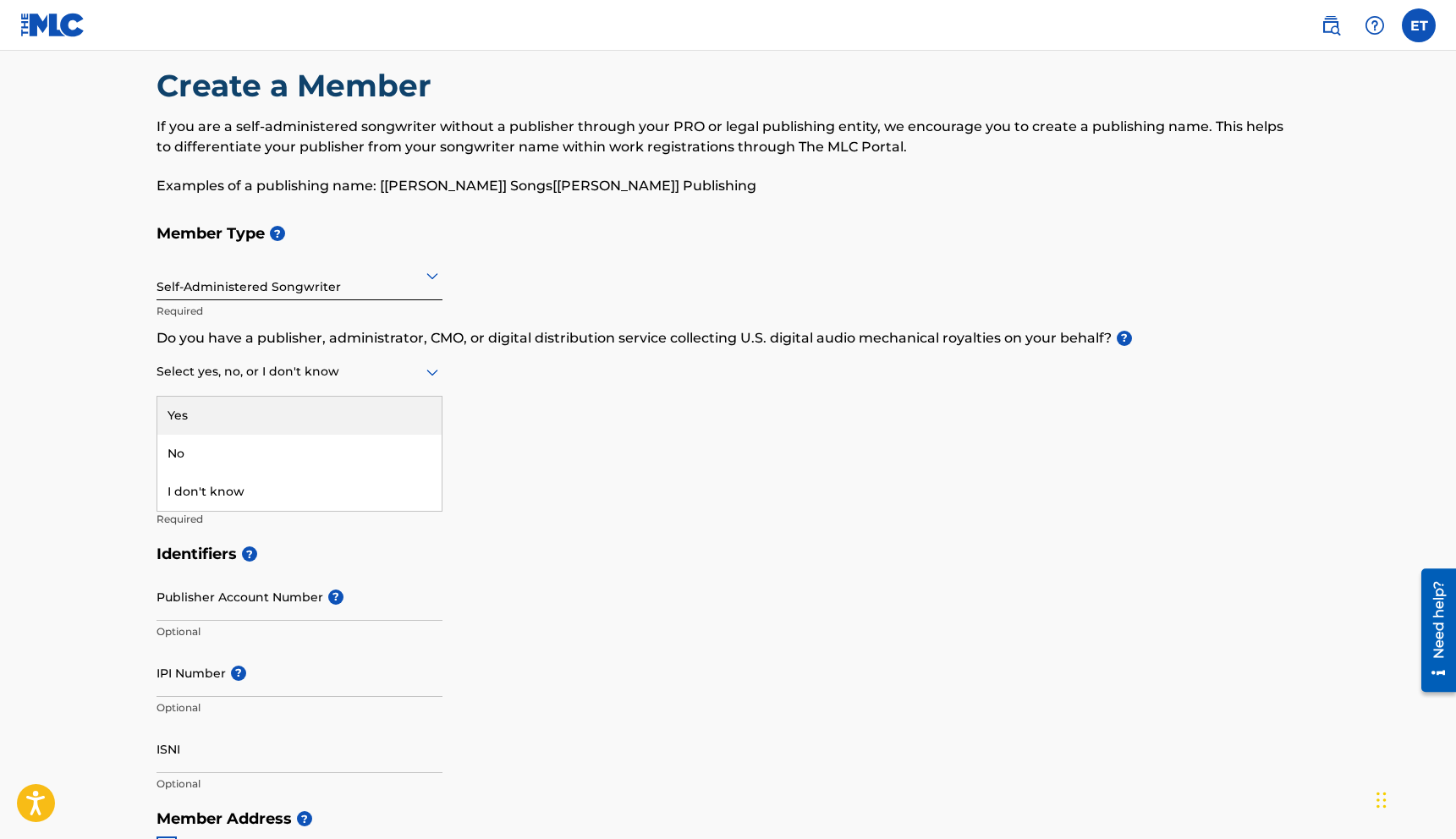
click at [315, 382] on div "Select yes, no, or I don't know" at bounding box center [299, 373] width 286 height 48
drag, startPoint x: 271, startPoint y: 445, endPoint x: 279, endPoint y: 437, distance: 11.3
click at [271, 445] on div "No" at bounding box center [299, 454] width 284 height 38
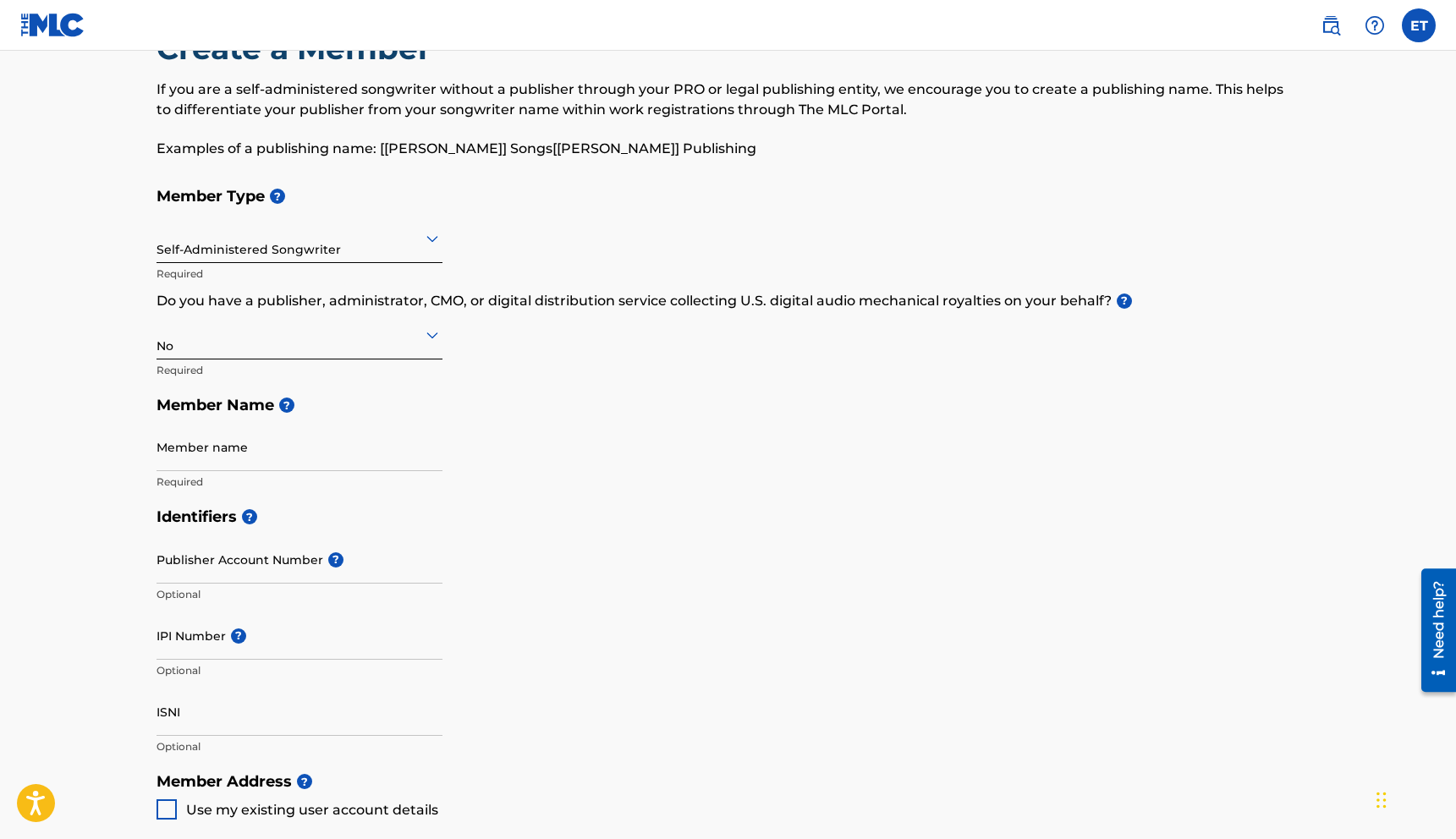
scroll to position [148, 0]
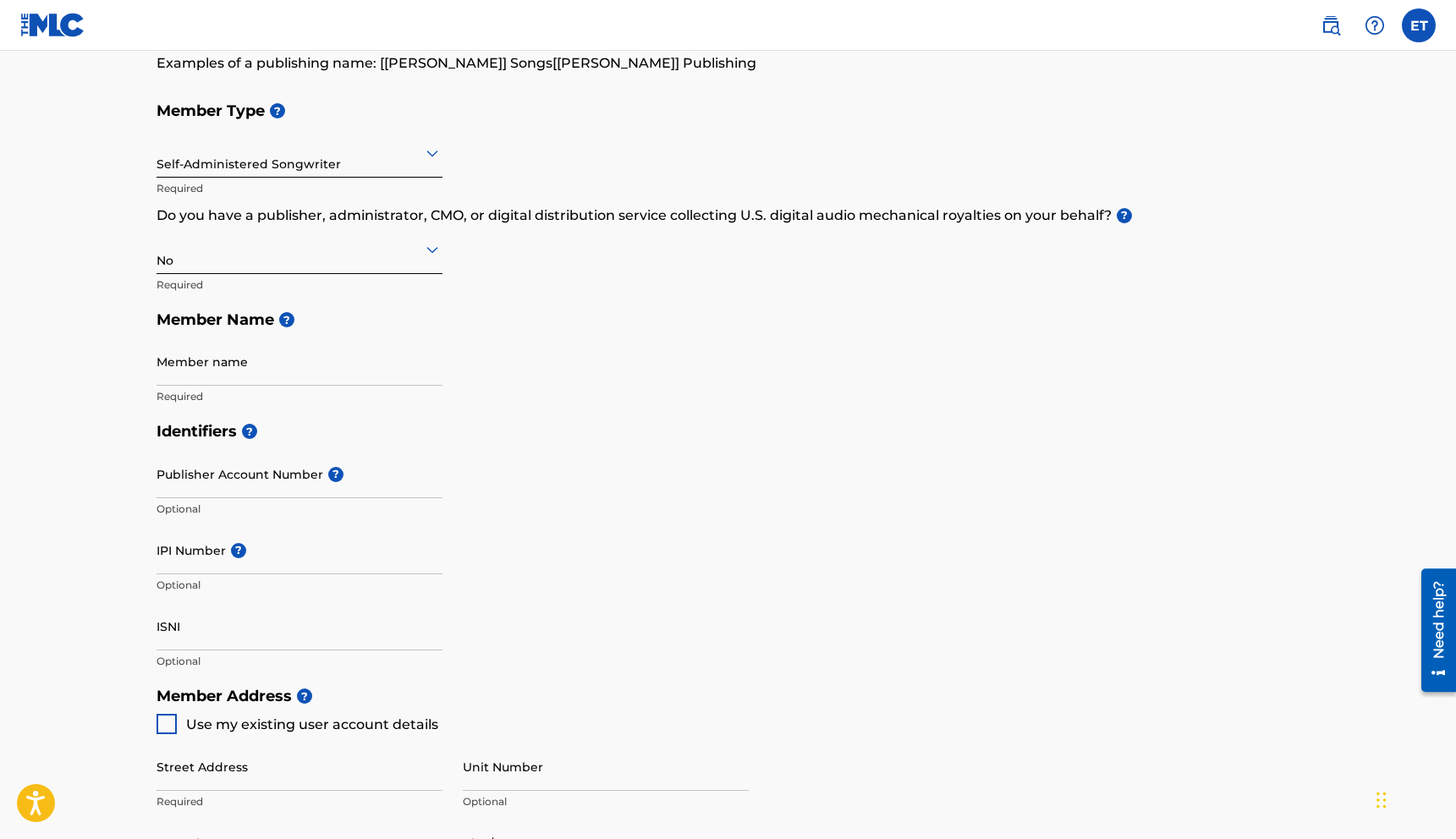
click at [331, 244] on div at bounding box center [299, 249] width 286 height 21
click at [299, 293] on div "Yes" at bounding box center [299, 293] width 284 height 38
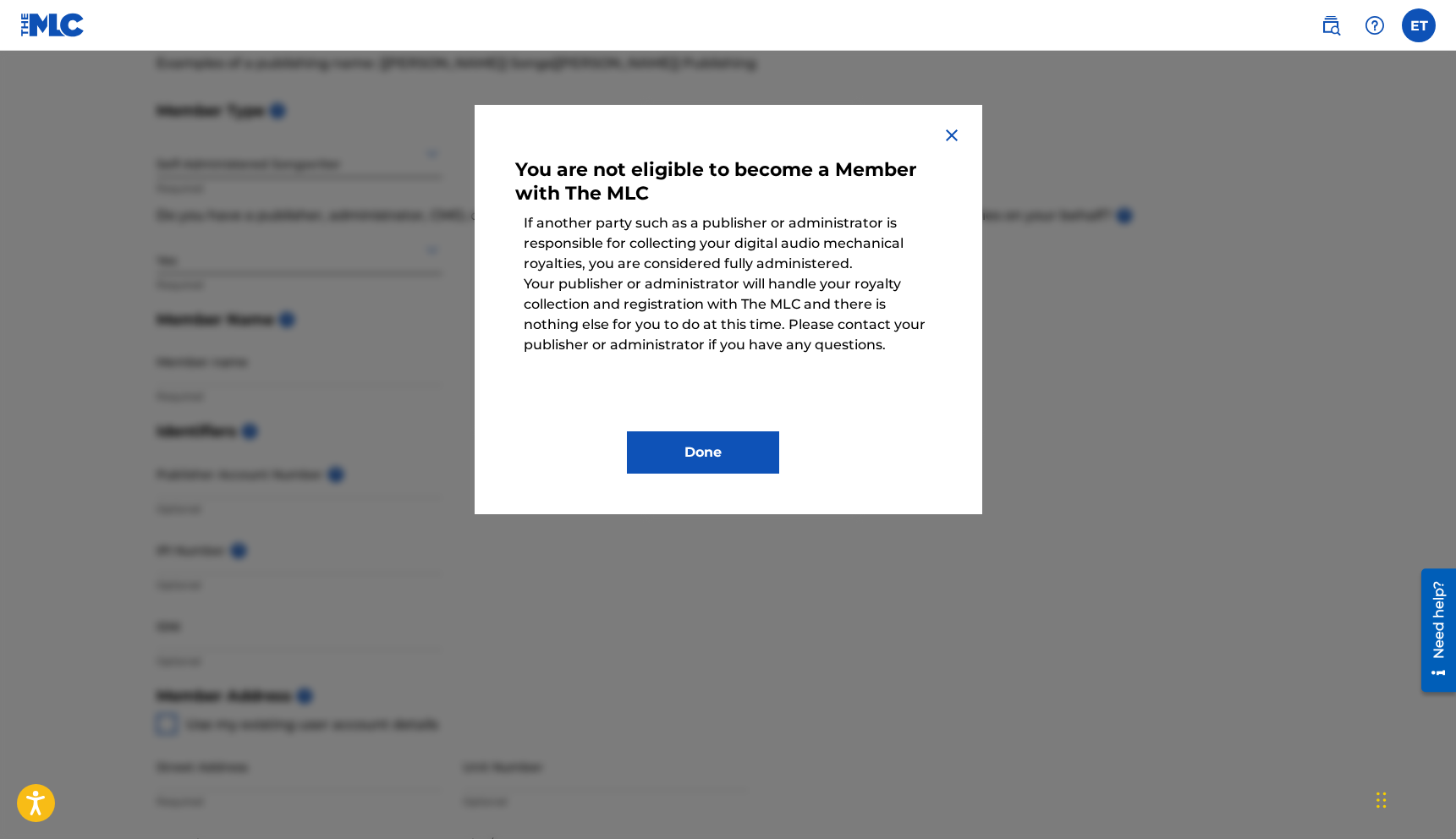
click at [941, 135] on img at bounding box center [952, 136] width 21 height 21
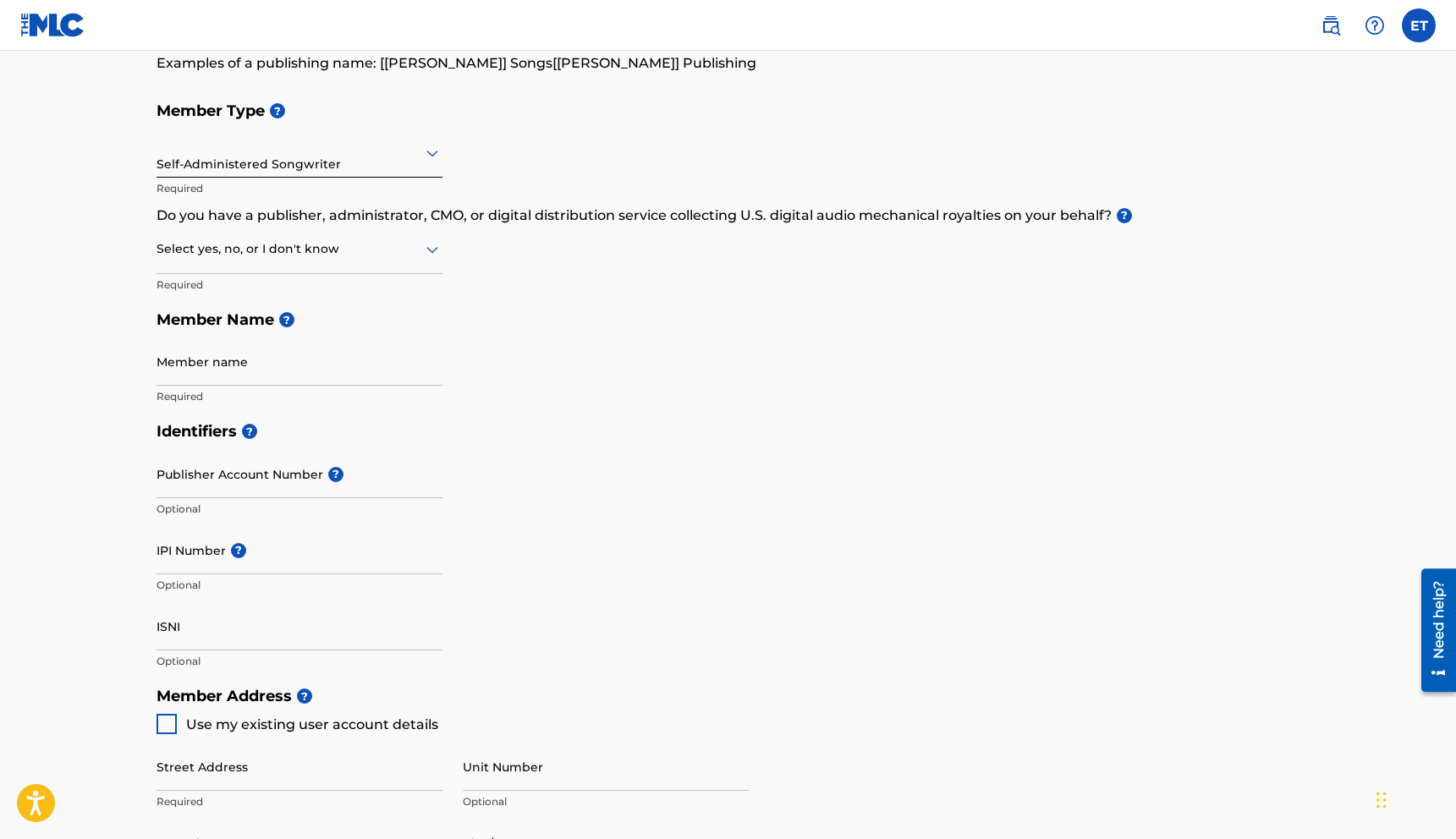
click at [225, 265] on div "Select yes, no, or I don't know" at bounding box center [299, 250] width 286 height 48
click at [220, 324] on div "No" at bounding box center [299, 331] width 284 height 38
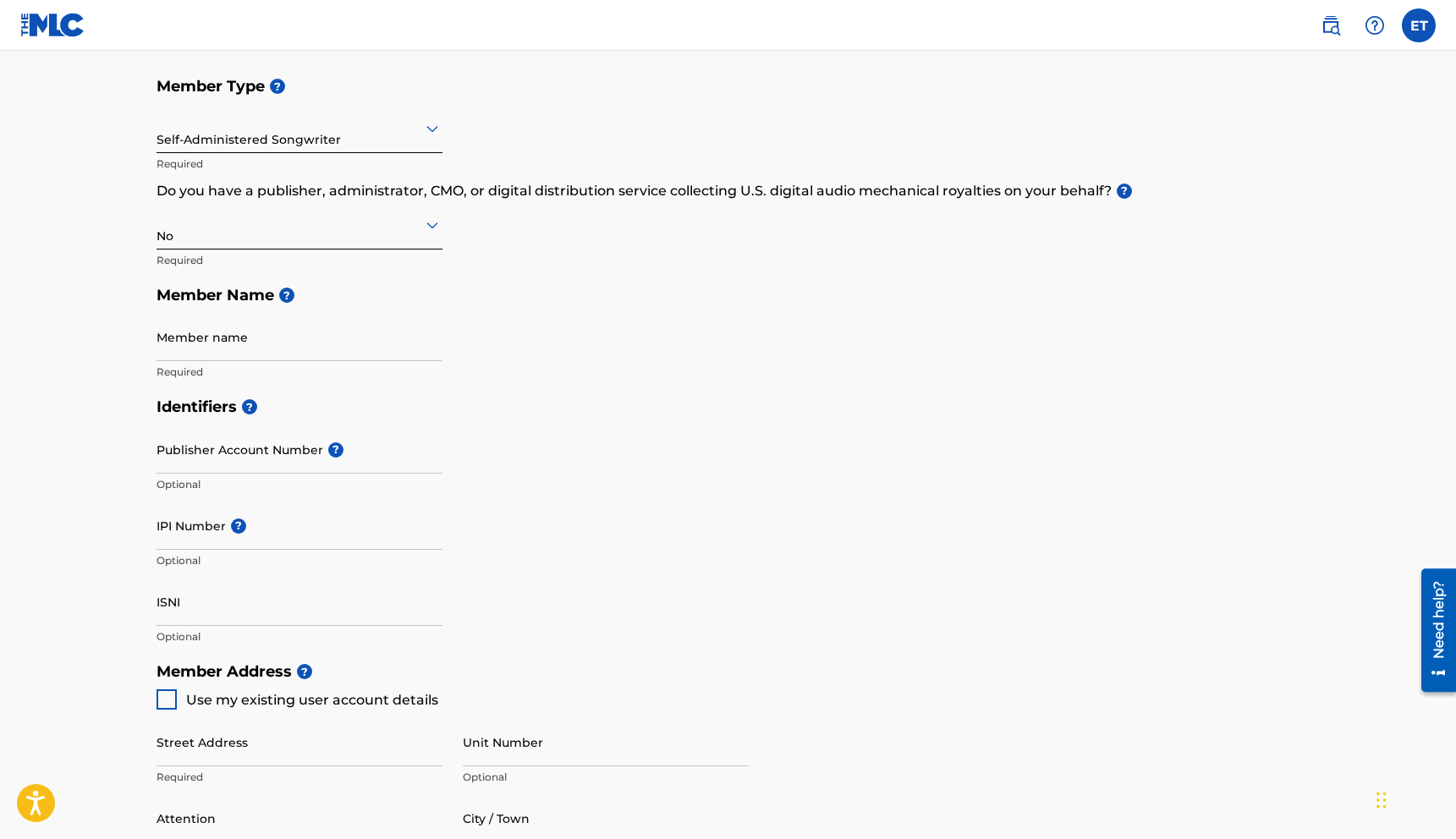
scroll to position [176, 0]
click at [225, 217] on div "No" at bounding box center [299, 223] width 286 height 48
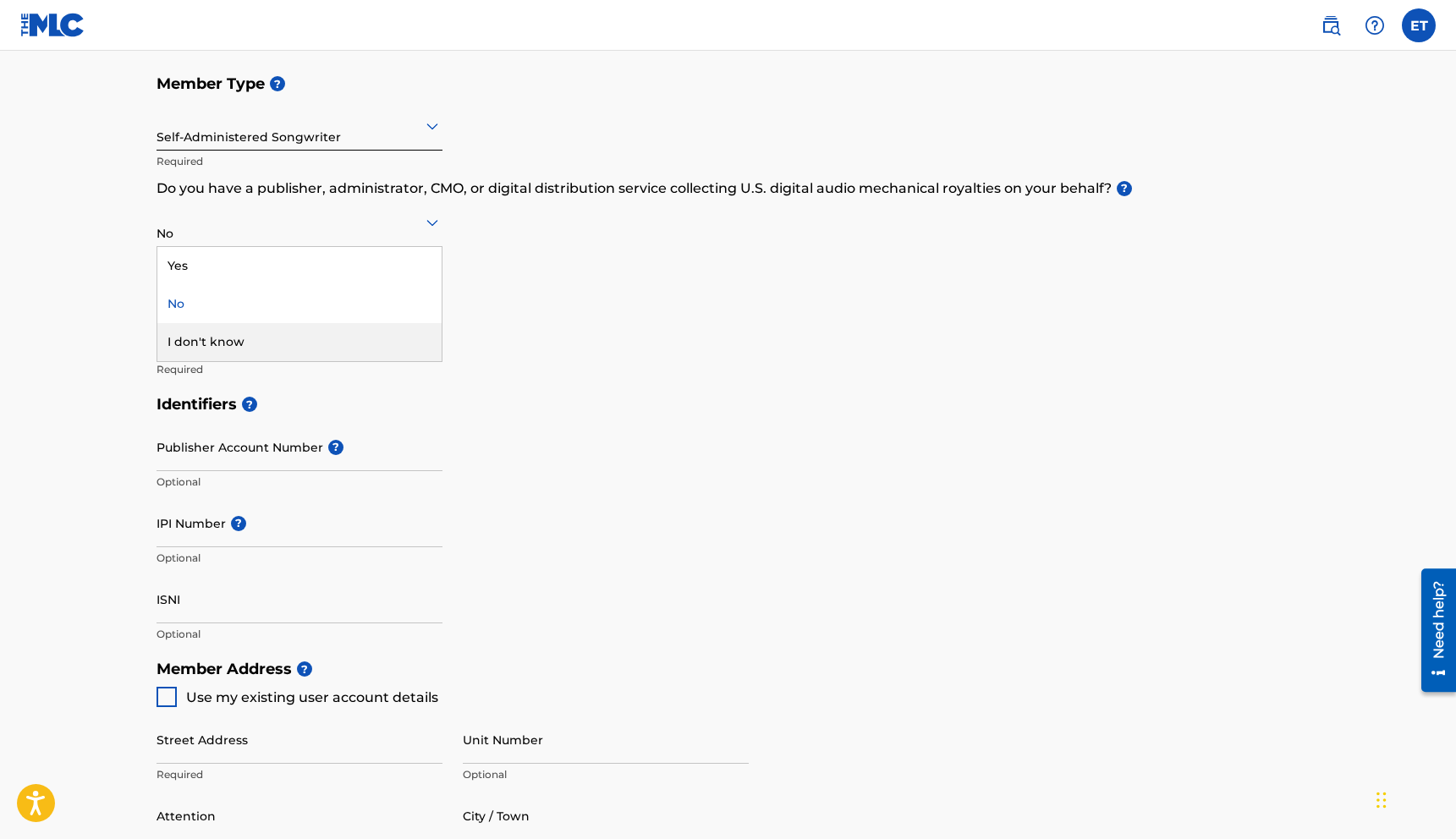
click at [204, 350] on div "I don't know" at bounding box center [299, 342] width 284 height 38
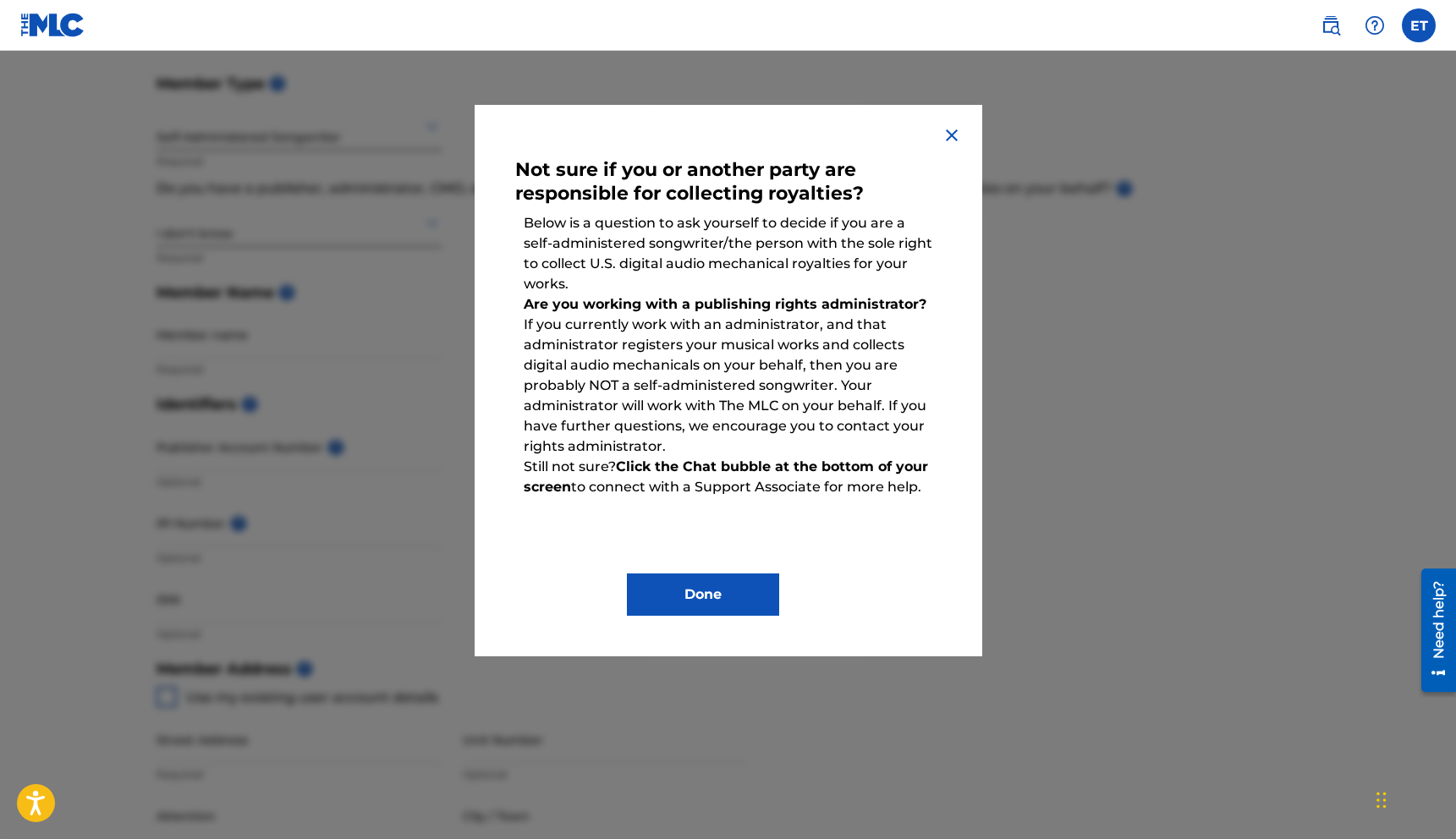
click at [658, 584] on button "Done" at bounding box center [703, 594] width 152 height 42
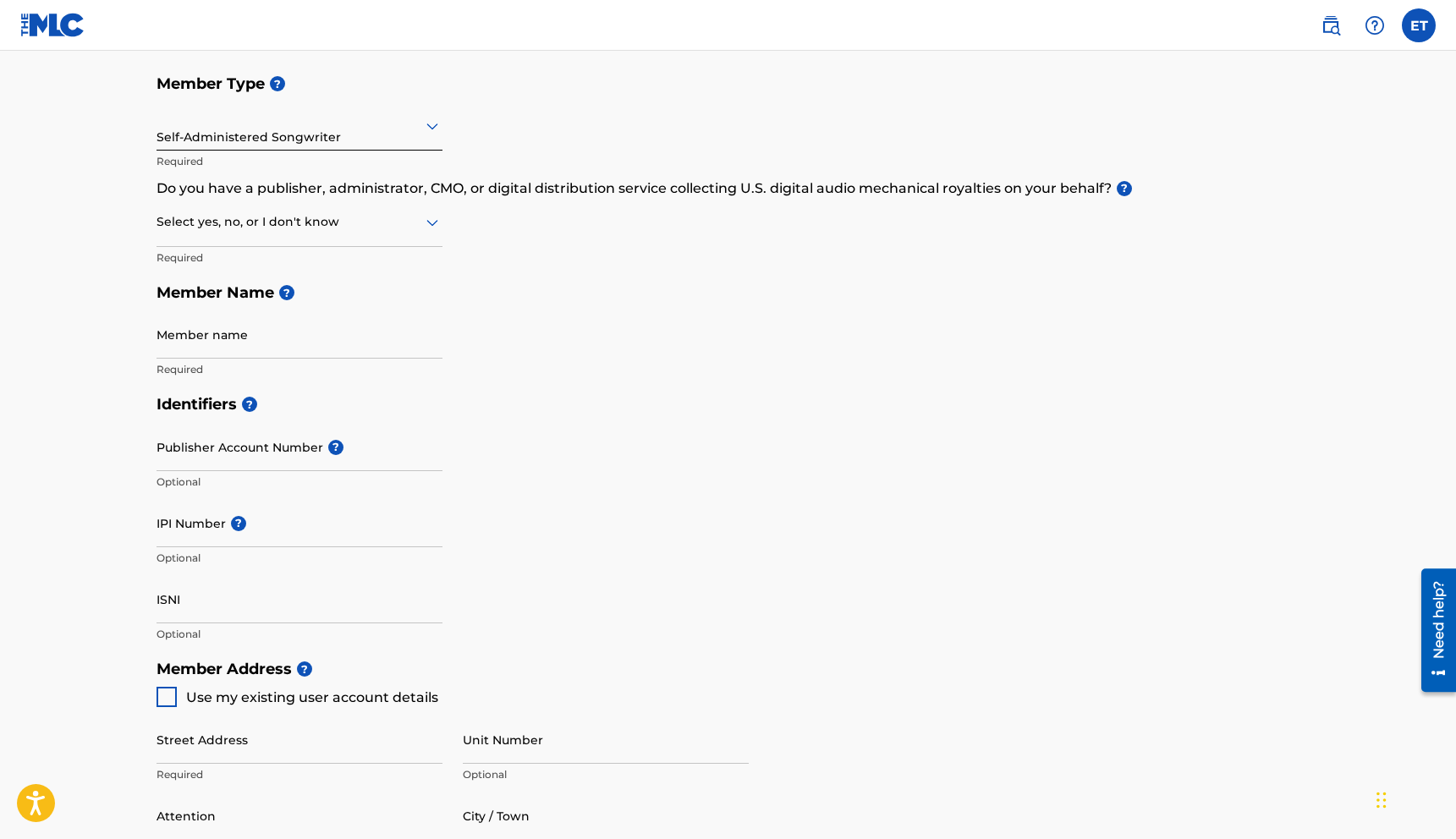
click at [234, 224] on div at bounding box center [299, 222] width 286 height 21
click at [250, 299] on div "No" at bounding box center [299, 304] width 284 height 38
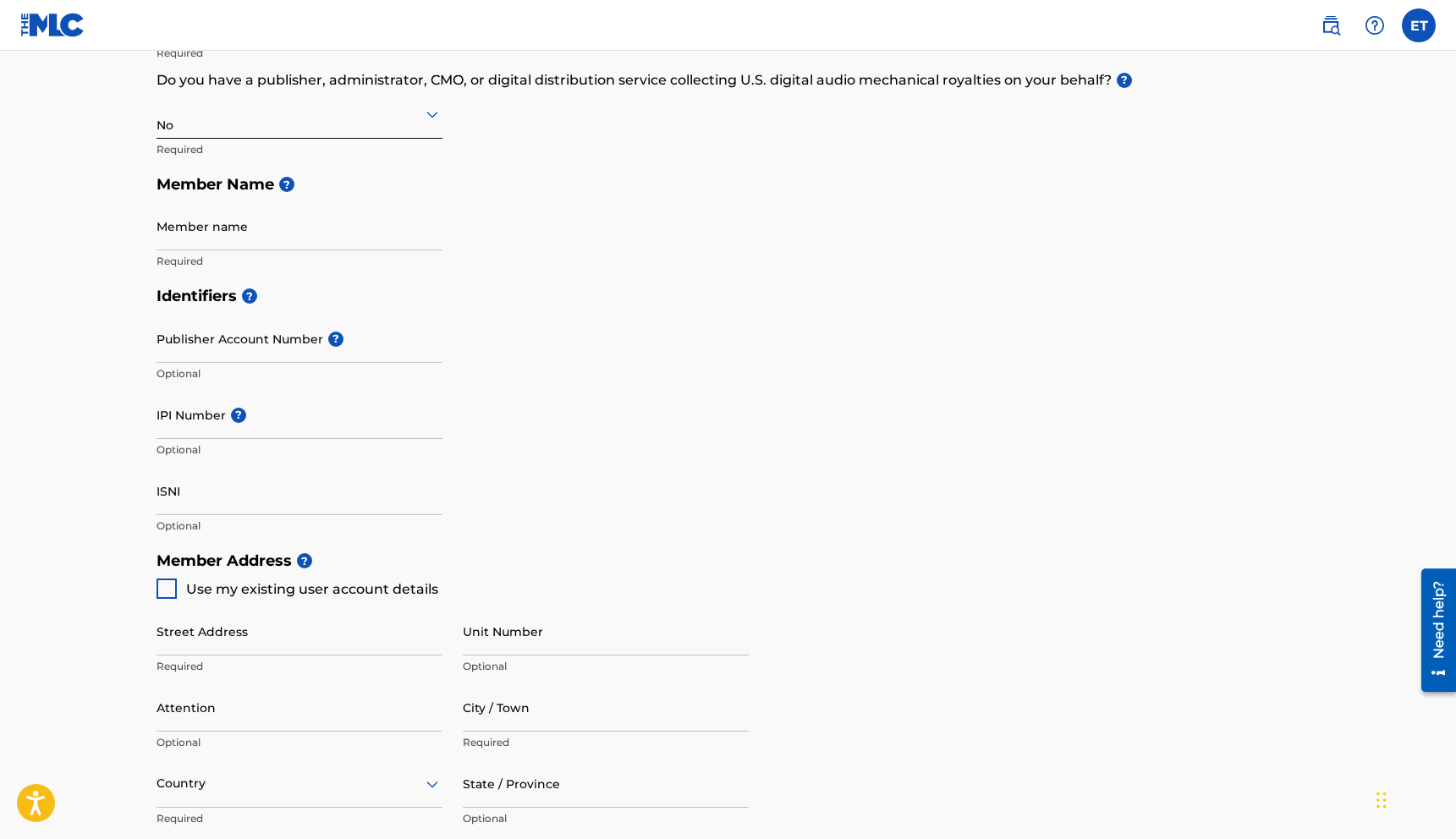
scroll to position [285, 0]
click at [244, 241] on input "Member name" at bounding box center [299, 225] width 286 height 48
click at [161, 247] on input "Member name" at bounding box center [299, 225] width 286 height 48
type input "[PERSON_NAME]"
click at [164, 323] on input "Publisher Account Number ?" at bounding box center [299, 337] width 286 height 48
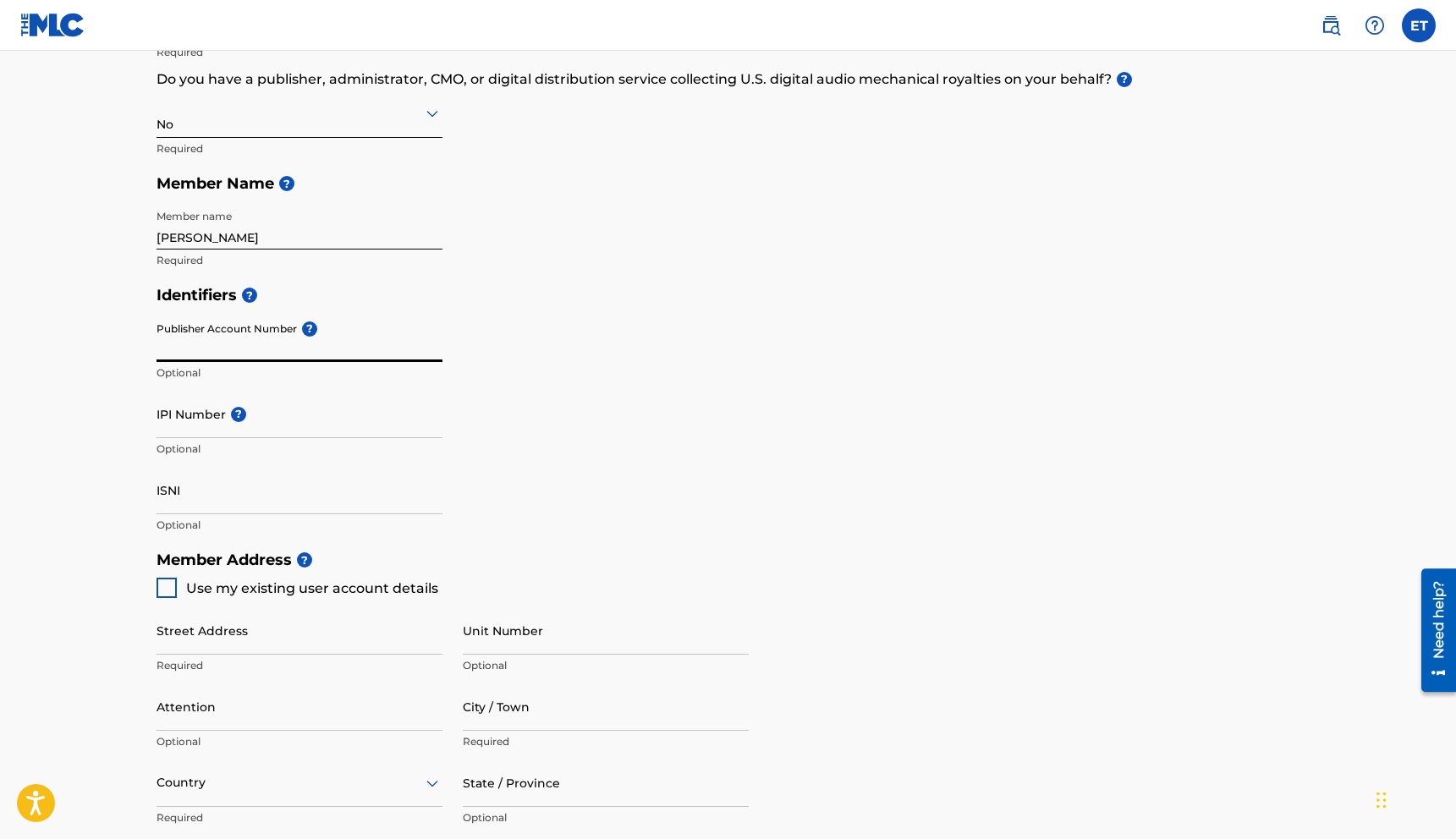
click at [103, 375] on main "Create a Member If you are a self-administered songwriter without a publisher t…" at bounding box center [728, 525] width 1456 height 1518
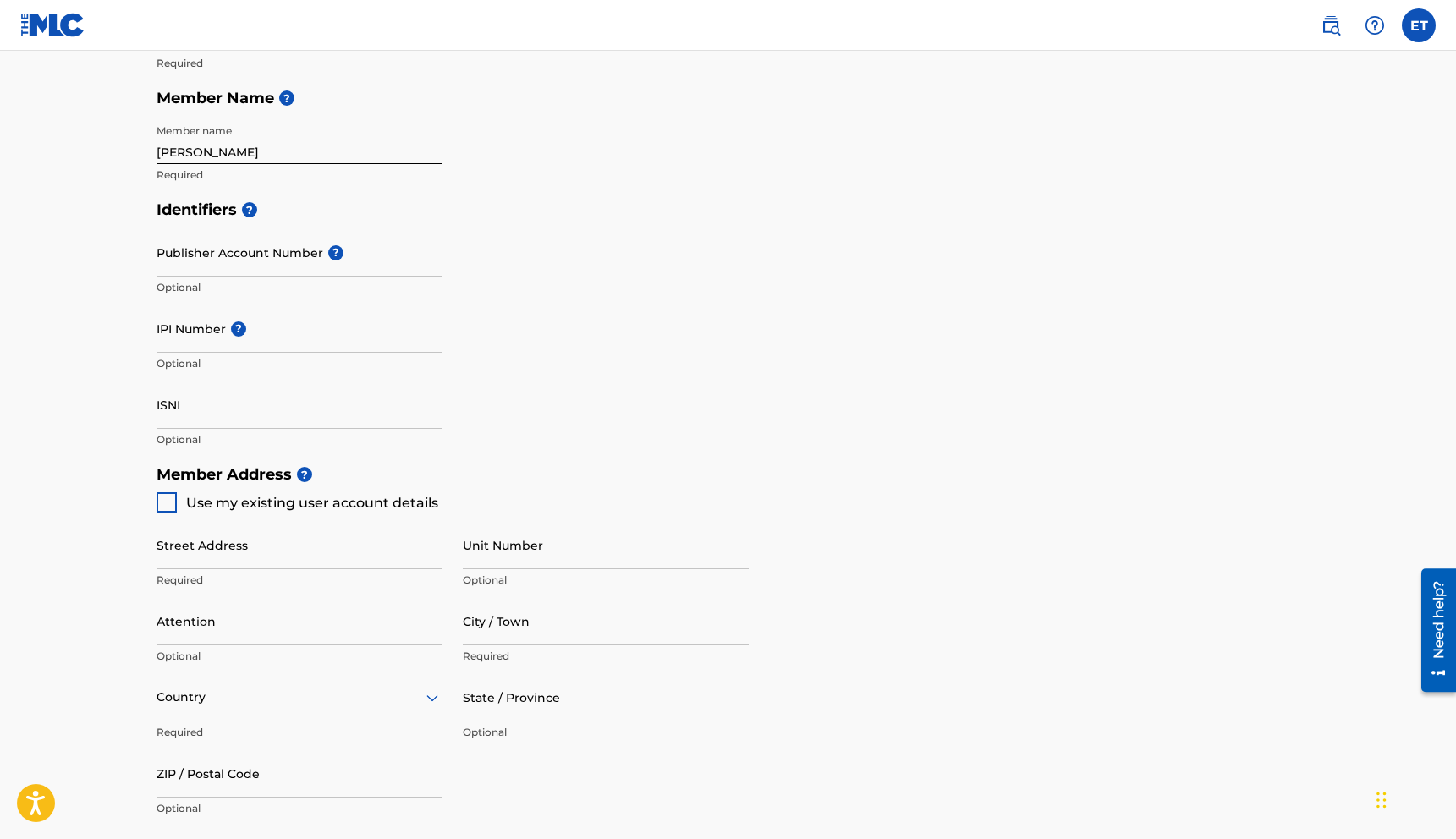
scroll to position [375, 0]
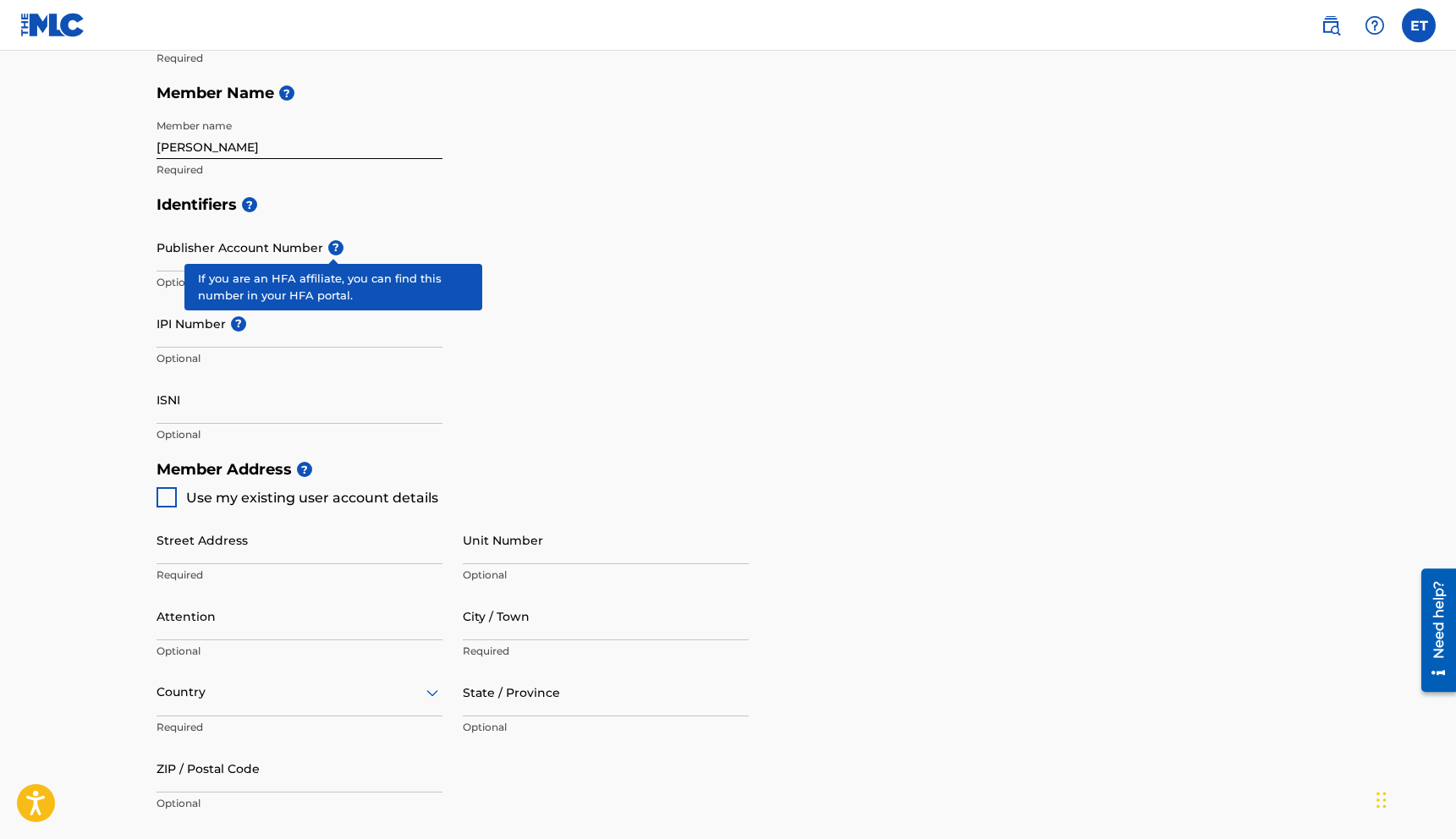
click at [335, 248] on span "?" at bounding box center [336, 248] width 16 height 16
click at [335, 248] on input "Publisher Account Number ?" at bounding box center [299, 248] width 286 height 48
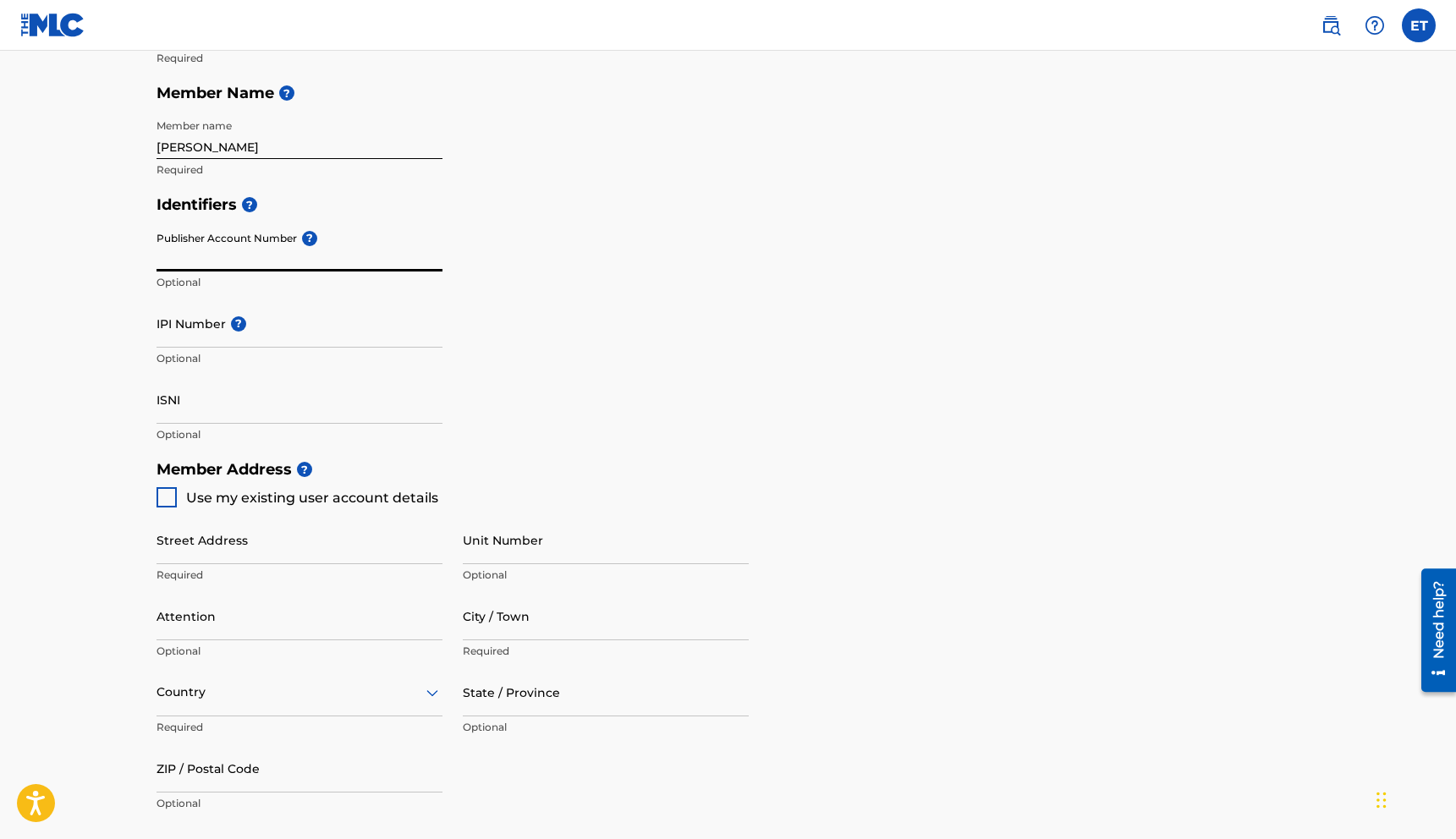
click at [503, 245] on div "Identifiers ? Publisher Account Number ? Optional IPI Number ? Optional ISNI Op…" at bounding box center [728, 319] width 1144 height 265
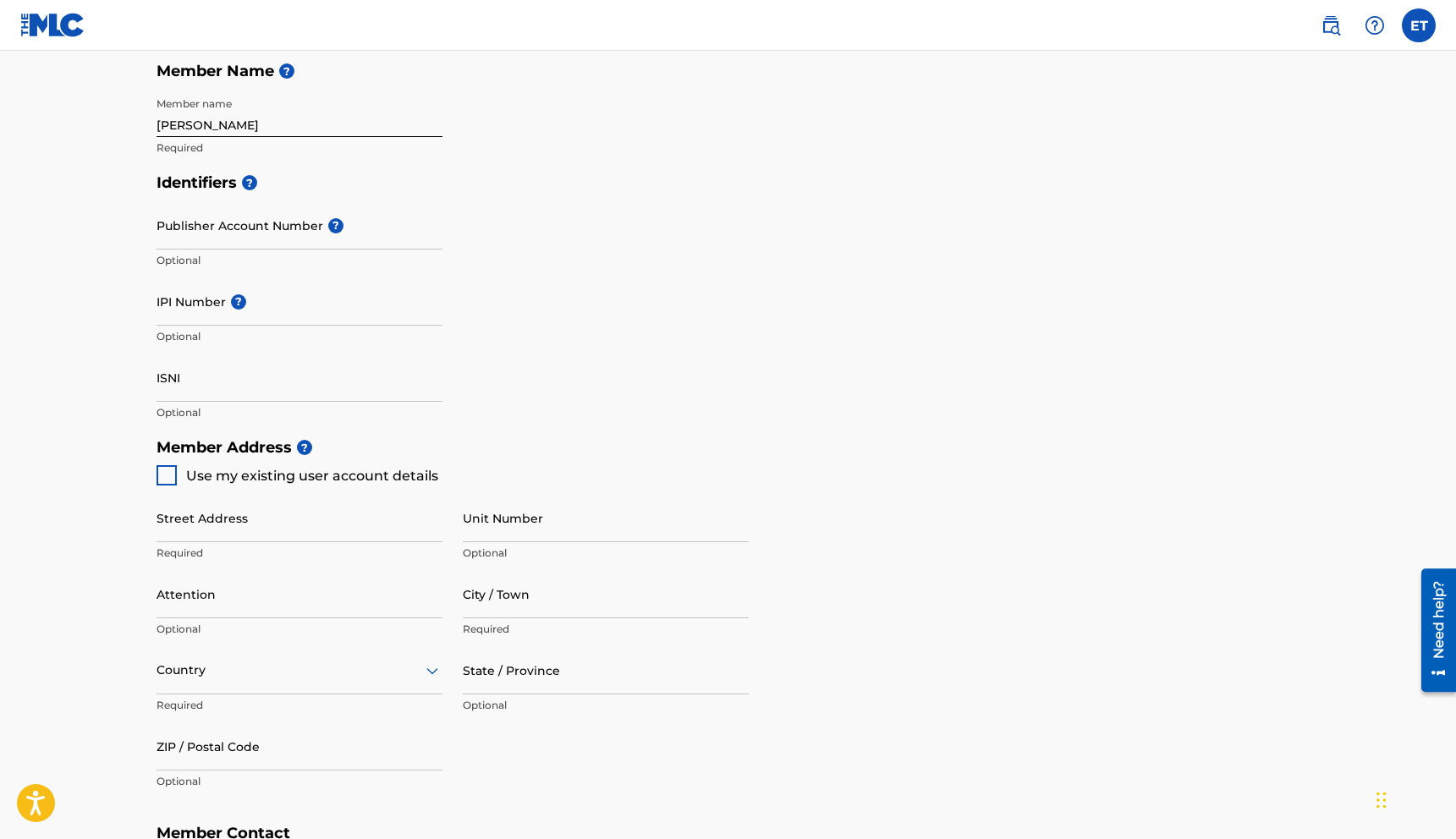
scroll to position [404, 0]
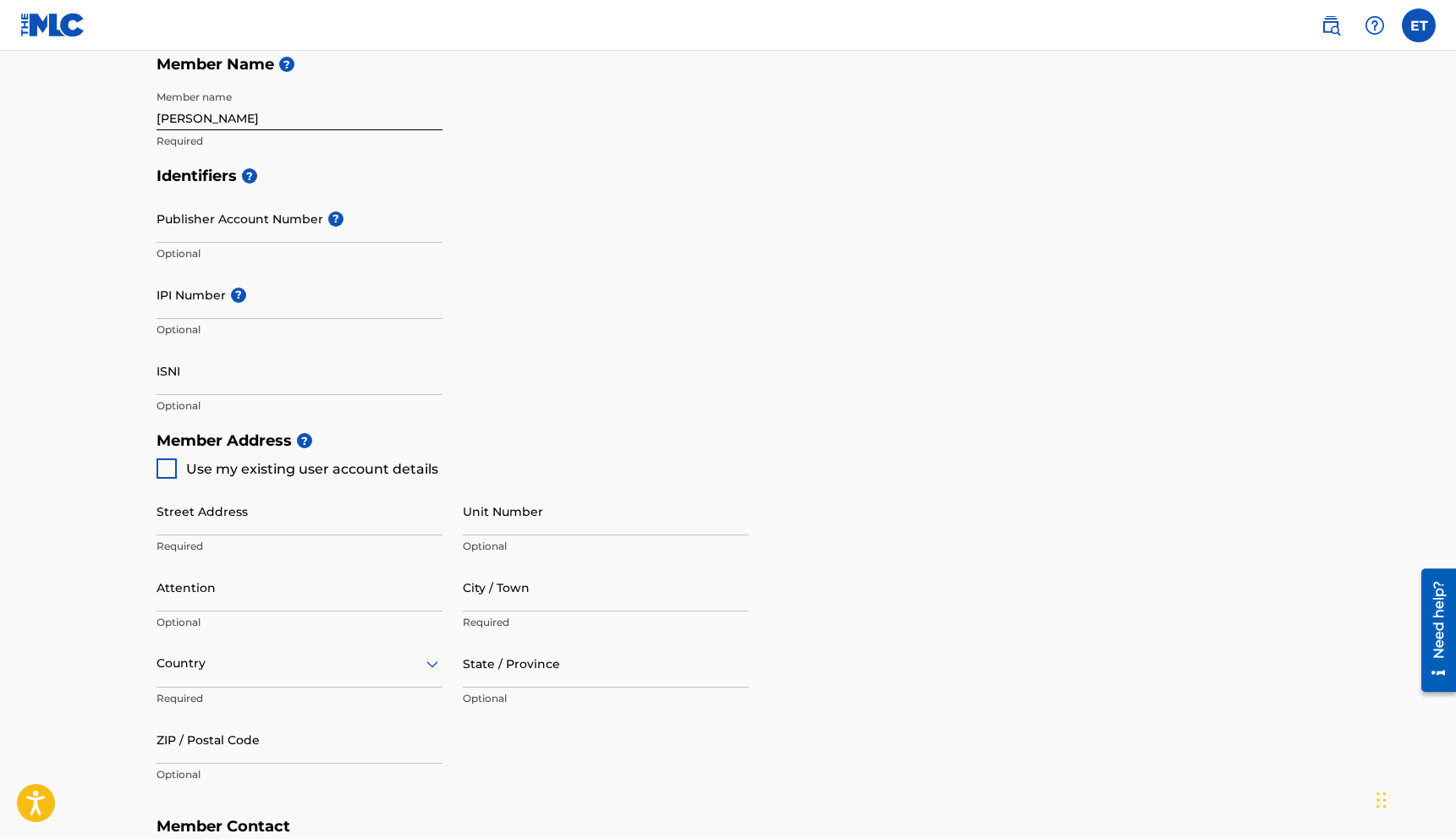
click at [330, 378] on input "ISNI" at bounding box center [299, 371] width 286 height 48
drag, startPoint x: 638, startPoint y: 353, endPoint x: 840, endPoint y: 167, distance: 274.6
click at [643, 350] on div "Identifiers ? Publisher Account Number ? Optional IPI Number ? Optional ISNI Op…" at bounding box center [728, 290] width 1144 height 265
click at [288, 381] on input "ISNI" at bounding box center [299, 371] width 286 height 48
click at [331, 328] on p "Optional" at bounding box center [299, 330] width 286 height 16
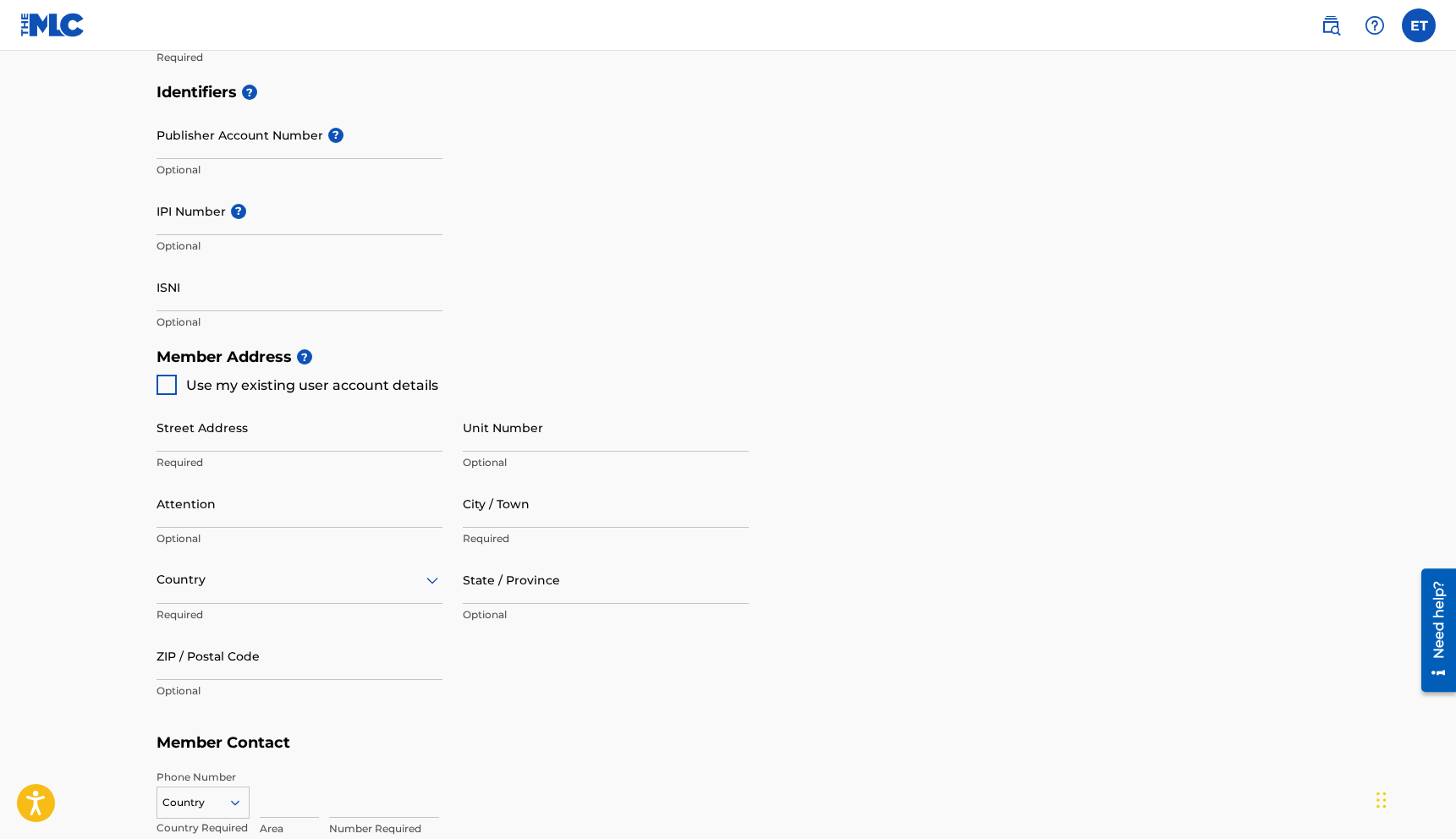
scroll to position [502, 0]
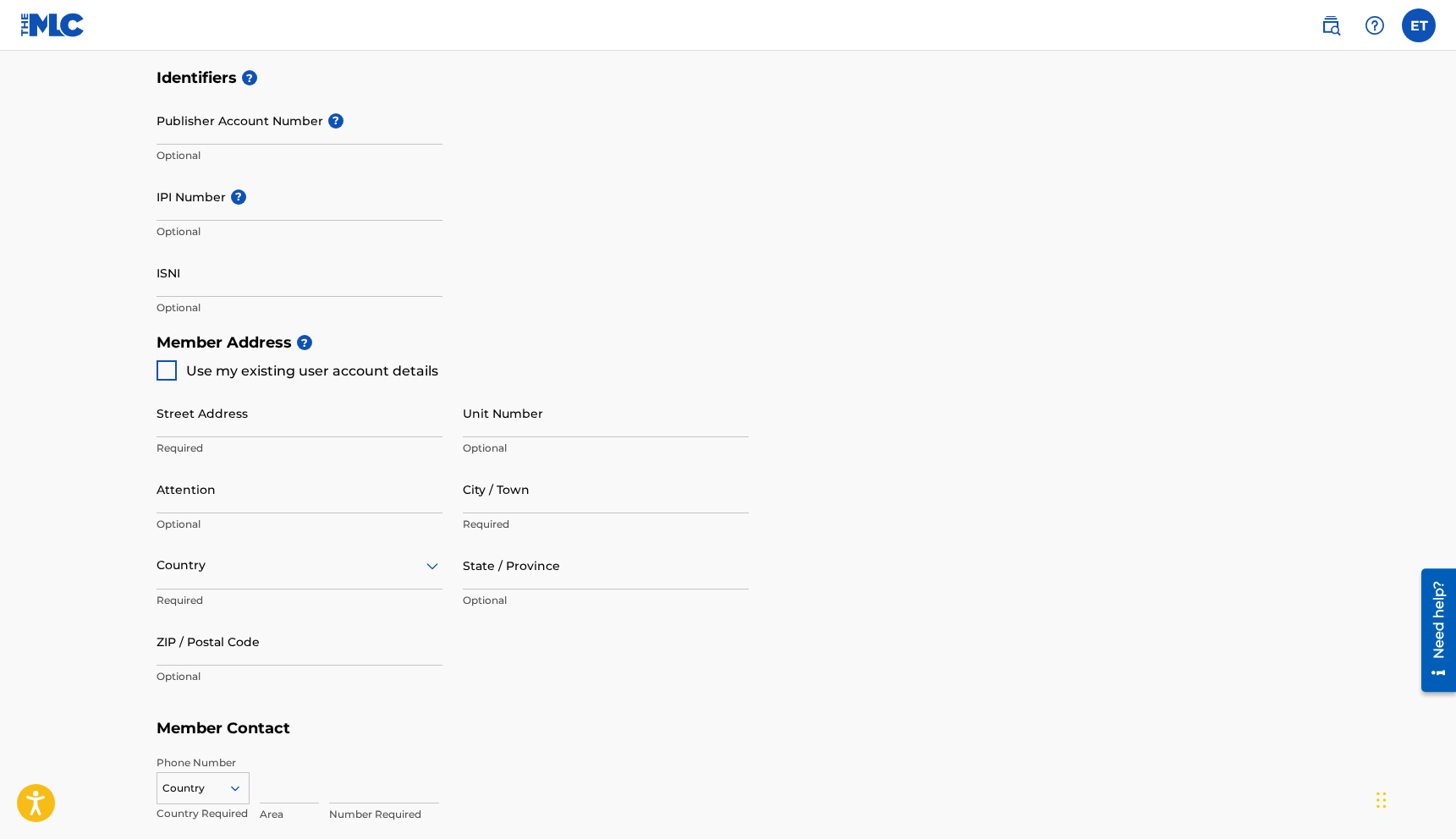
click at [182, 373] on div "Use my existing user account details" at bounding box center [297, 370] width 282 height 21
click at [170, 373] on div at bounding box center [167, 370] width 21 height 21
type input "67 Blue Spruce Circle"
type input "Weston"
type input "06883"
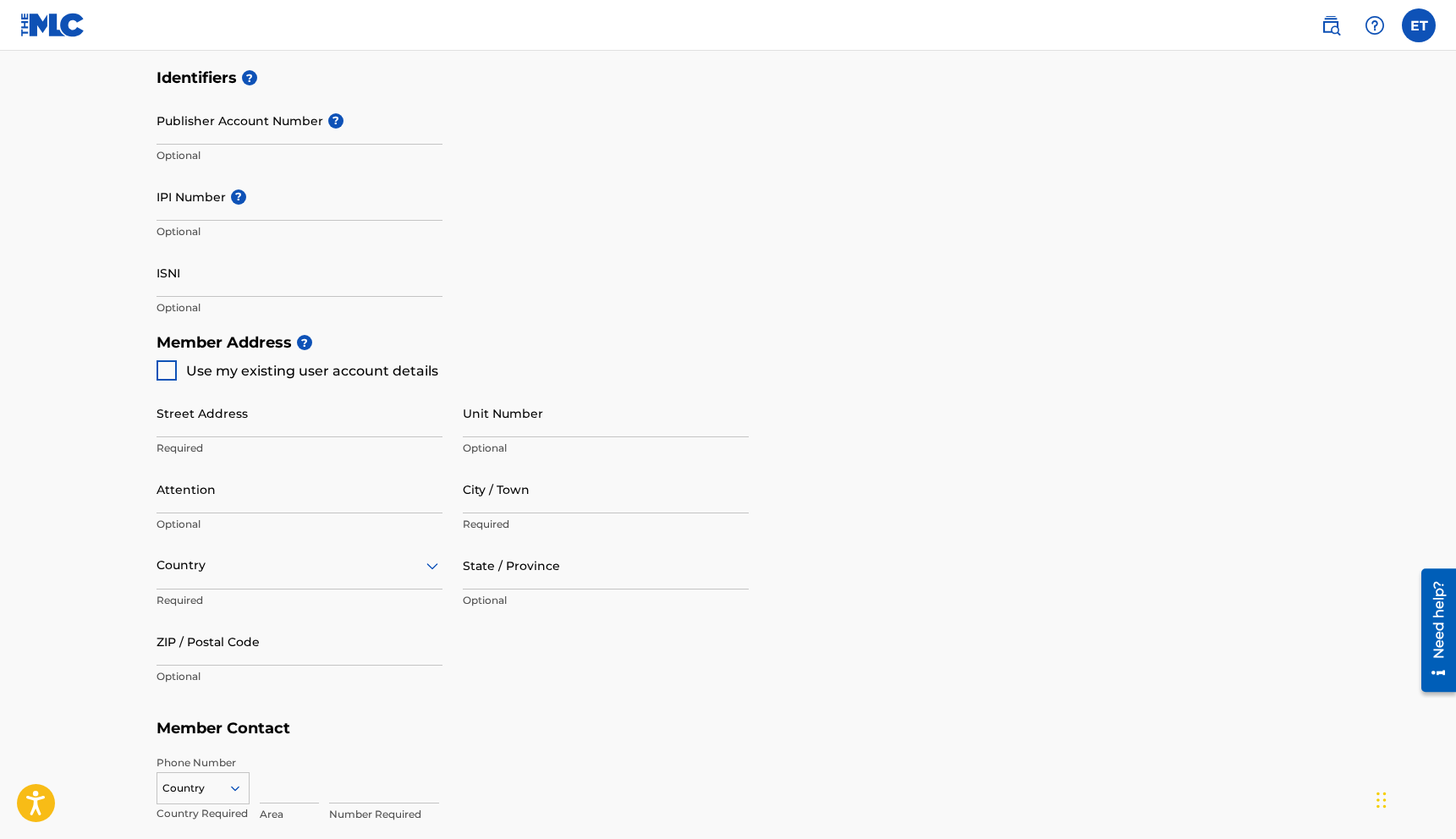
type input "203"
type input "2417395"
type input "[EMAIL_ADDRESS][DOMAIN_NAME]"
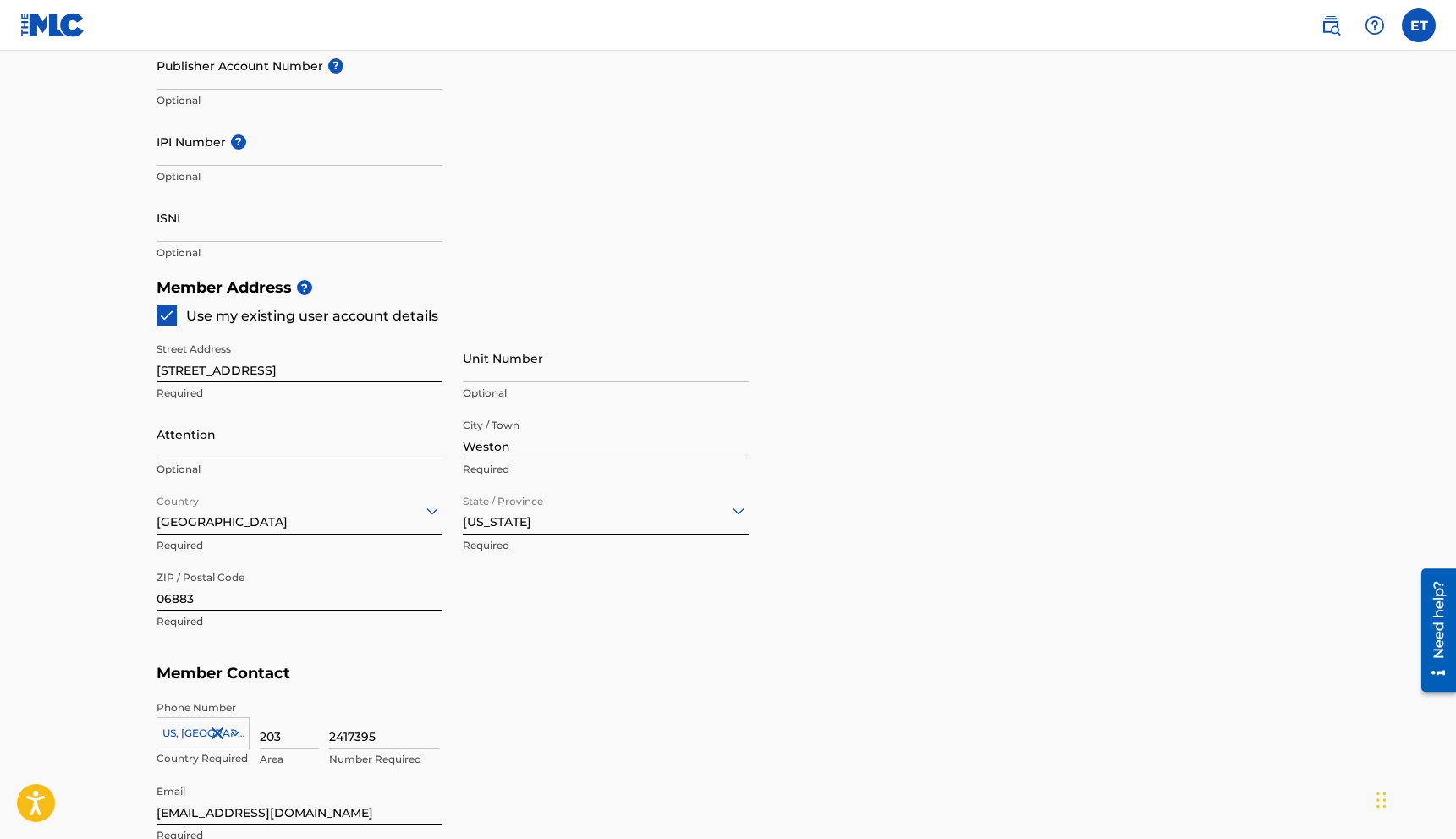
scroll to position [561, 0]
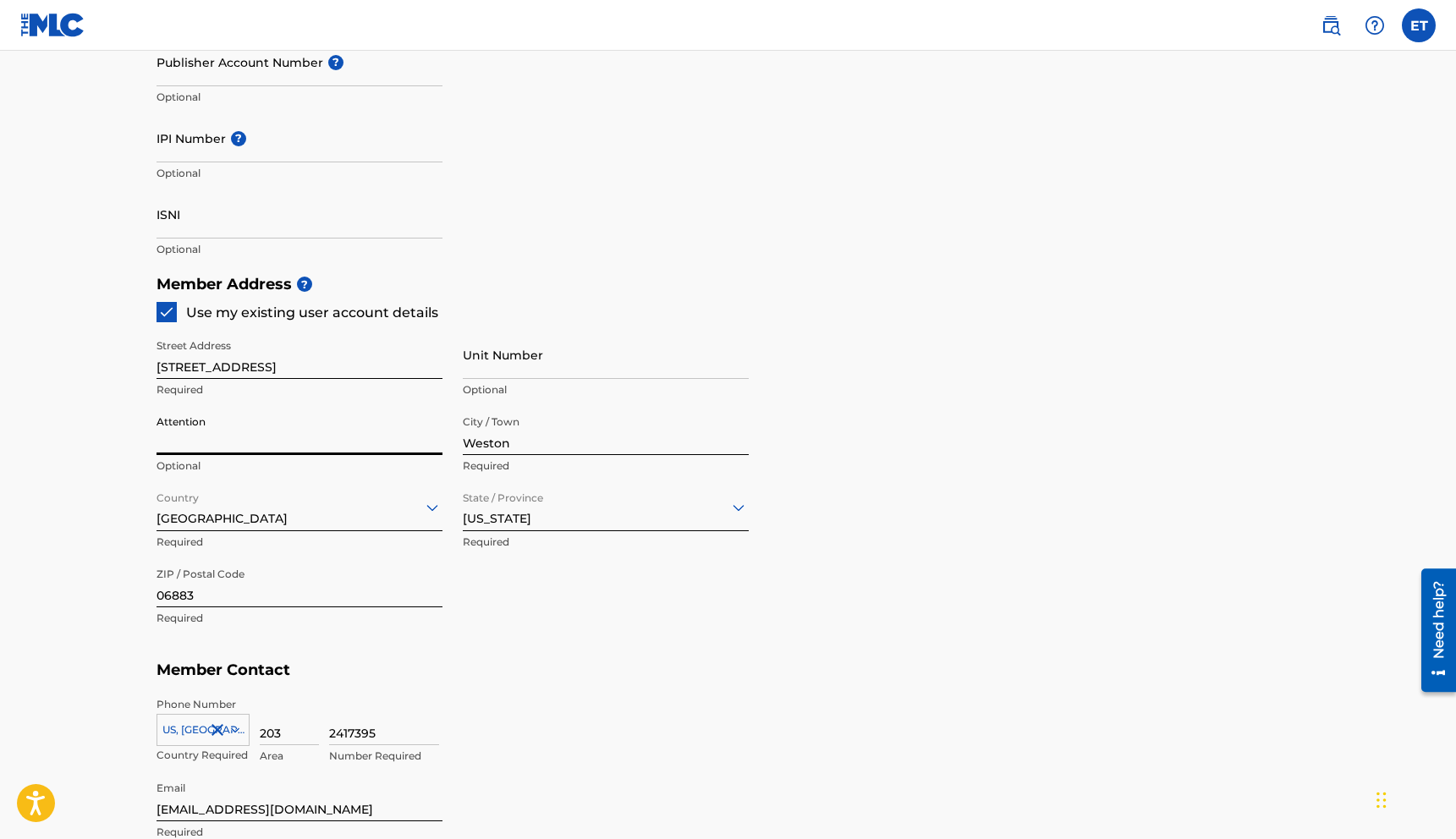
click at [259, 445] on input "Attention" at bounding box center [299, 431] width 286 height 48
click at [187, 461] on p "Optional" at bounding box center [299, 466] width 286 height 16
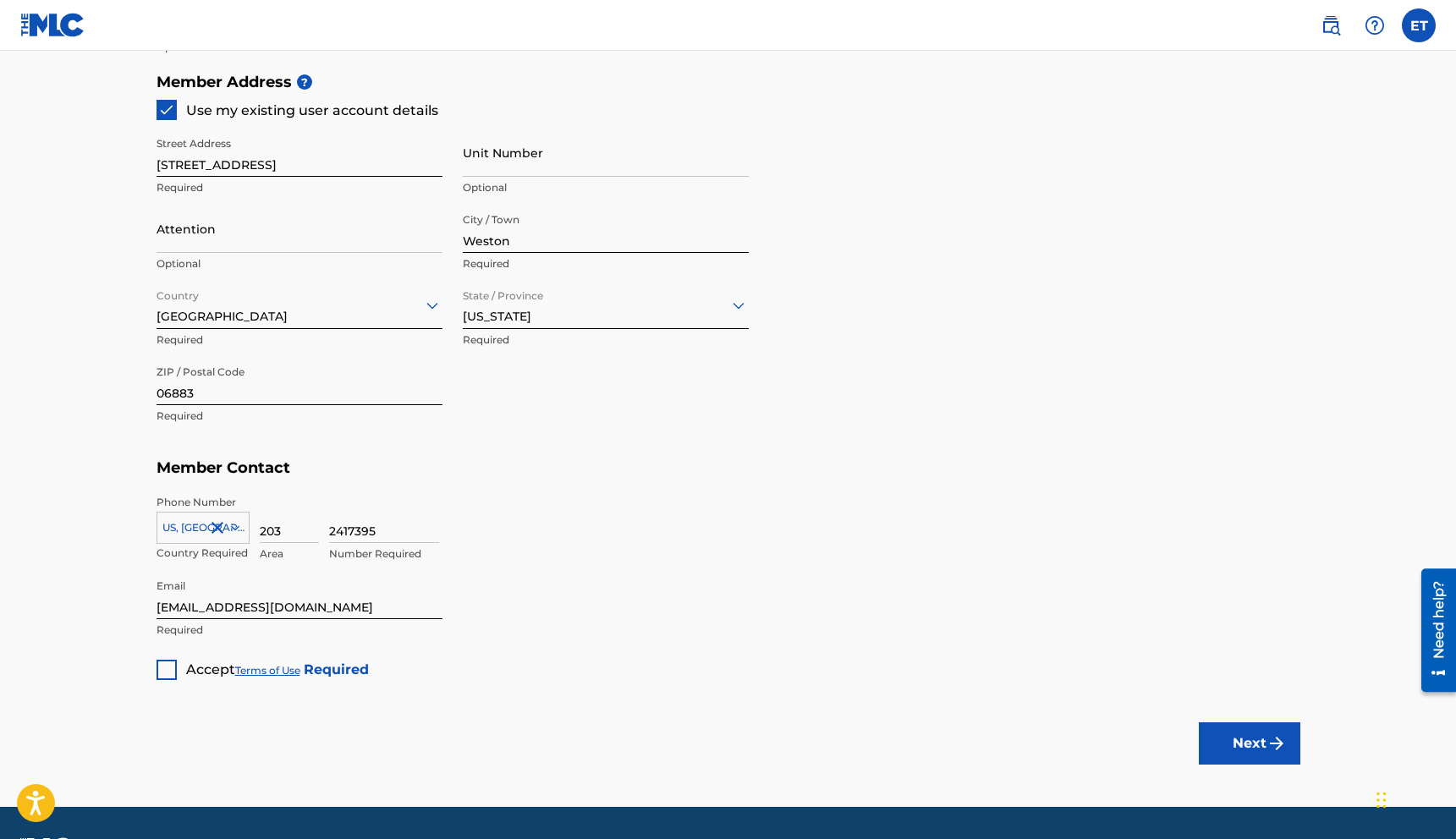
scroll to position [811, 0]
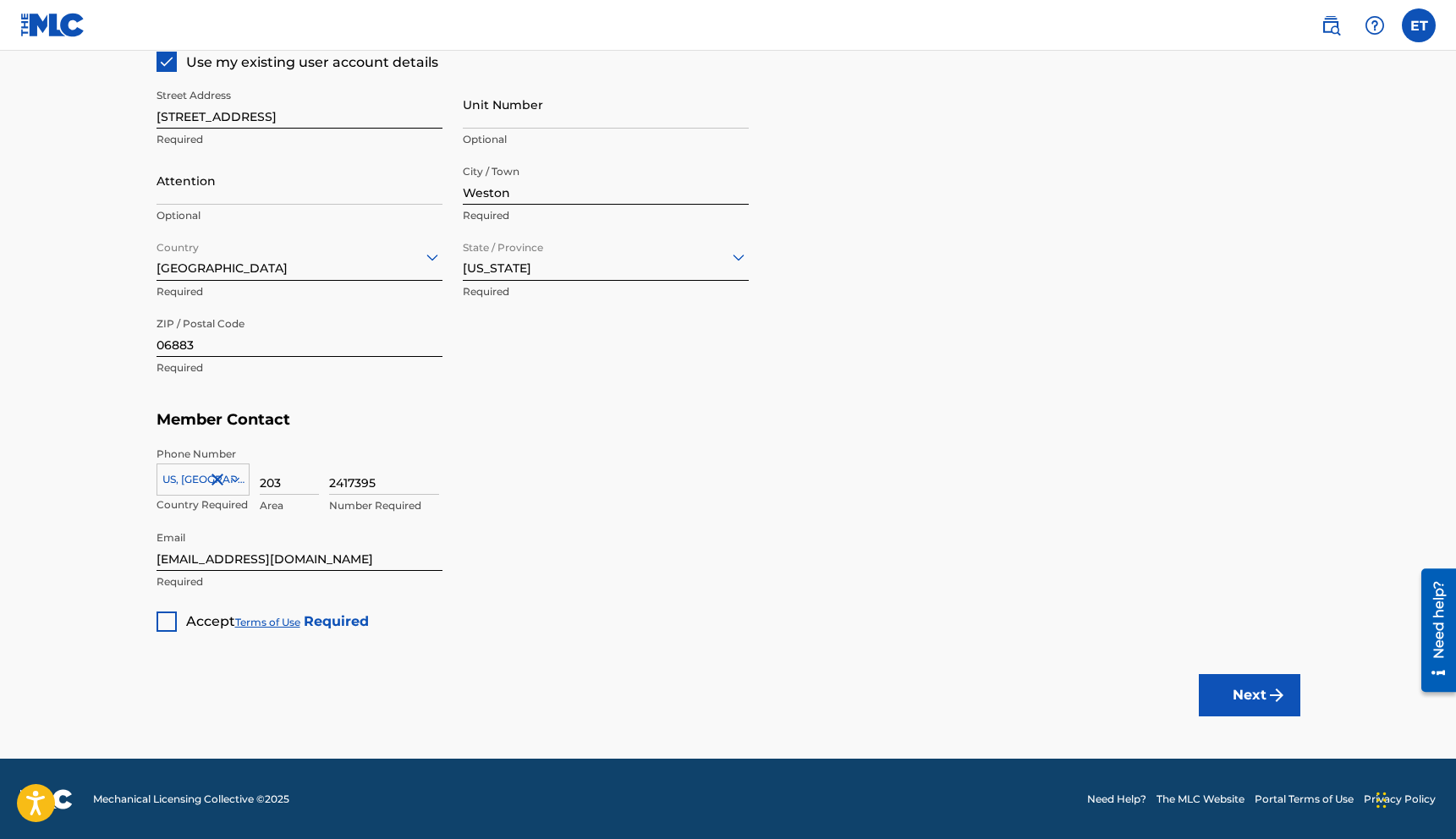
click at [174, 618] on div at bounding box center [167, 621] width 21 height 21
click at [1246, 699] on button "Next" at bounding box center [1250, 695] width 102 height 42
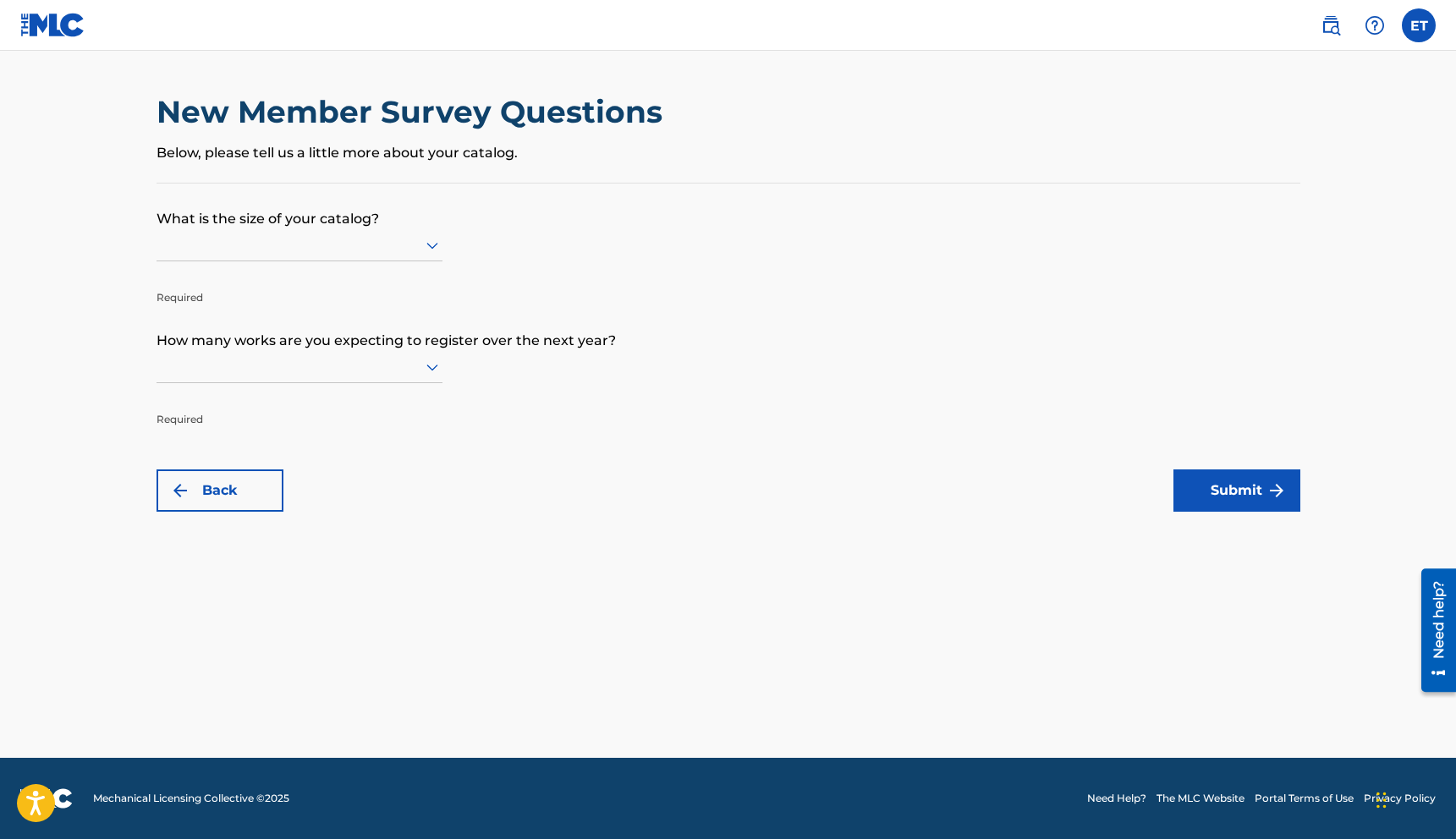
click at [310, 252] on div at bounding box center [299, 244] width 286 height 21
click at [291, 201] on p "What is the size of your catalog?" at bounding box center [728, 206] width 1144 height 46
click at [283, 245] on div at bounding box center [299, 244] width 286 height 21
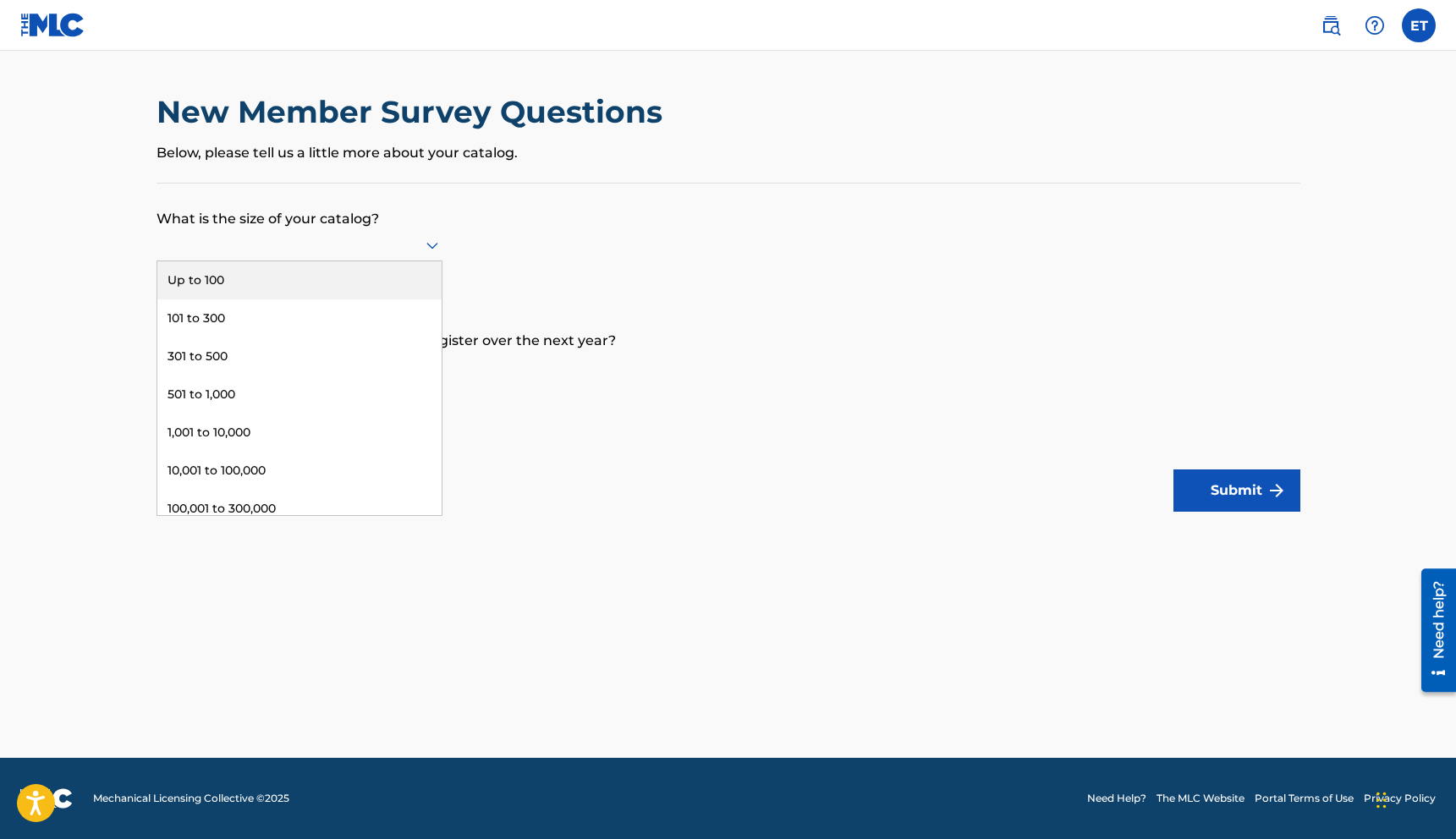
click at [284, 280] on div "Up to 100" at bounding box center [299, 281] width 284 height 38
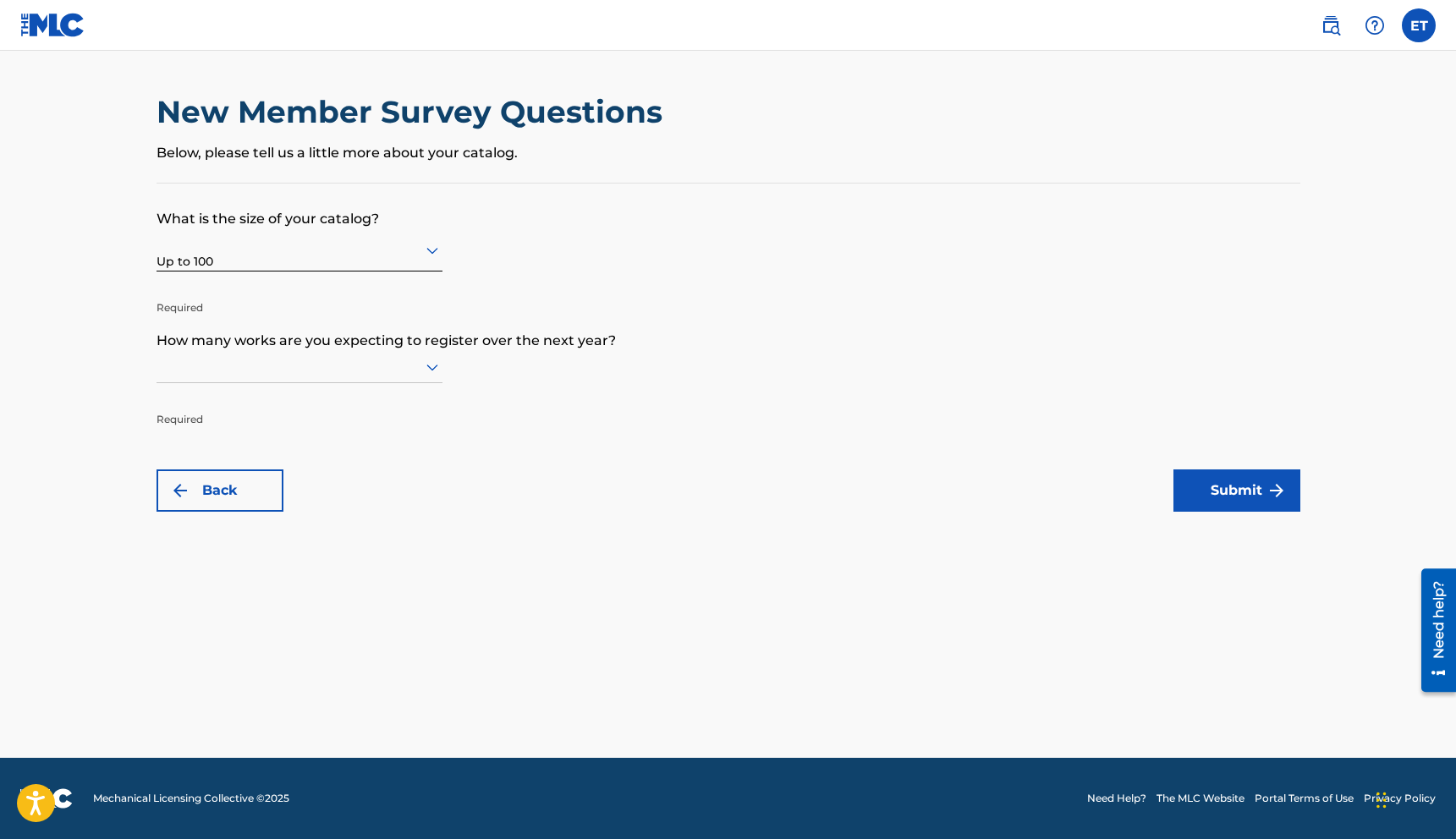
click at [275, 265] on div "Up to 100" at bounding box center [299, 249] width 286 height 41
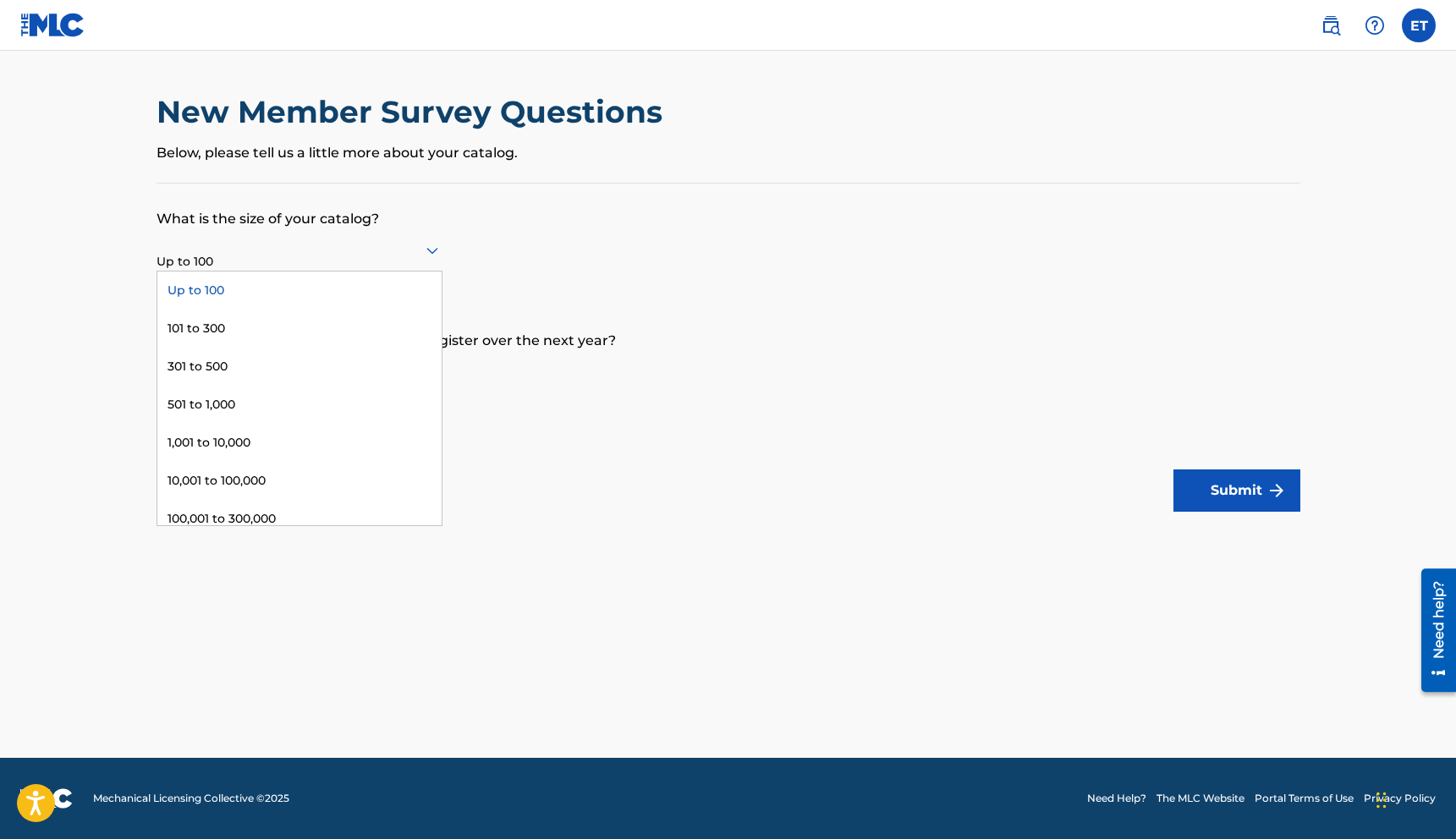
click at [281, 270] on div "Up to 100" at bounding box center [299, 249] width 286 height 41
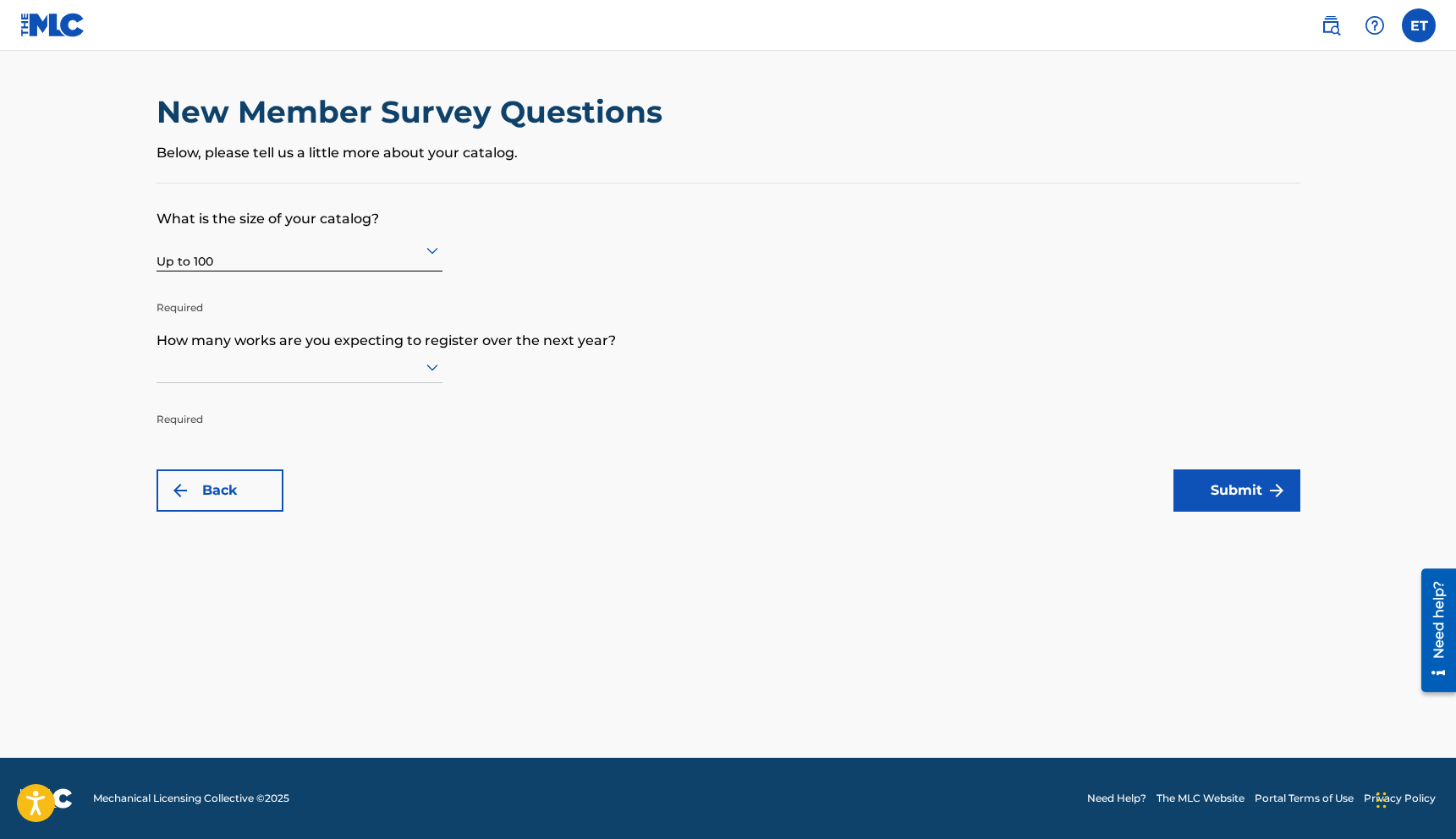
click at [334, 370] on div at bounding box center [299, 366] width 286 height 21
click at [323, 403] on div "Up to 100" at bounding box center [299, 402] width 284 height 38
click at [1224, 487] on button "Submit" at bounding box center [1237, 490] width 127 height 42
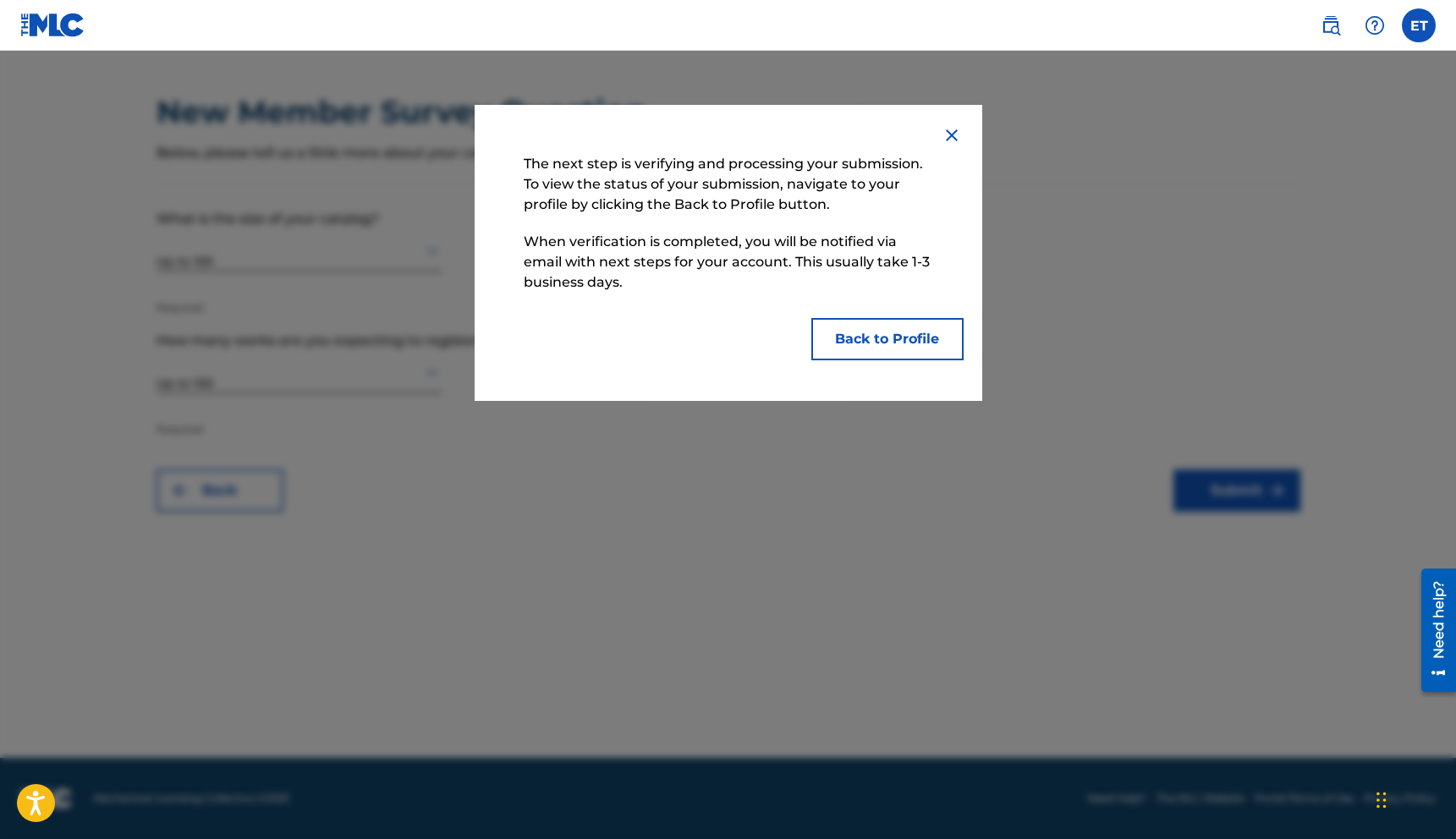
click at [861, 350] on button "Back to Profile" at bounding box center [887, 338] width 152 height 42
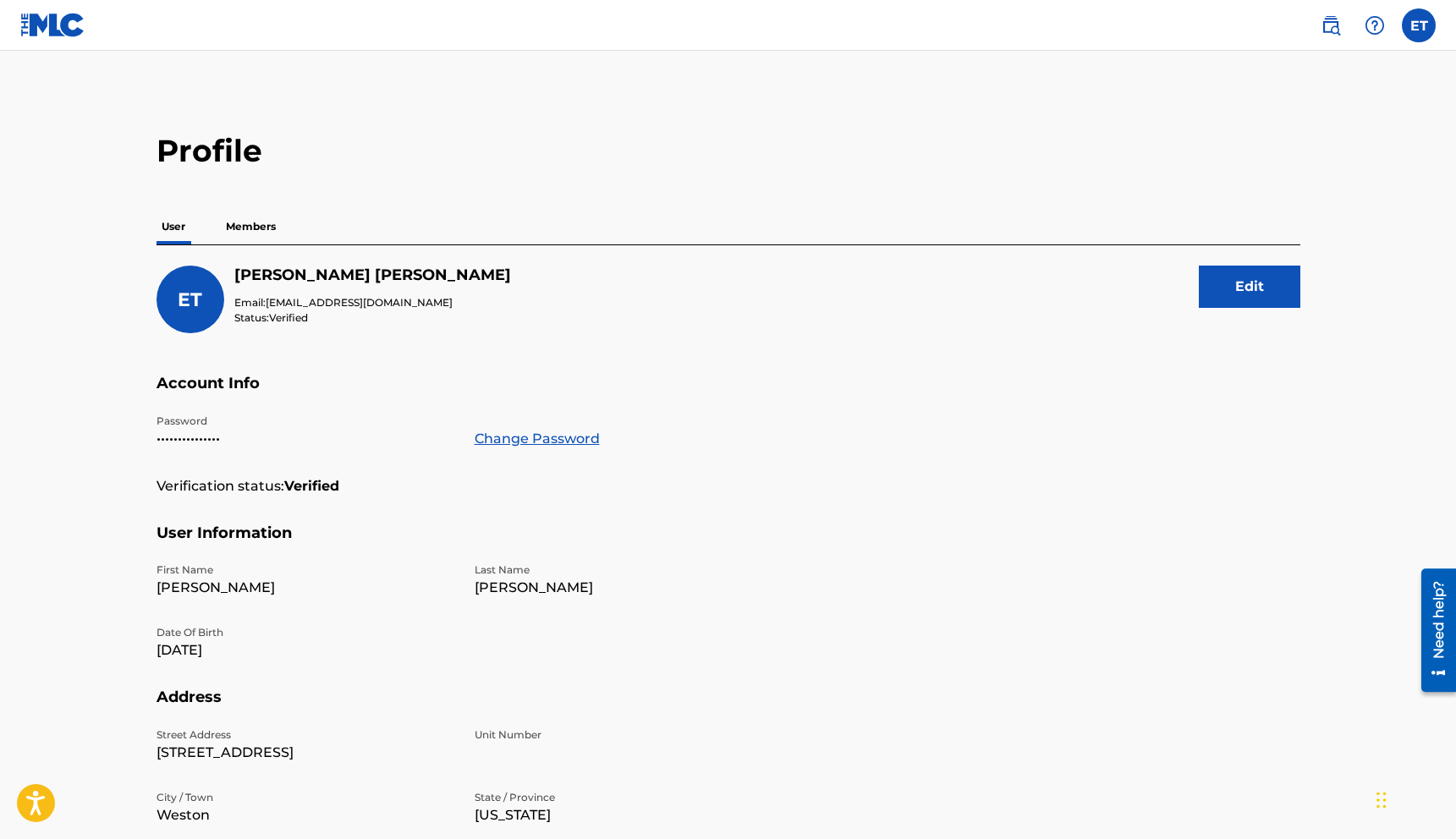
click at [232, 205] on div "Profile User Members ET Eliot Thompson Email: eliotthompsonmusic@gmail.com Stat…" at bounding box center [729, 574] width 1185 height 885
click at [241, 224] on p "Members" at bounding box center [251, 226] width 60 height 35
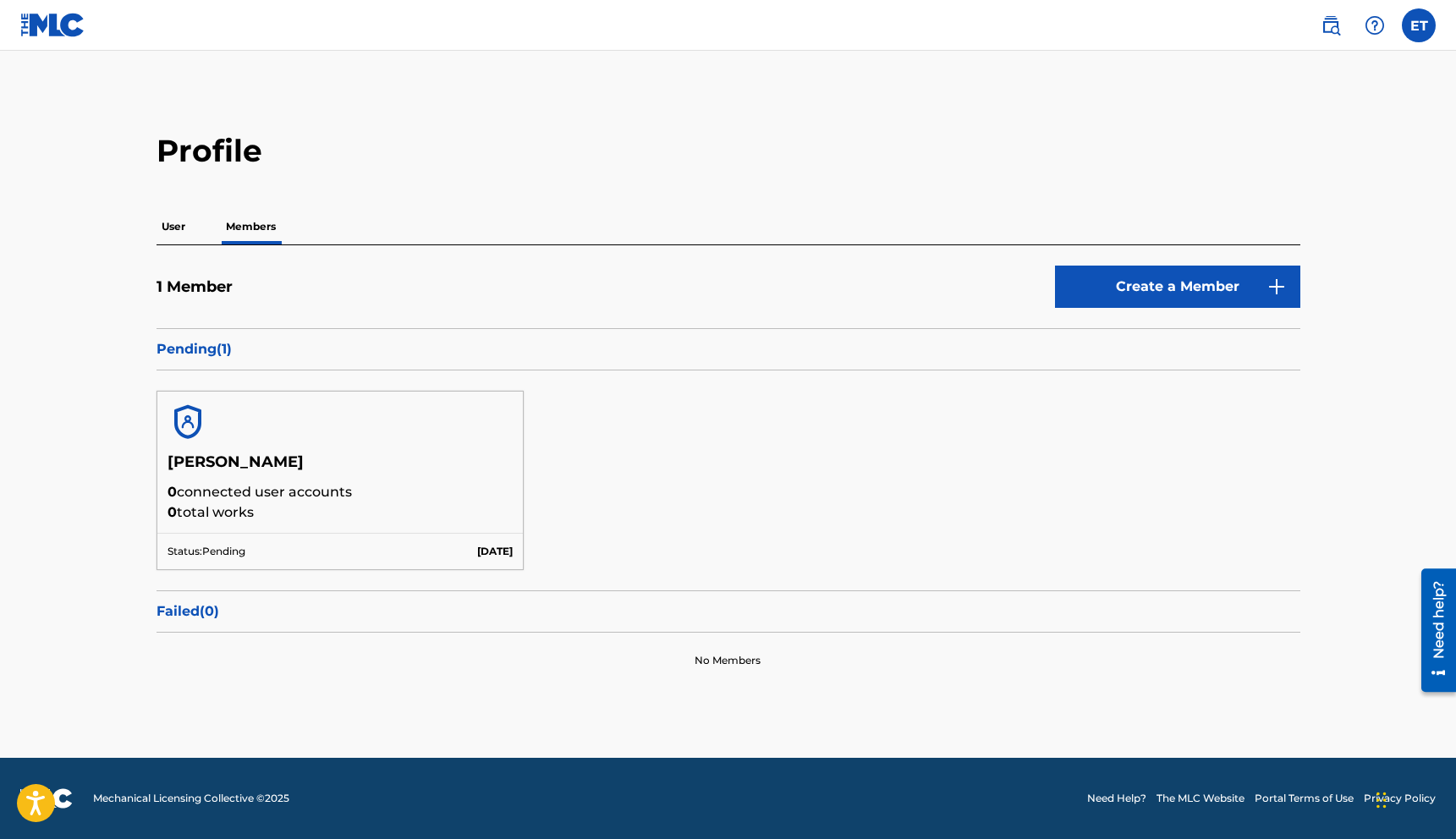
click at [159, 238] on p "User" at bounding box center [173, 226] width 34 height 35
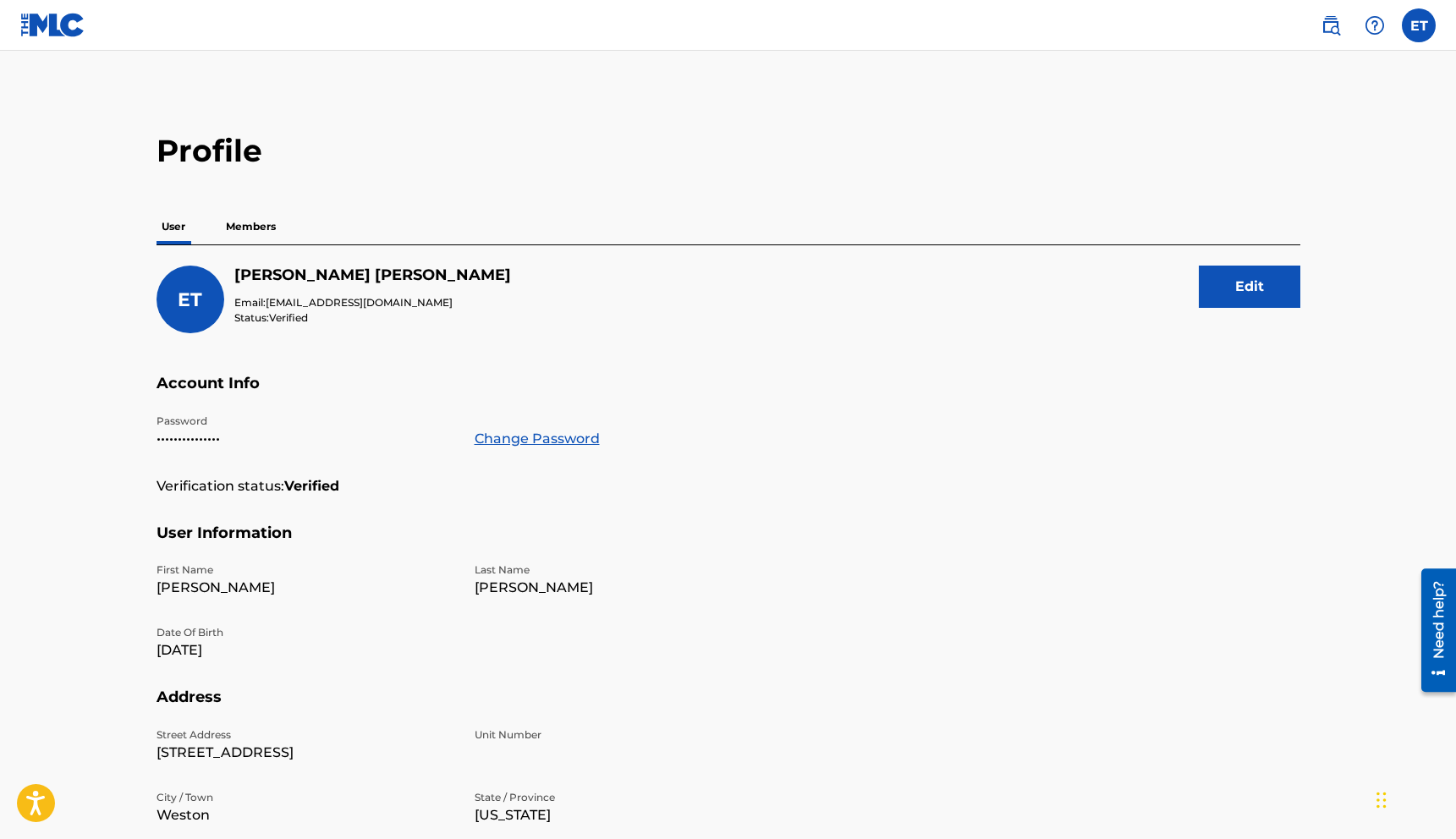
click at [1428, 34] on label at bounding box center [1418, 25] width 34 height 34
click at [1419, 25] on input "ET [PERSON_NAME] [EMAIL_ADDRESS][DOMAIN_NAME] Notification Preferences Profile …" at bounding box center [1419, 25] width 0 height 0
click at [1245, 205] on link "Profile" at bounding box center [1251, 211] width 34 height 16
click at [889, 118] on main "Profile User Members ET Eliot Thompson Email: eliotthompsonmusic@gmail.com Stat…" at bounding box center [728, 554] width 1456 height 1006
click at [256, 236] on p "Members" at bounding box center [251, 226] width 60 height 35
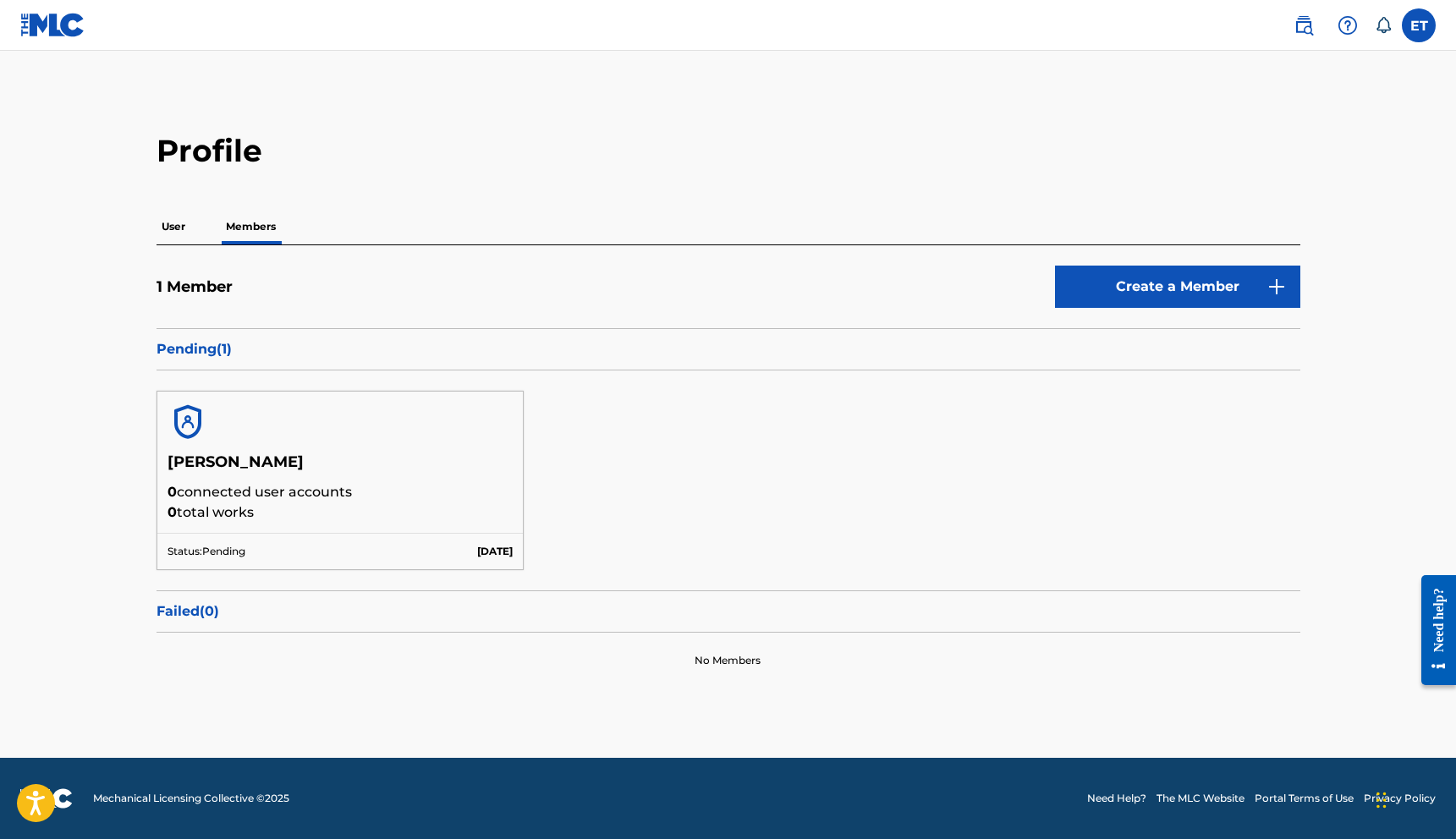
click at [174, 230] on p "User" at bounding box center [173, 226] width 34 height 35
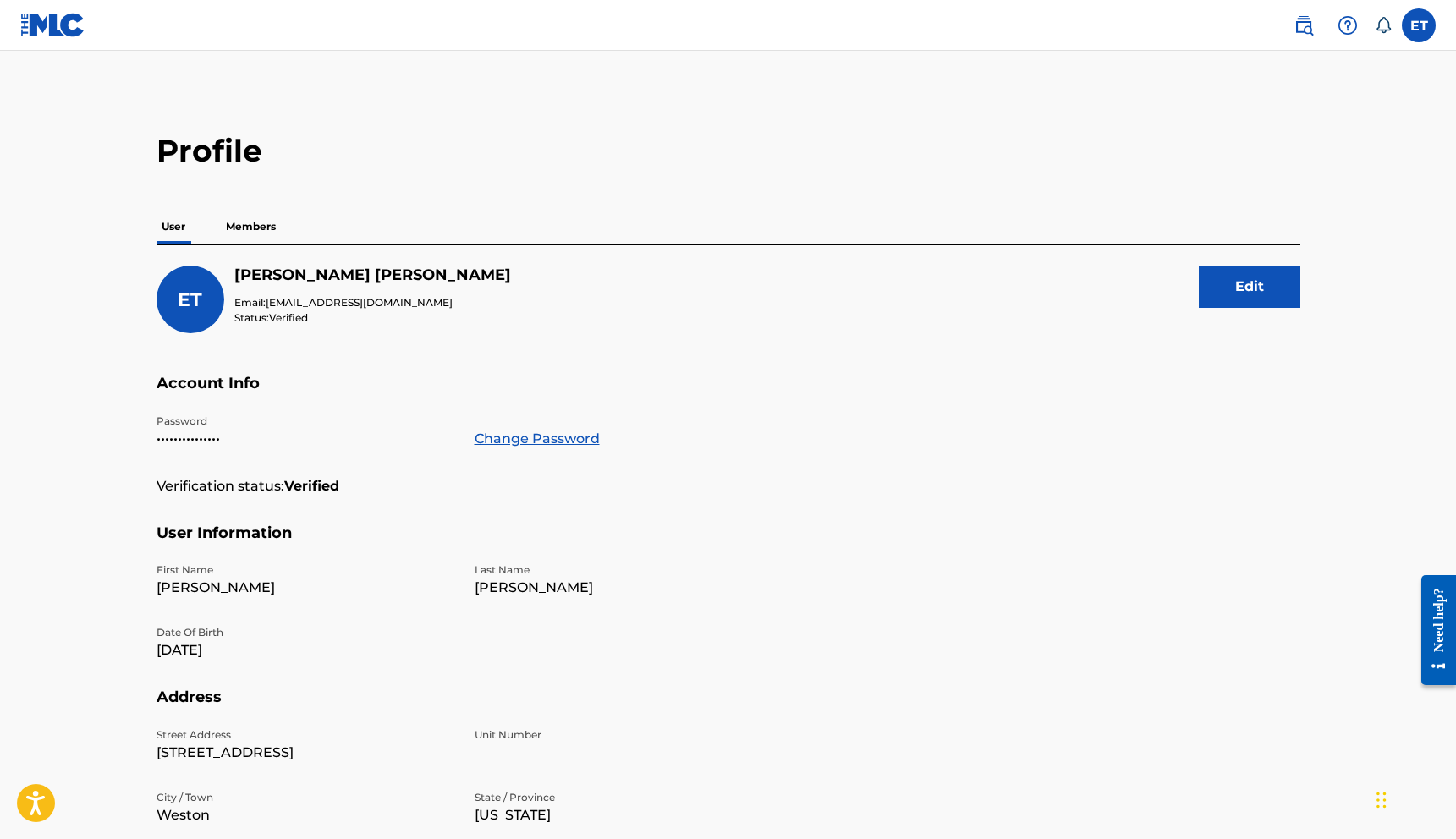
click at [1431, 25] on label at bounding box center [1418, 25] width 34 height 34
click at [1419, 25] on input "ET [PERSON_NAME] [EMAIL_ADDRESS][DOMAIN_NAME] Notification Preferences Profile …" at bounding box center [1419, 25] width 0 height 0
drag, startPoint x: 897, startPoint y: 146, endPoint x: 840, endPoint y: 142, distance: 57.1
click at [892, 146] on h2 "Profile" at bounding box center [728, 151] width 1144 height 38
click at [1301, 24] on img at bounding box center [1304, 26] width 21 height 21
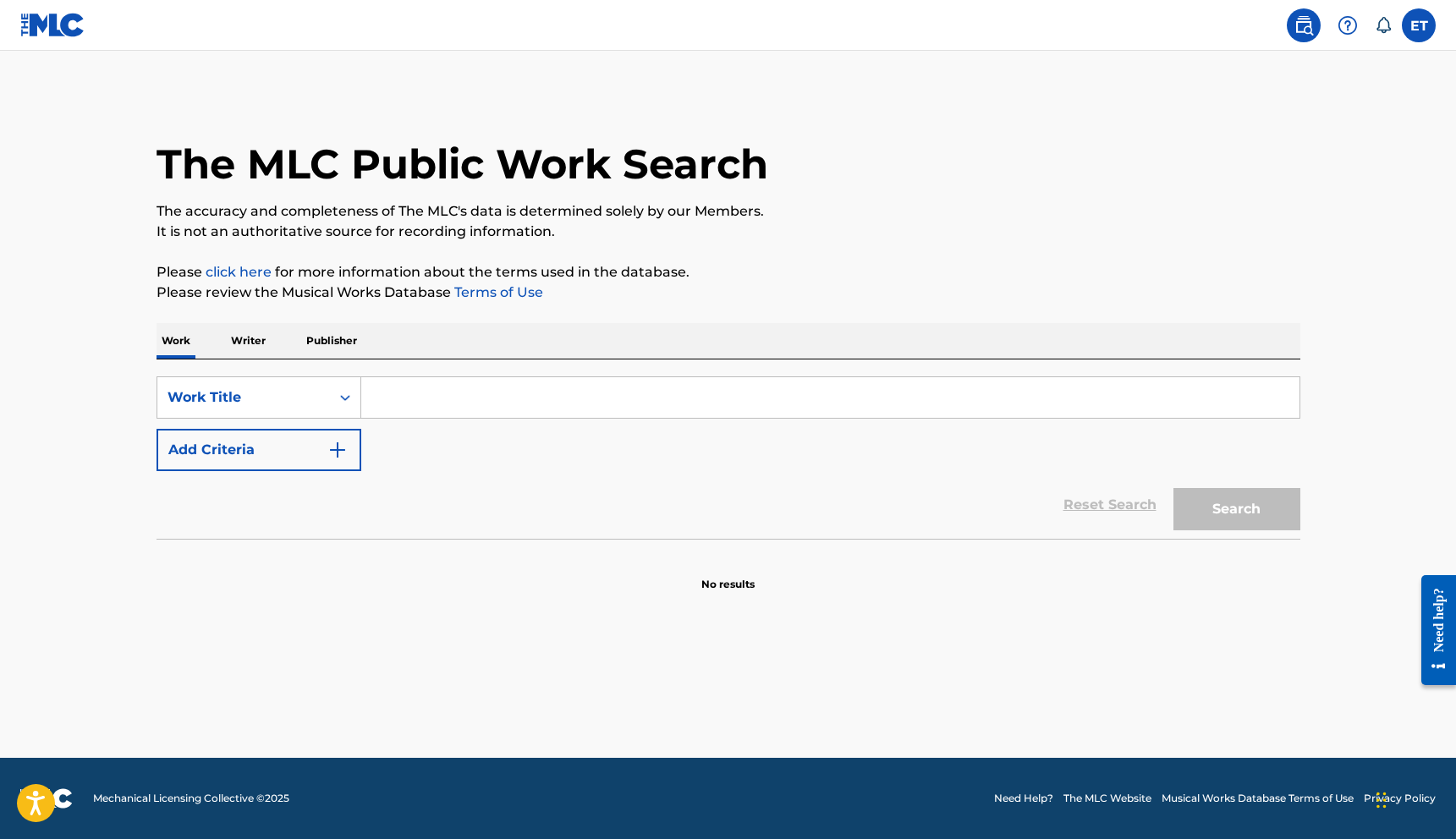
click at [559, 413] on input "Search Form" at bounding box center [830, 397] width 938 height 41
click at [246, 339] on p "Writer" at bounding box center [249, 340] width 45 height 35
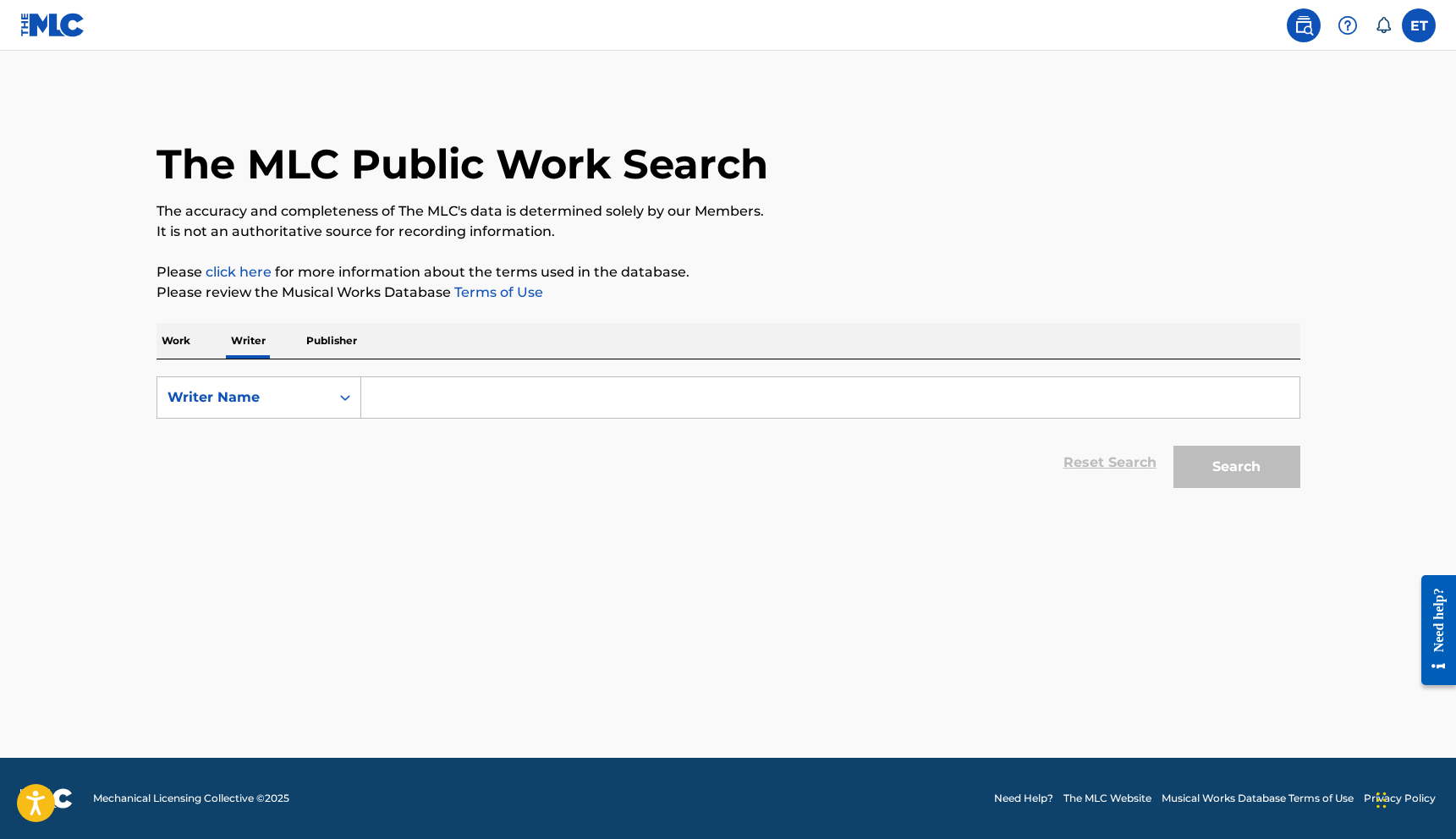
click at [385, 376] on div "Search Form" at bounding box center [830, 397] width 939 height 42
click at [395, 404] on input "Search Form" at bounding box center [830, 397] width 938 height 41
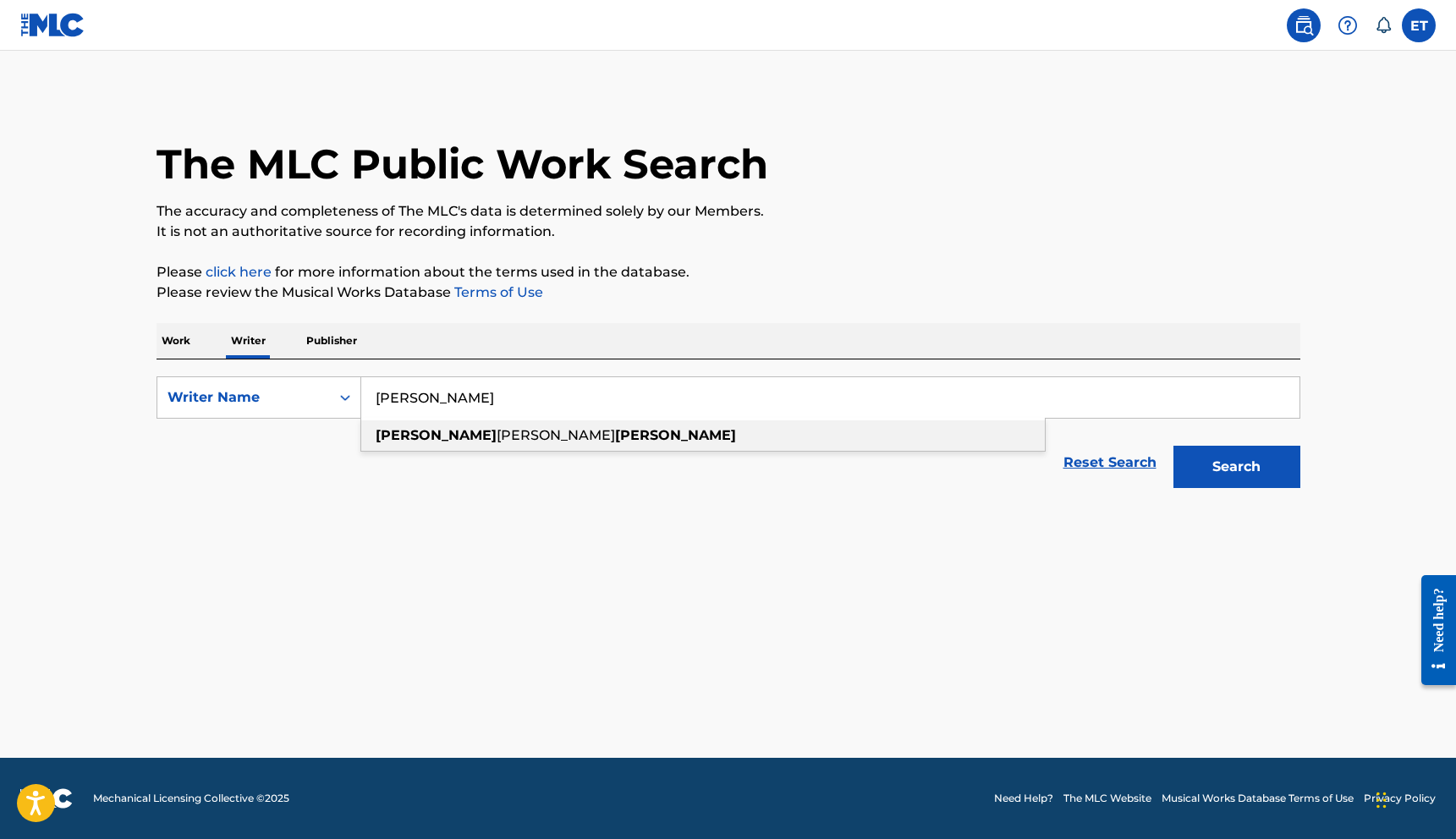
type input "eliot thompson"
click at [320, 489] on div "Reset Search Search" at bounding box center [728, 463] width 1144 height 67
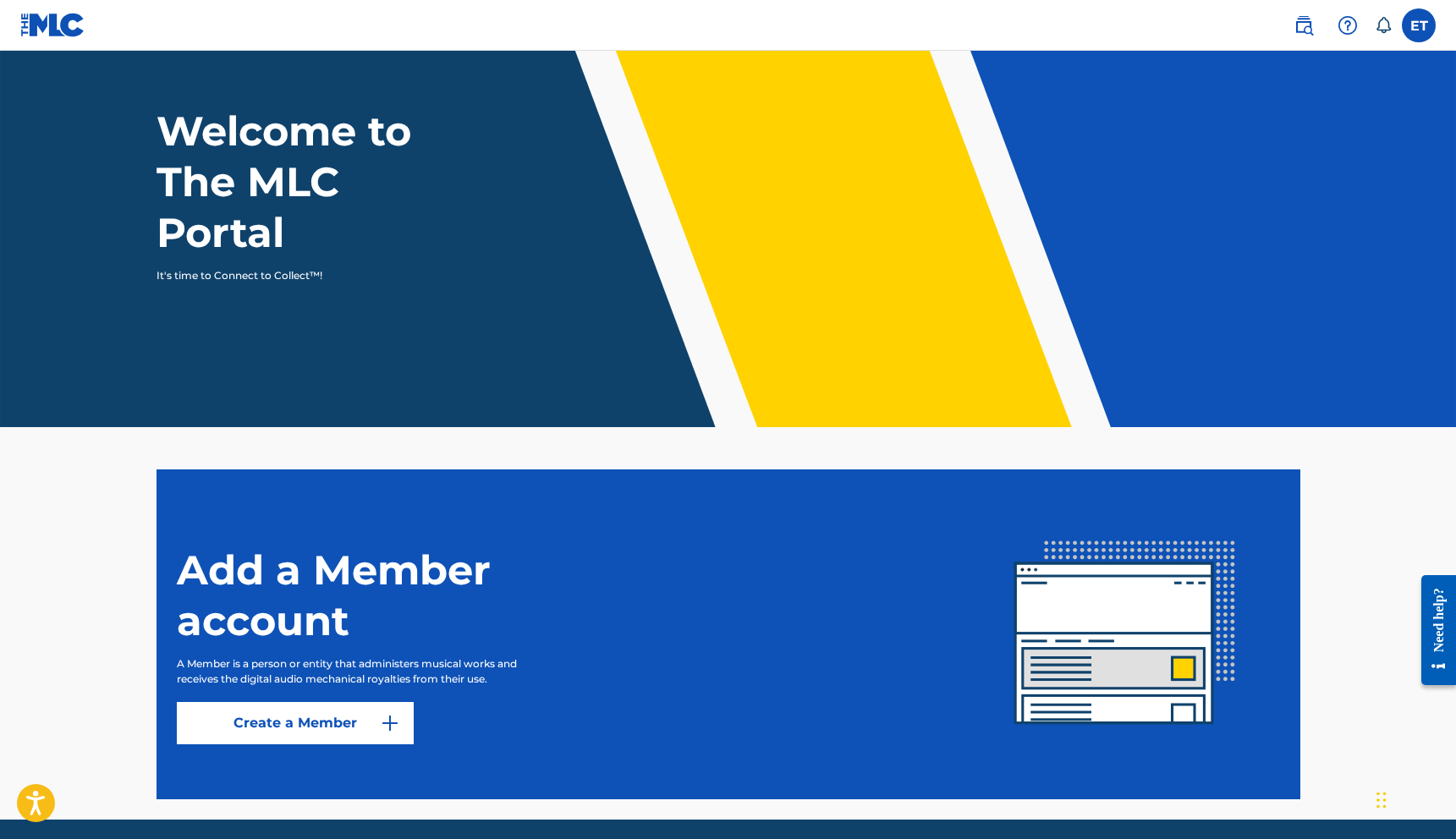
scroll to position [130, 0]
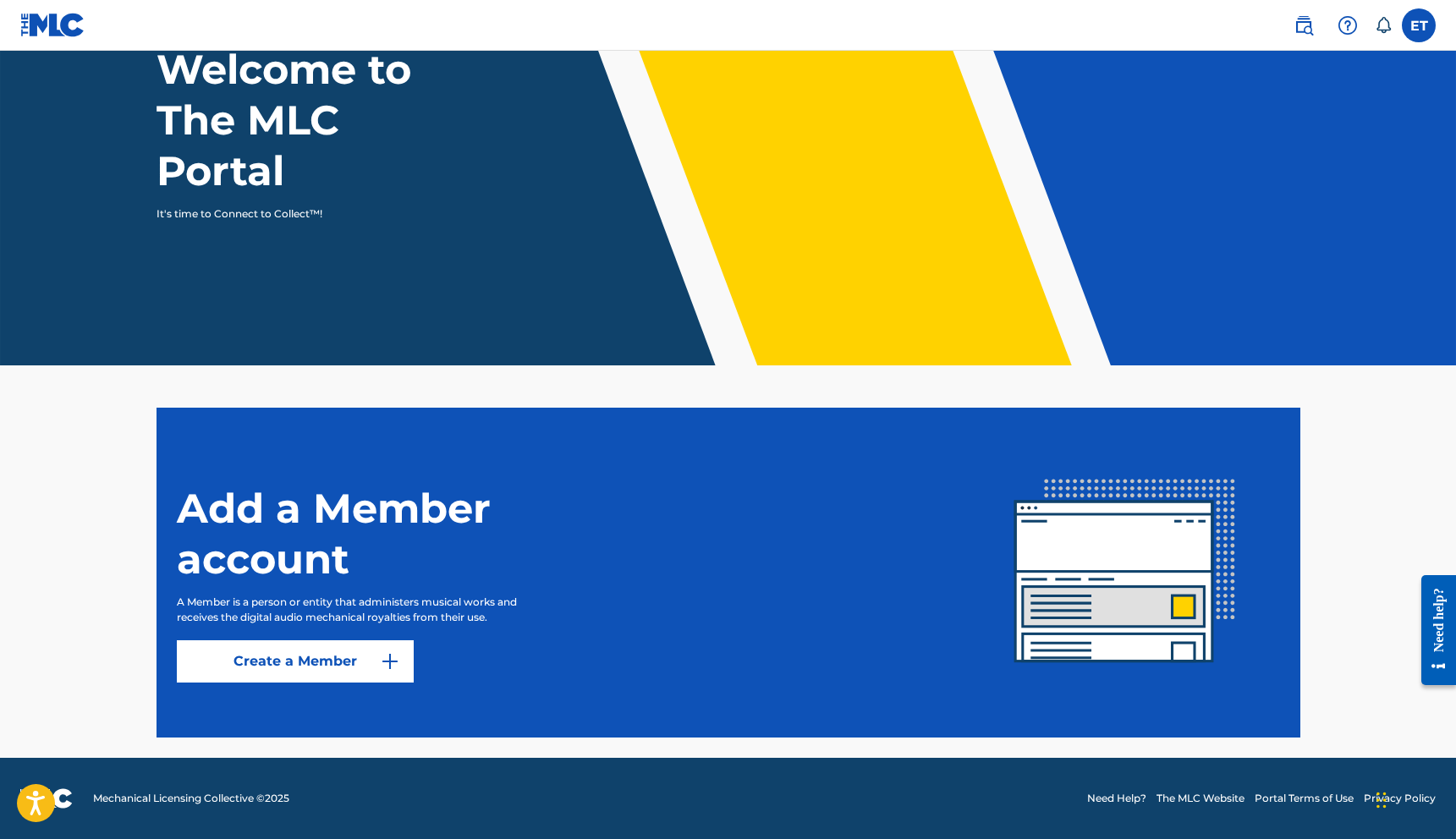
click at [1426, 18] on label at bounding box center [1418, 25] width 34 height 34
click at [1419, 25] on input "ET [PERSON_NAME] [EMAIL_ADDRESS][DOMAIN_NAME] Notification Preferences Profile …" at bounding box center [1419, 25] width 0 height 0
click at [1332, 30] on div at bounding box center [1347, 25] width 34 height 34
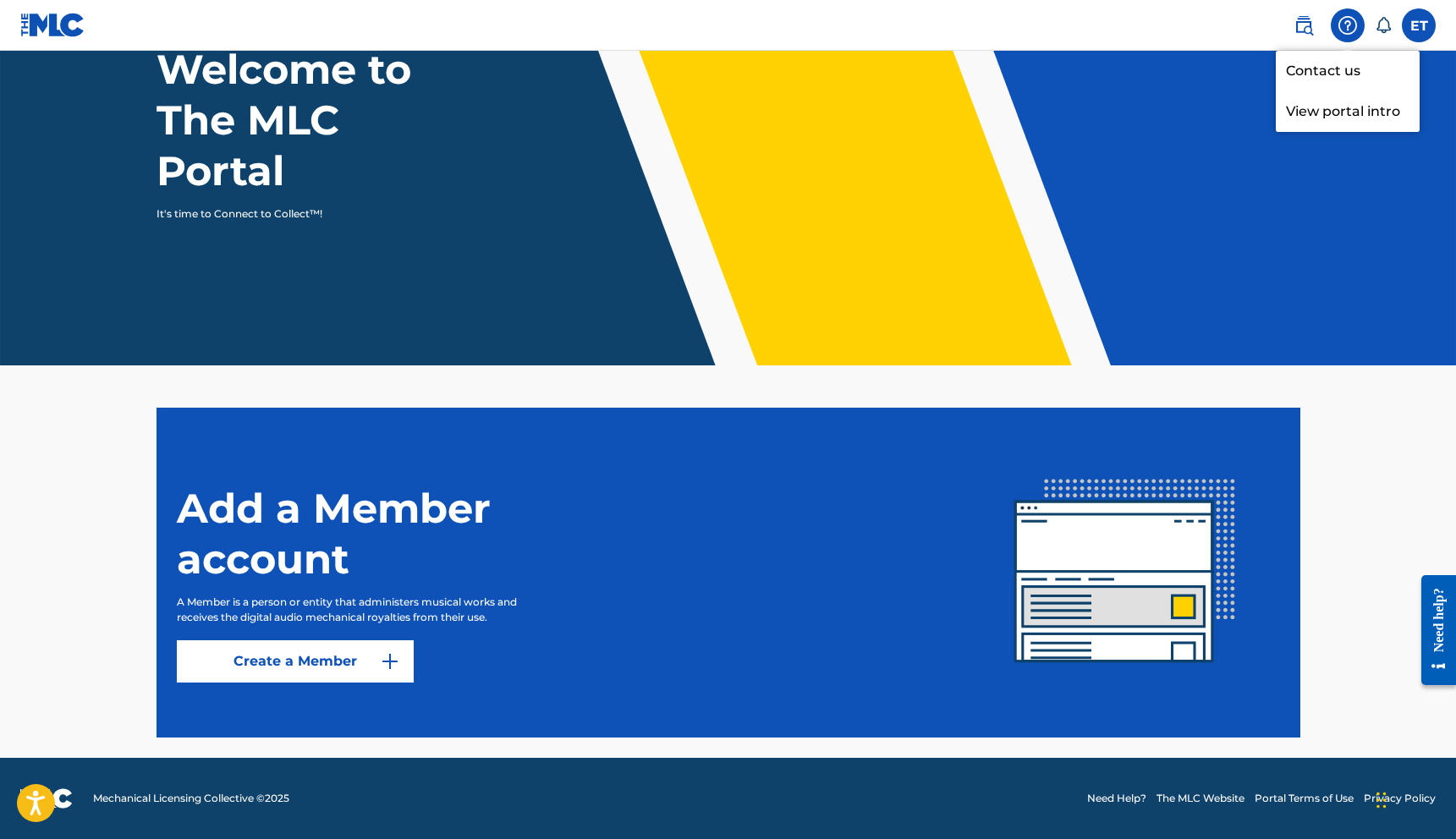
click at [1310, 32] on img at bounding box center [1304, 26] width 21 height 21
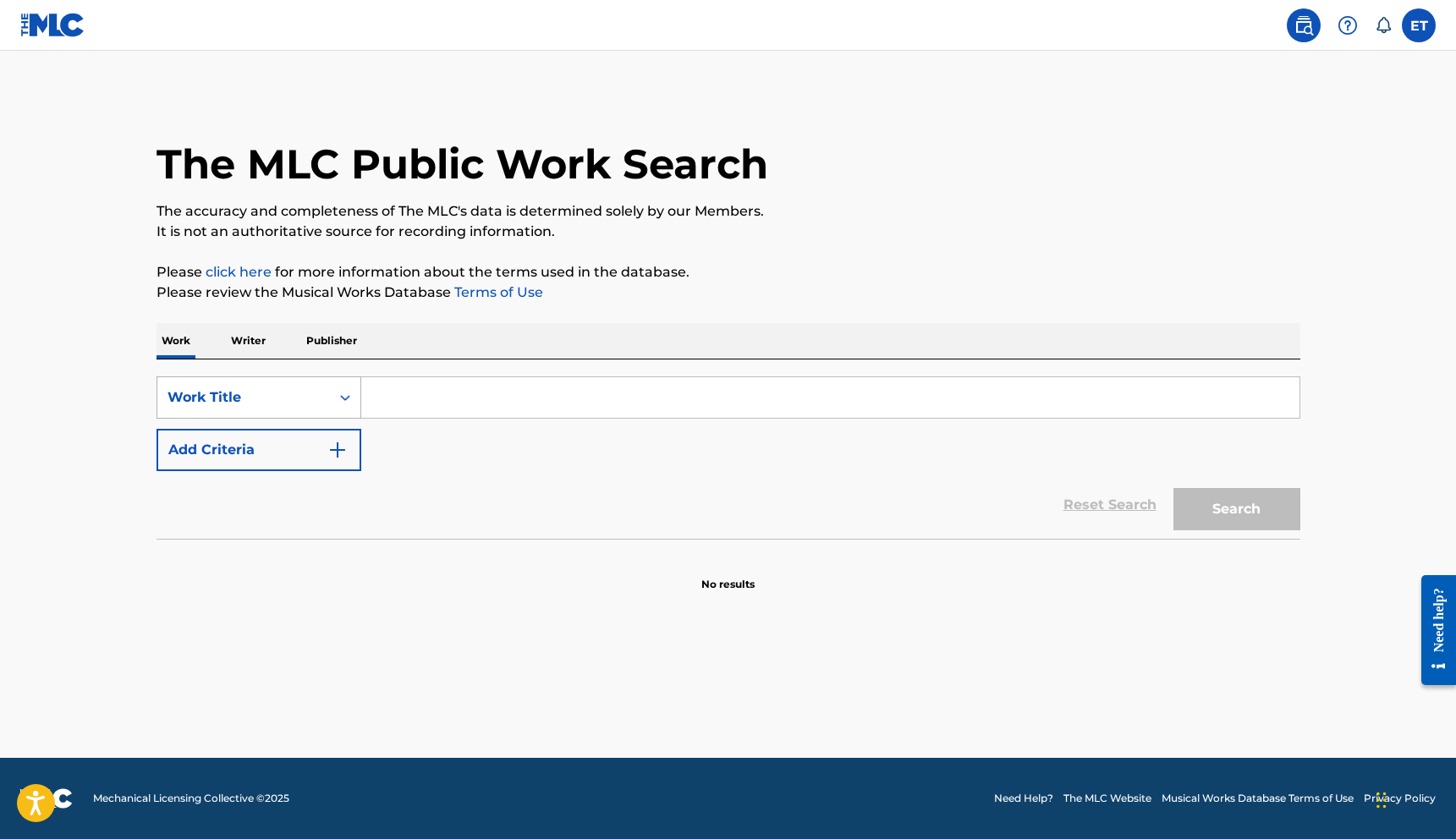
click at [318, 412] on div "Work Title" at bounding box center [244, 397] width 173 height 32
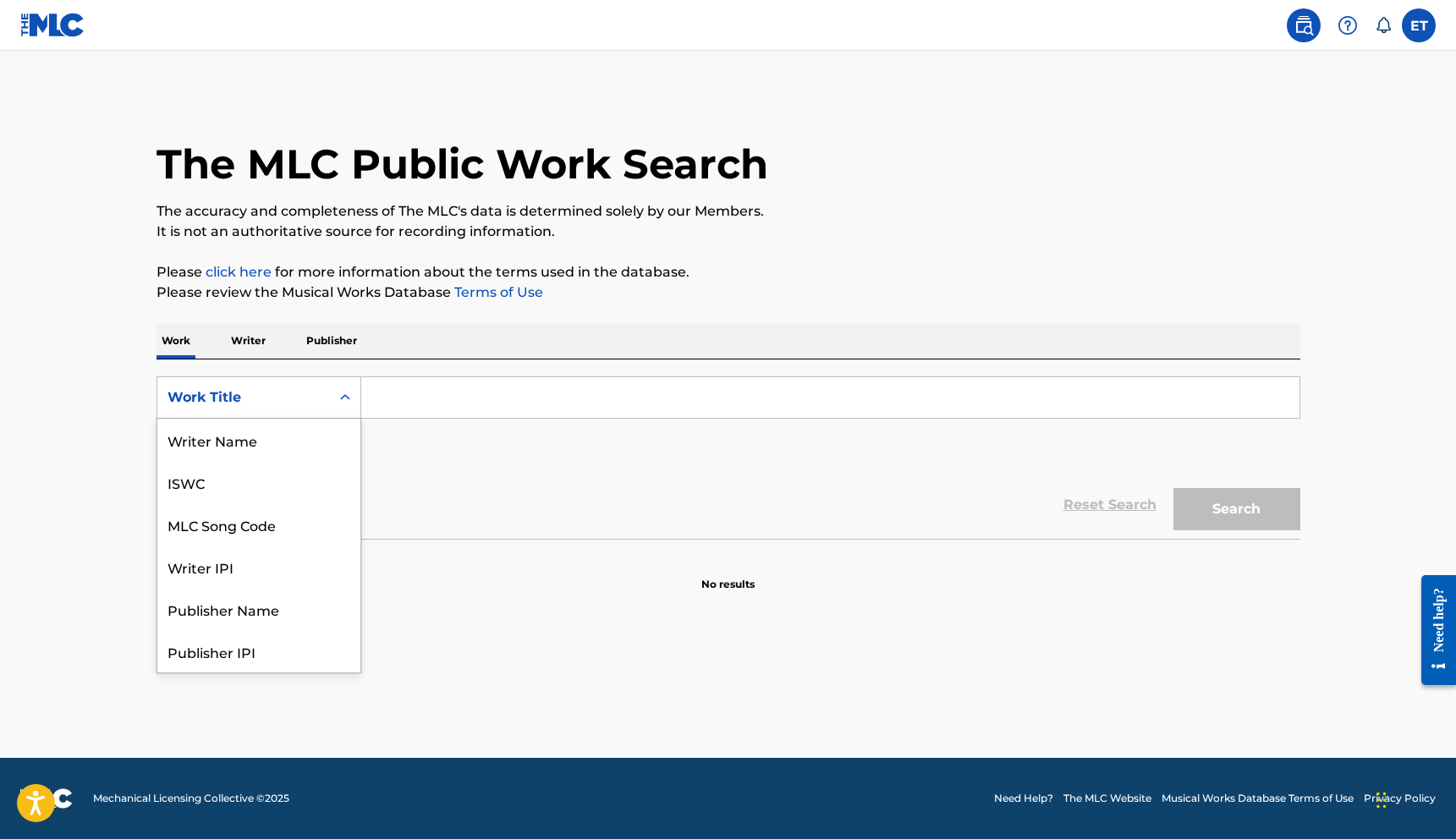
scroll to position [85, 0]
click at [313, 407] on div "Work Title" at bounding box center [244, 398] width 152 height 21
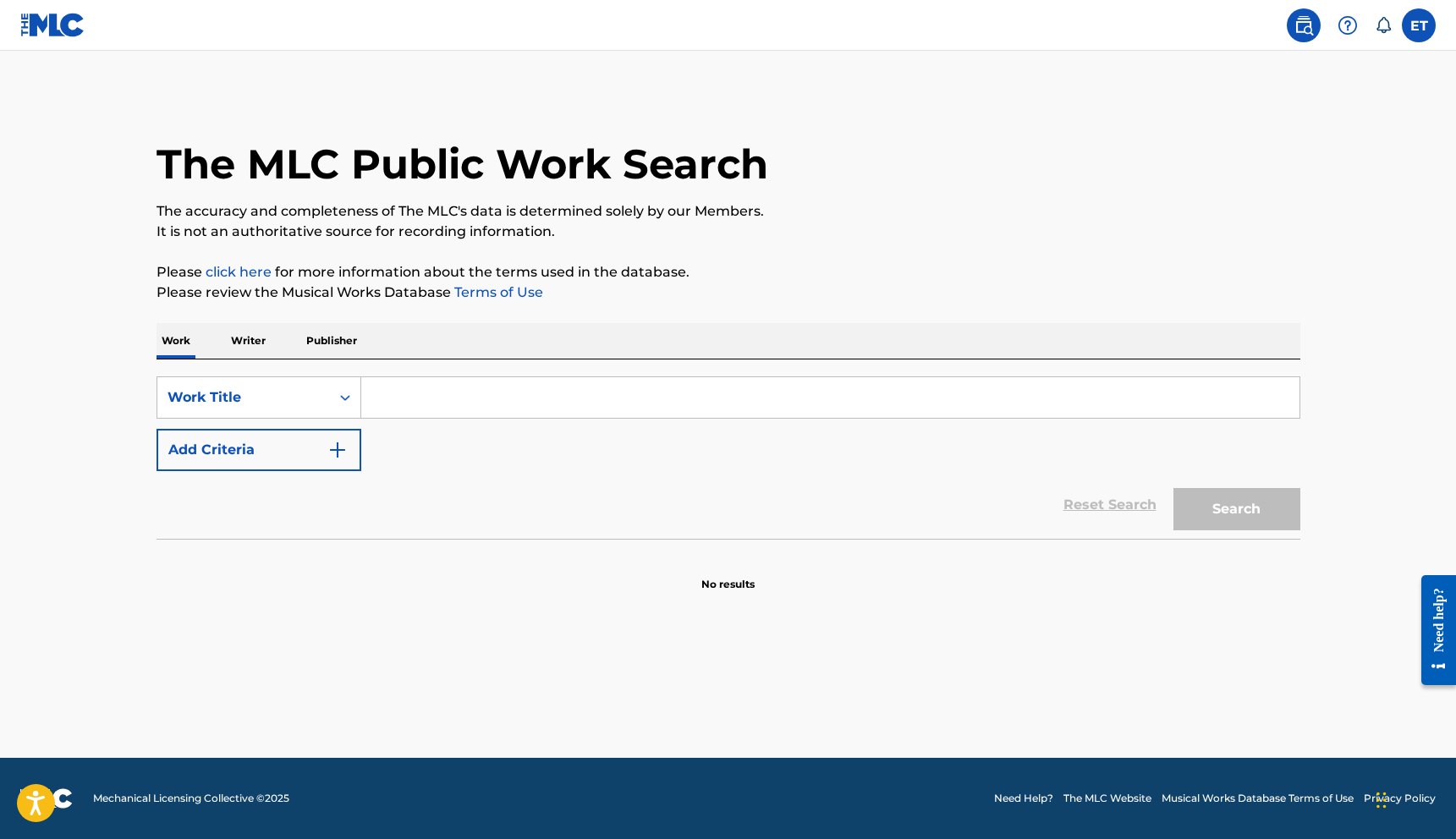
click at [295, 445] on button "Add Criteria" at bounding box center [258, 450] width 205 height 42
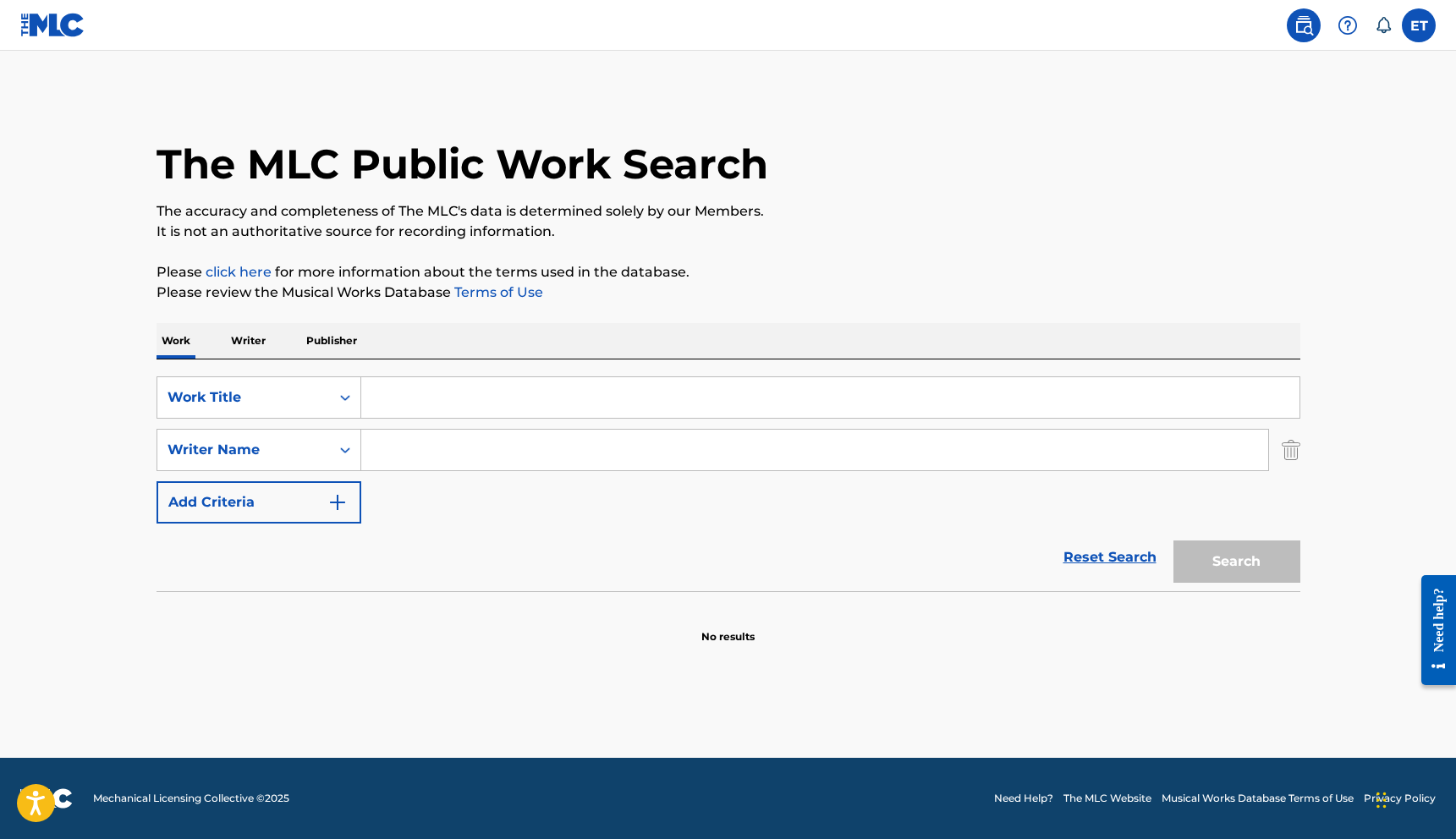
click at [404, 406] on input "Search Form" at bounding box center [830, 397] width 938 height 41
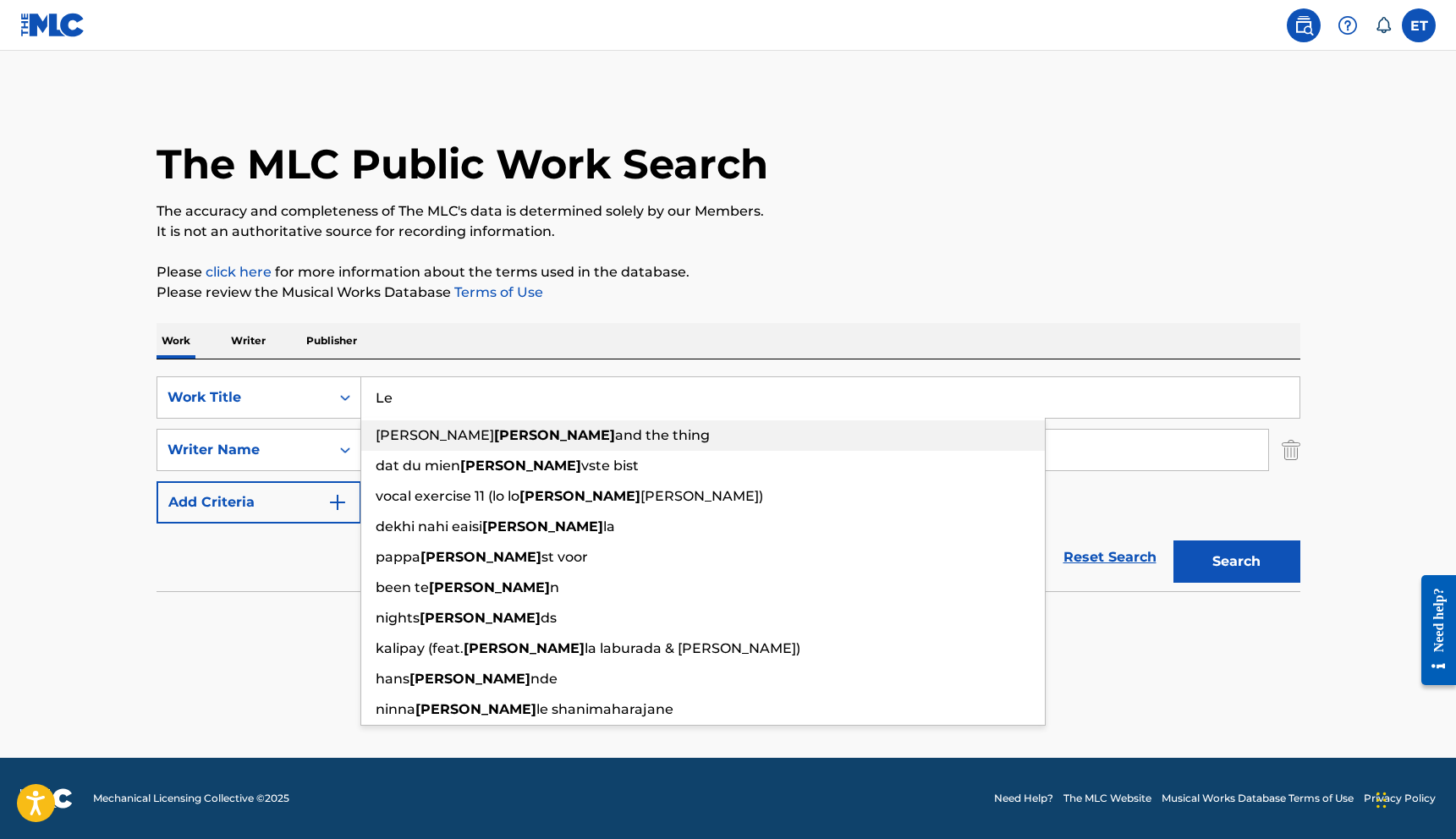
type input "L"
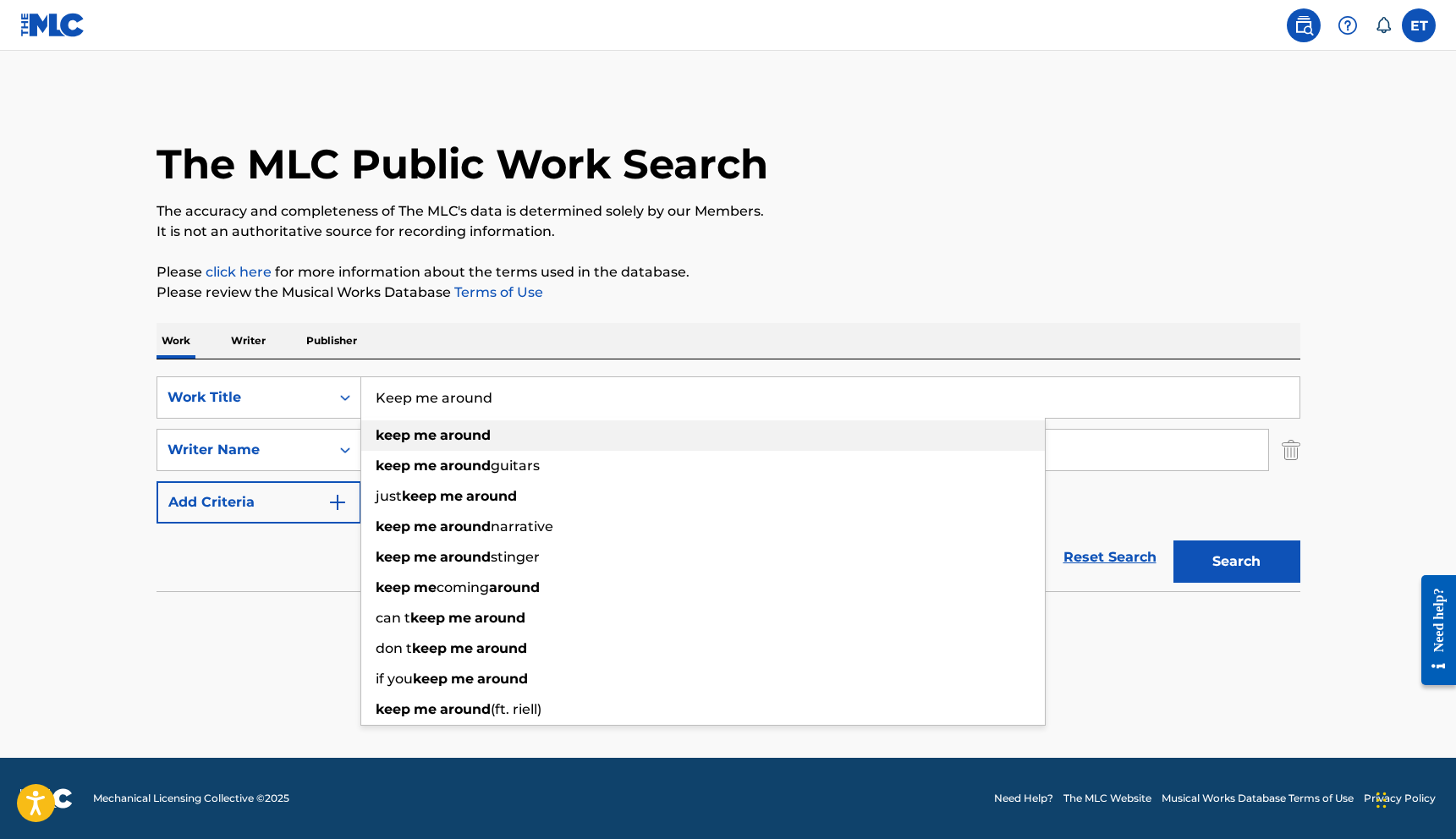
type input "Keep me around"
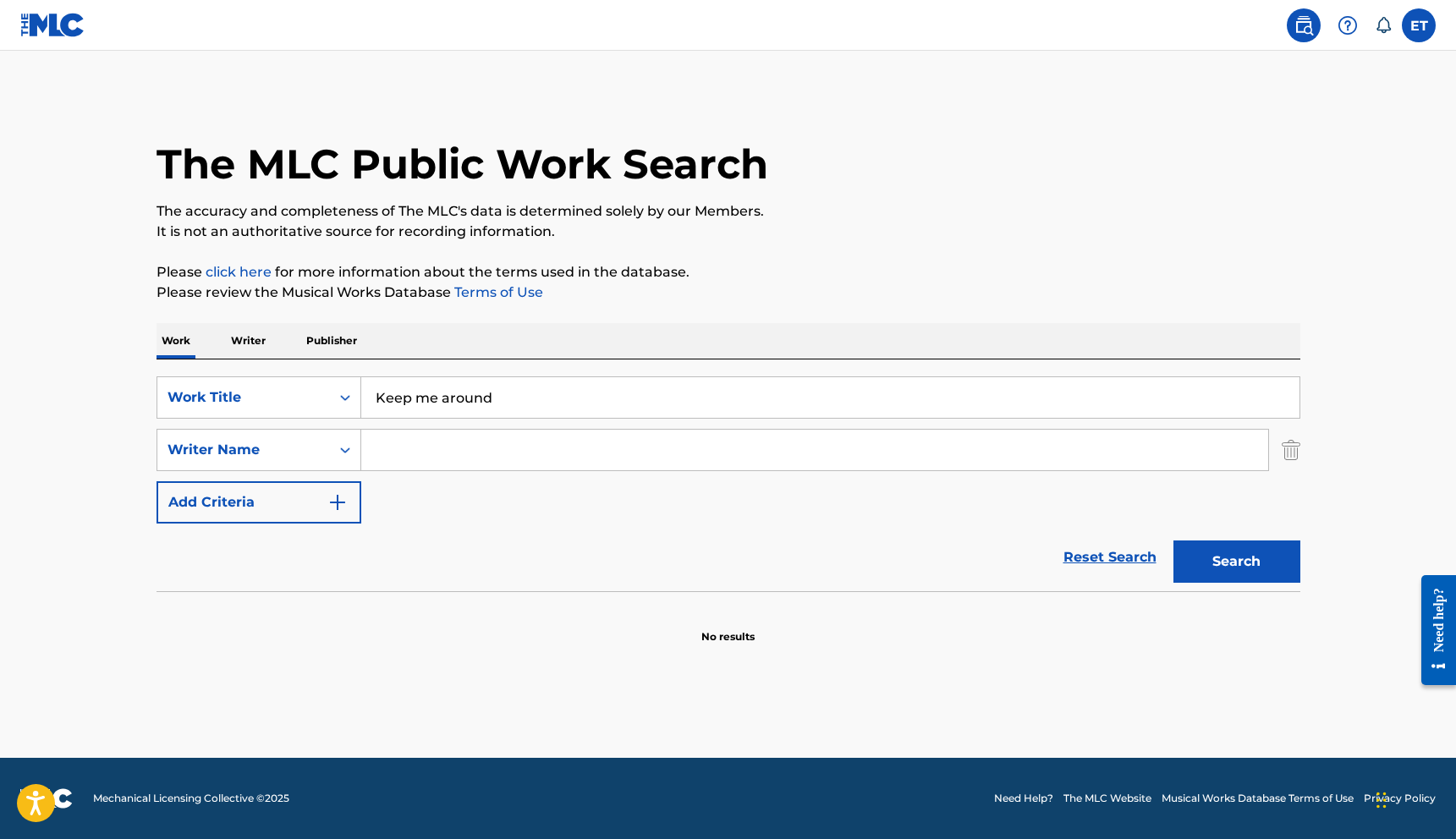
click at [510, 337] on div "Work Writer Publisher" at bounding box center [728, 340] width 1144 height 35
click at [456, 447] on input "Search Form" at bounding box center [814, 450] width 907 height 41
type input "[PERSON_NAME]"
click at [441, 579] on div "Reset Search Search" at bounding box center [728, 557] width 1144 height 67
click at [285, 503] on button "Add Criteria" at bounding box center [258, 502] width 205 height 42
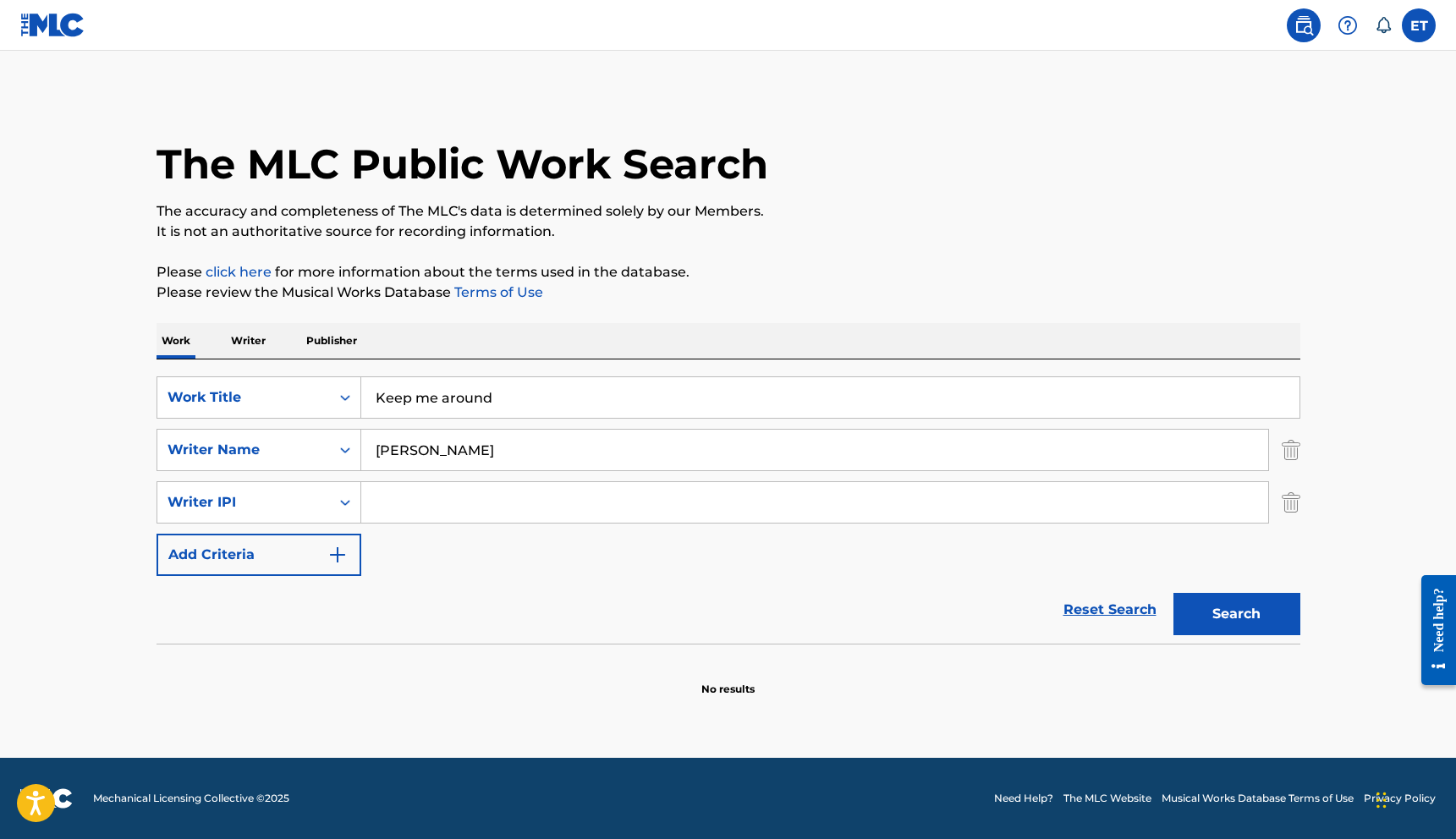
click at [307, 546] on button "Add Criteria" at bounding box center [258, 554] width 205 height 42
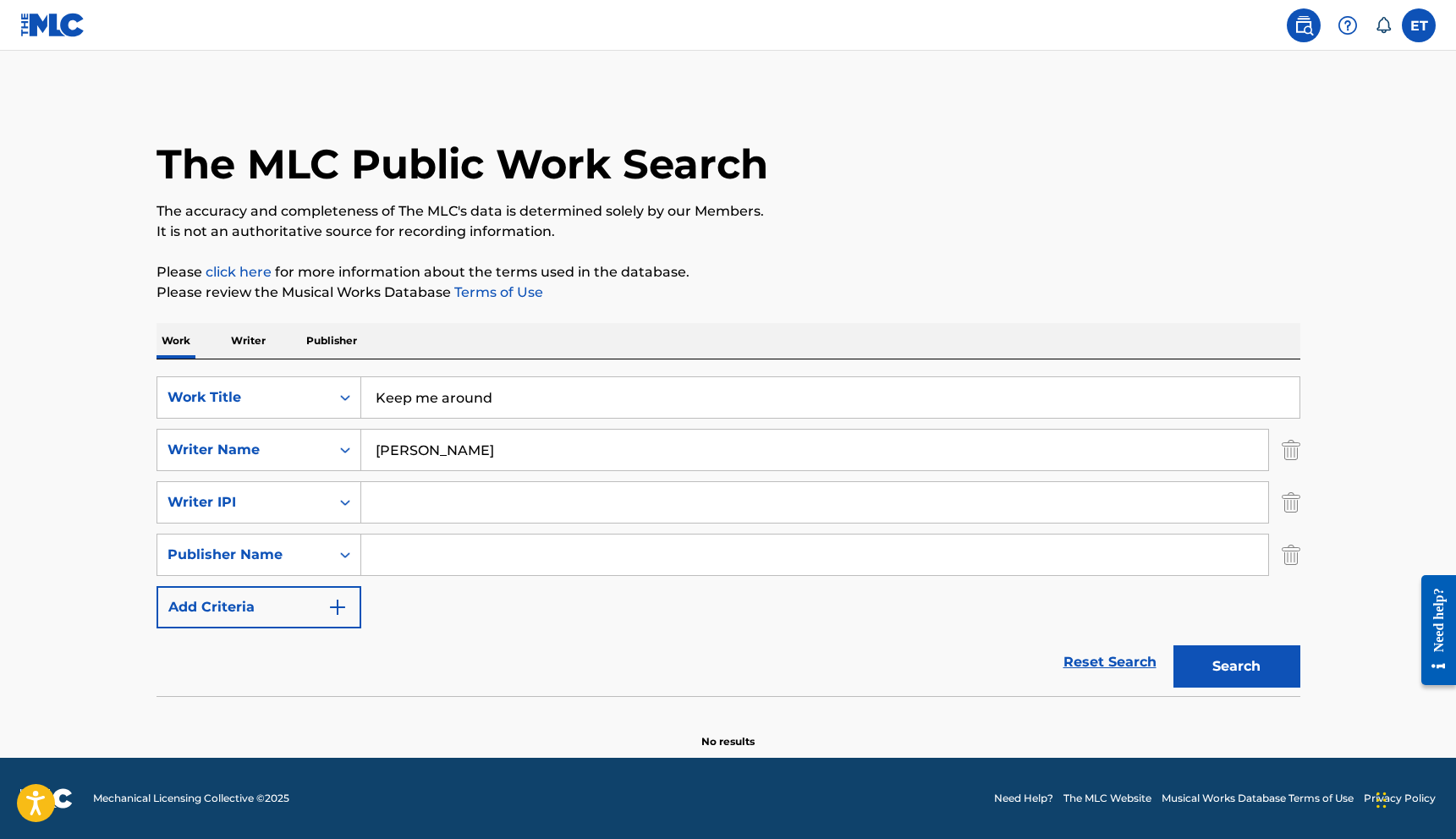
click at [410, 558] on input "Search Form" at bounding box center [814, 554] width 907 height 41
click at [345, 564] on div "Search Form" at bounding box center [345, 554] width 30 height 30
click at [337, 560] on icon "Search Form" at bounding box center [345, 555] width 17 height 17
drag, startPoint x: 279, startPoint y: 590, endPoint x: 277, endPoint y: 604, distance: 14.1
click at [278, 596] on button "Add Criteria" at bounding box center [258, 607] width 205 height 42
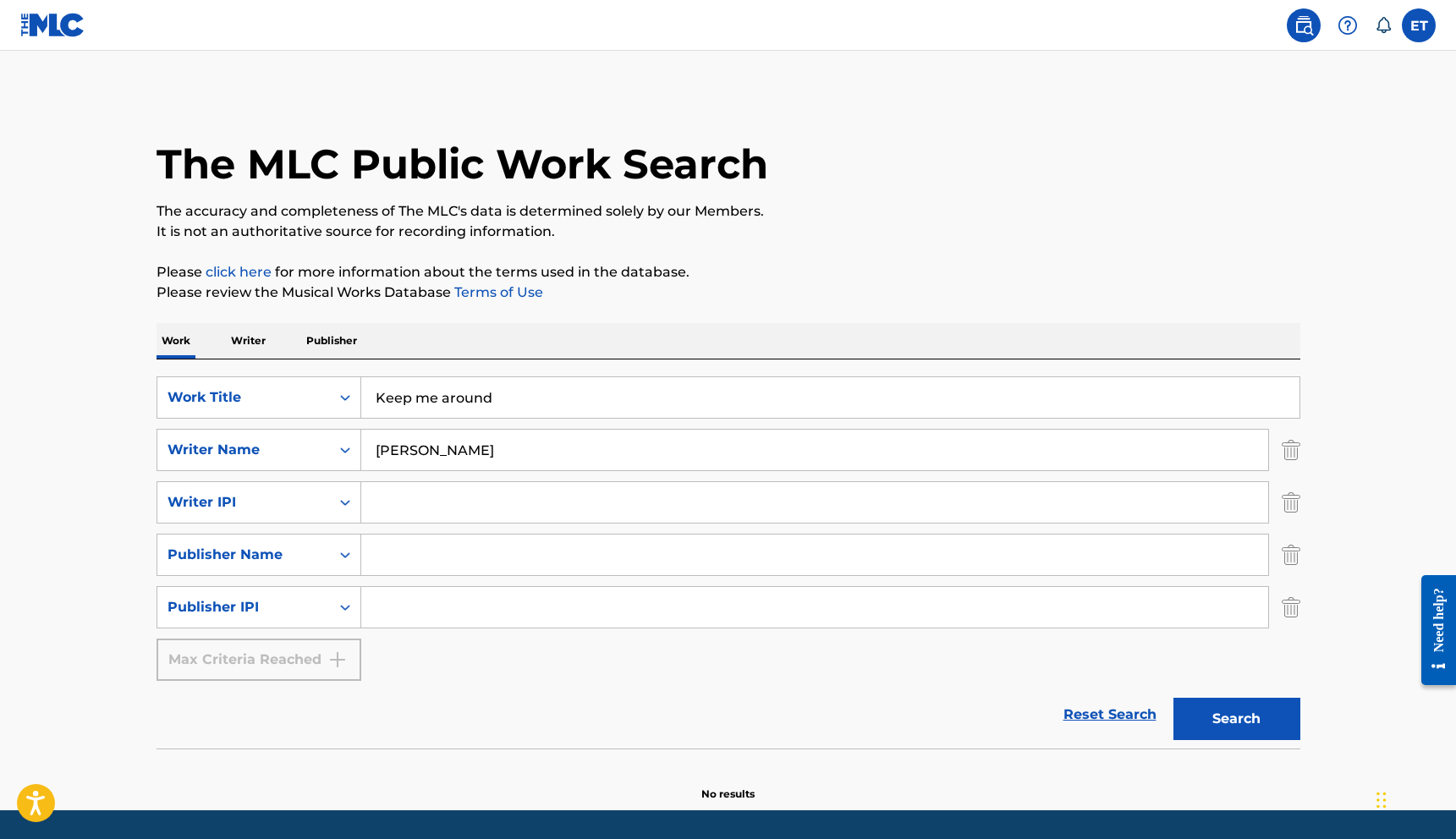
click at [275, 657] on div "Max Criteria Reached" at bounding box center [258, 659] width 205 height 42
click at [1239, 728] on button "Search" at bounding box center [1237, 718] width 127 height 42
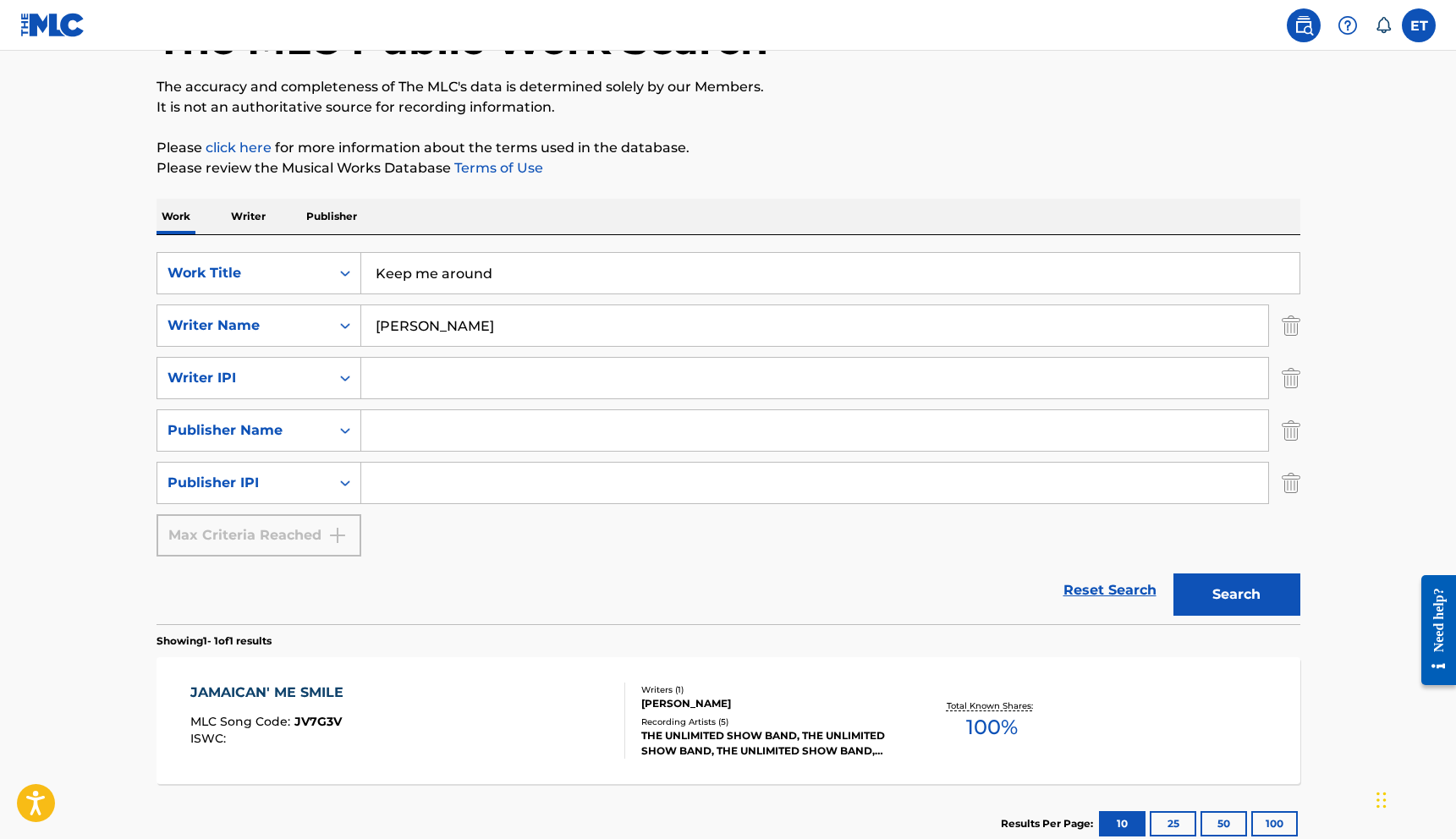
scroll to position [238, 0]
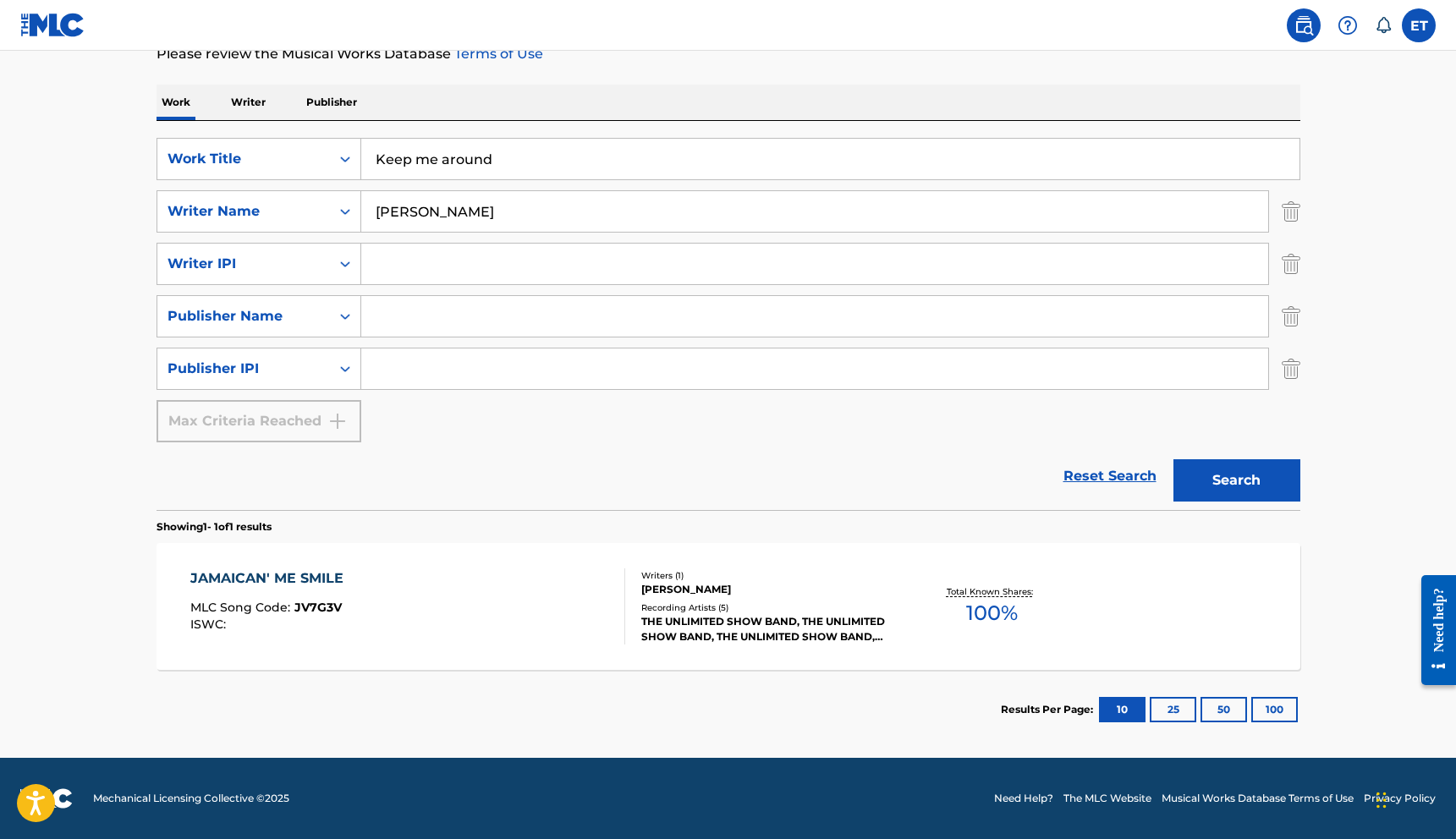
click at [424, 253] on input "Search Form" at bounding box center [814, 263] width 907 height 41
click at [309, 94] on p "Publisher" at bounding box center [332, 102] width 61 height 35
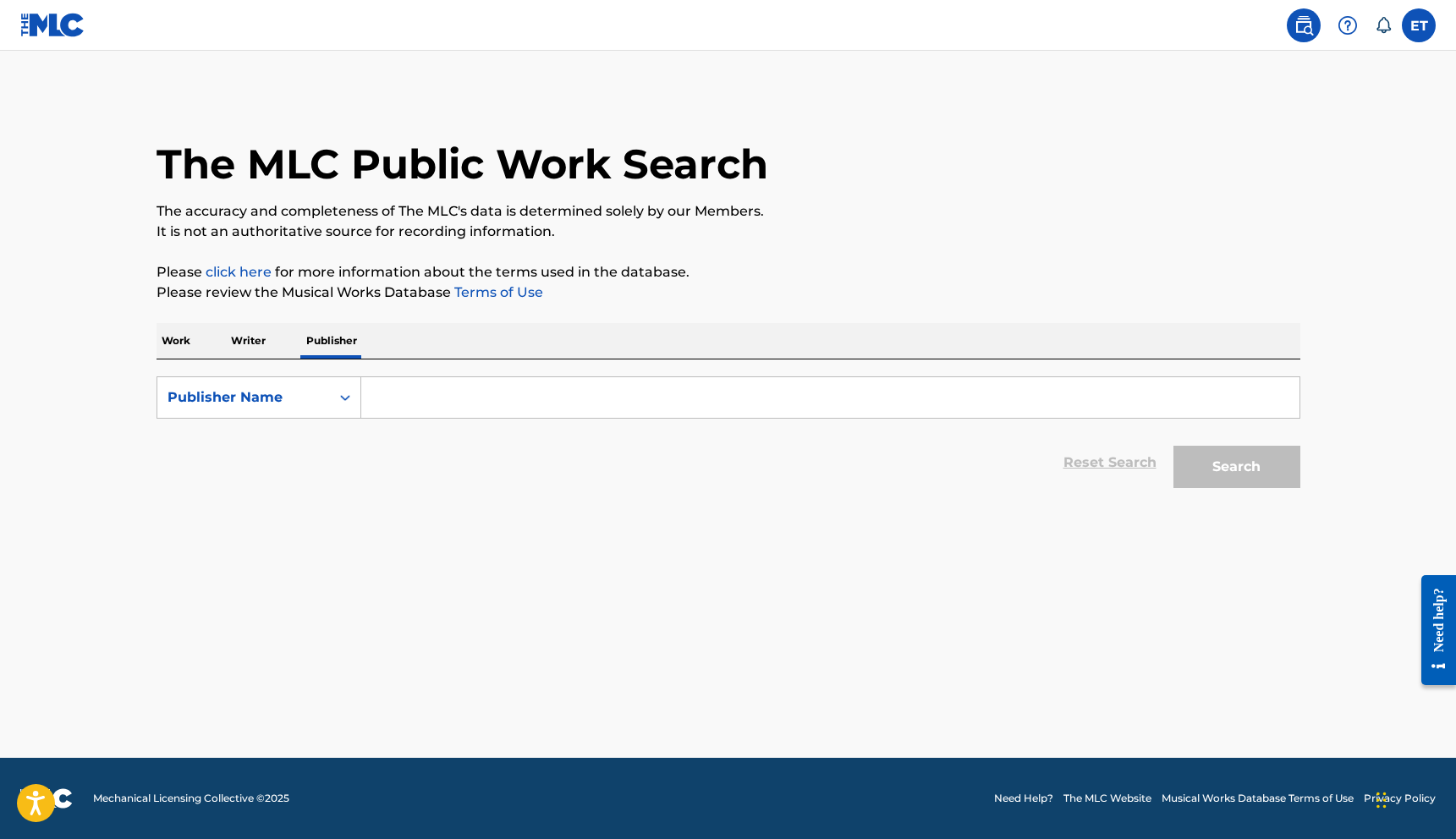
click at [415, 423] on form "SearchWithCriteria8db76194-6e78-44d2-b9ff-6b7bf51d2680 Publisher Name Reset Sea…" at bounding box center [728, 436] width 1144 height 120
click at [410, 417] on input "Search Form" at bounding box center [830, 397] width 938 height 41
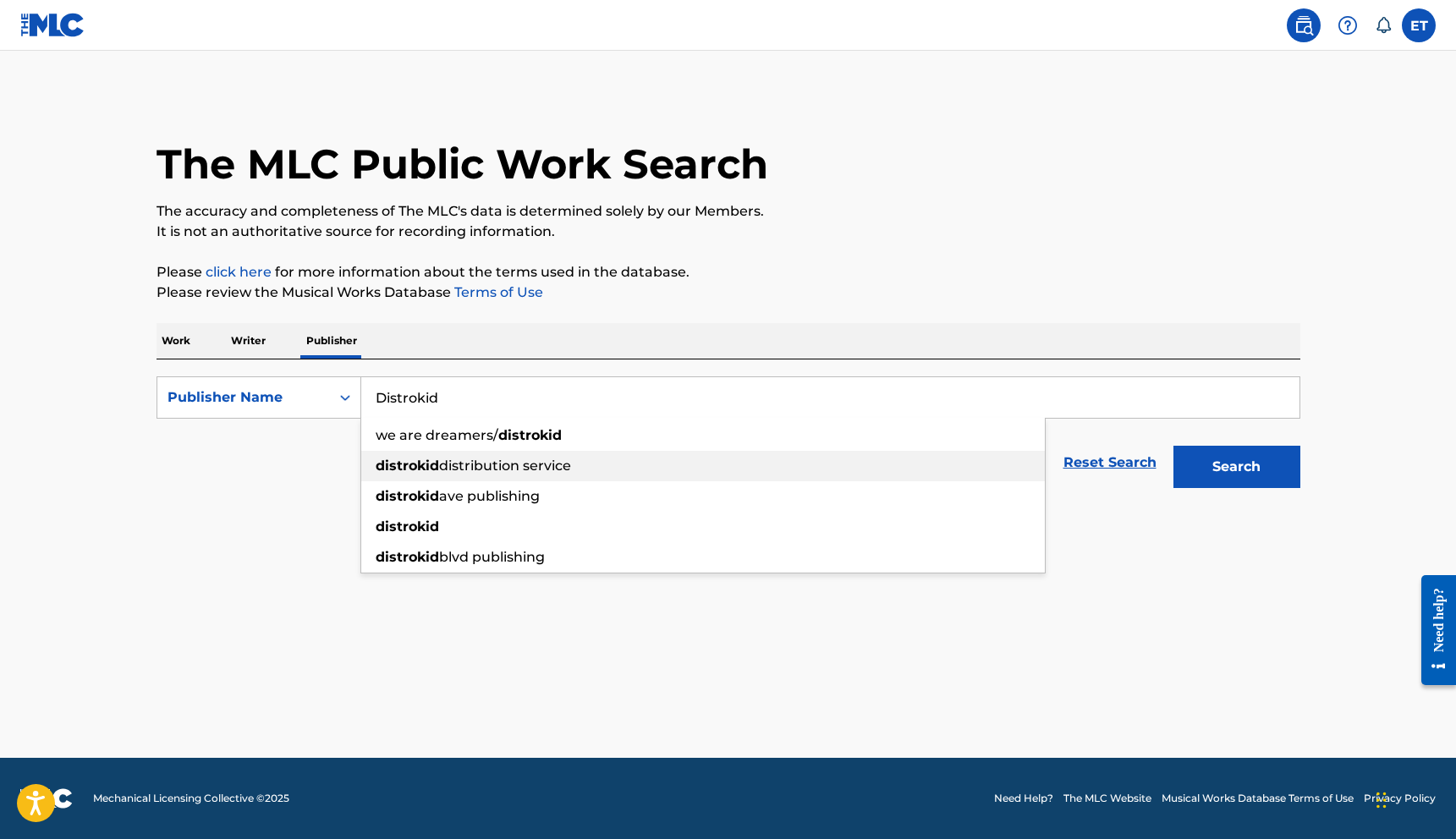
click at [430, 466] on strong "distrokid" at bounding box center [407, 465] width 63 height 16
type input "distrokid distribution service"
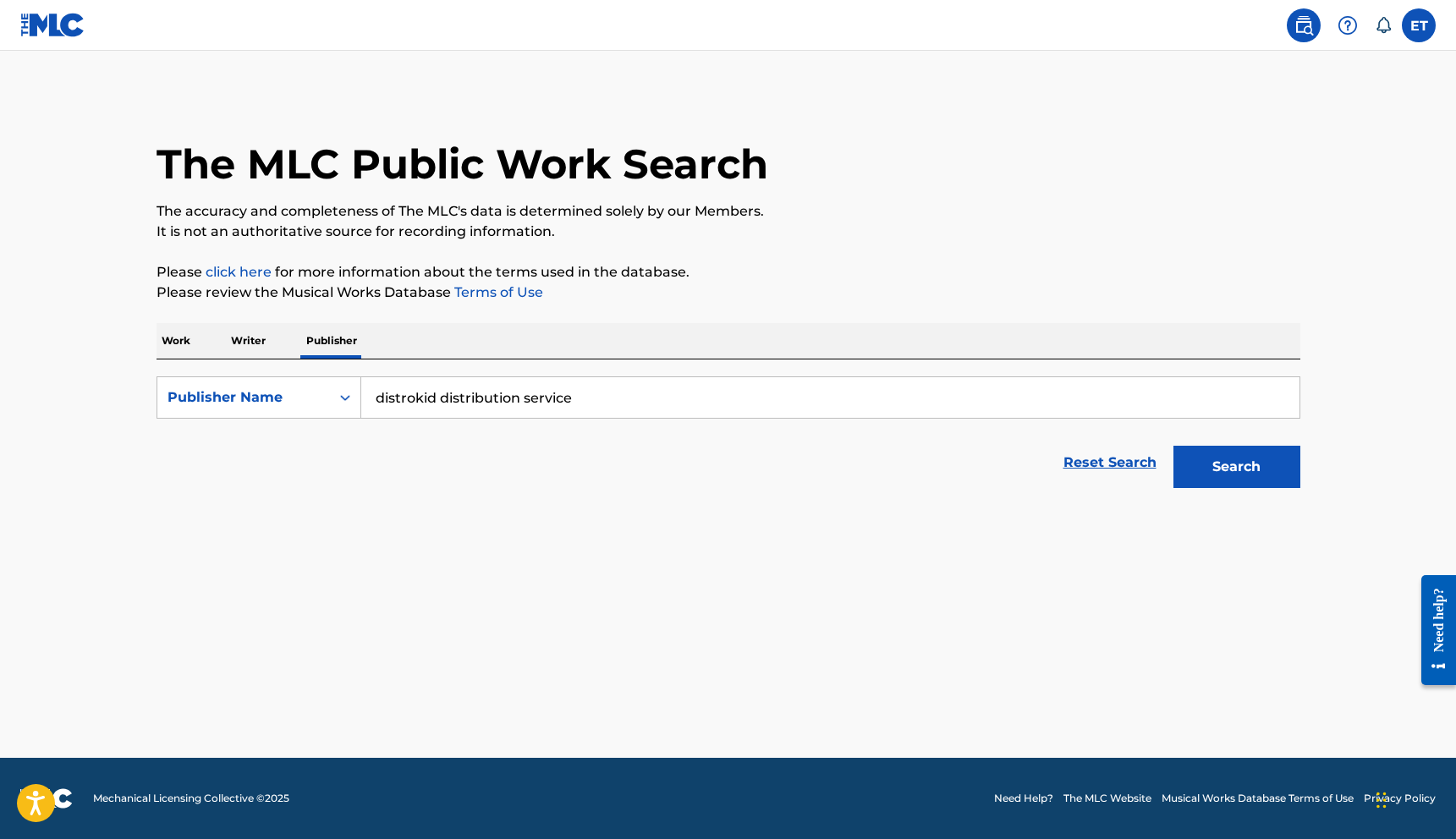
click at [1217, 477] on button "Search" at bounding box center [1237, 466] width 127 height 42
